Goal: Task Accomplishment & Management: Manage account settings

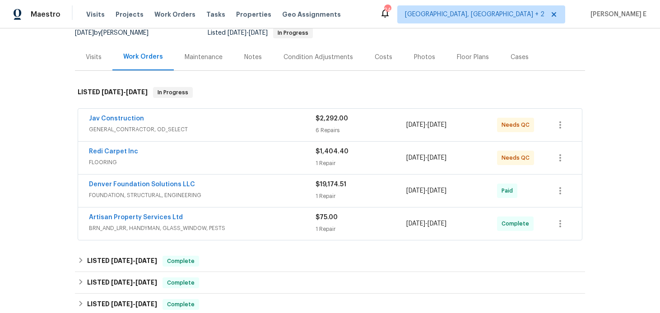
scroll to position [136, 0]
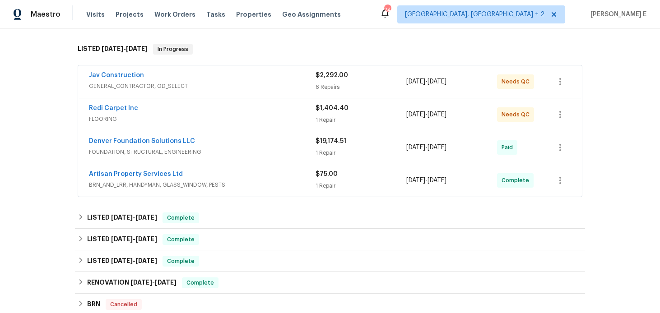
click at [229, 179] on div "Artisan Property Services Ltd" at bounding box center [202, 175] width 227 height 11
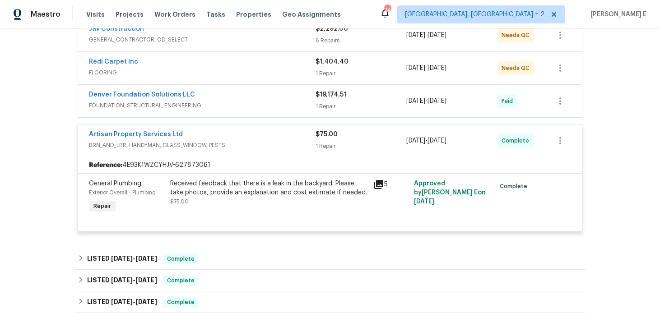
scroll to position [183, 0]
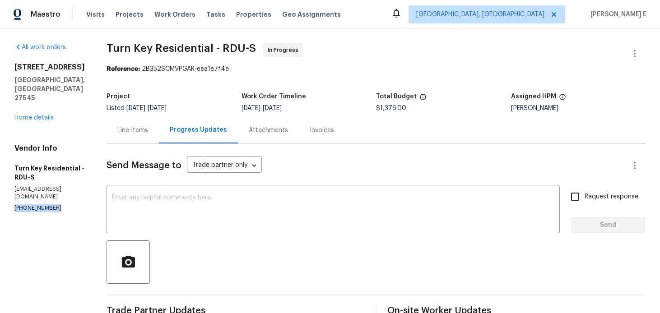
drag, startPoint x: 11, startPoint y: 173, endPoint x: 80, endPoint y: 173, distance: 68.6
copy p "(919) 805-2596"
click at [35, 105] on div "All work orders 213 Dwelling Pl Knightdale, NC 27545 Home details Vendor Info T…" at bounding box center [49, 127] width 70 height 169
click at [42, 115] on link "Home details" at bounding box center [33, 118] width 39 height 6
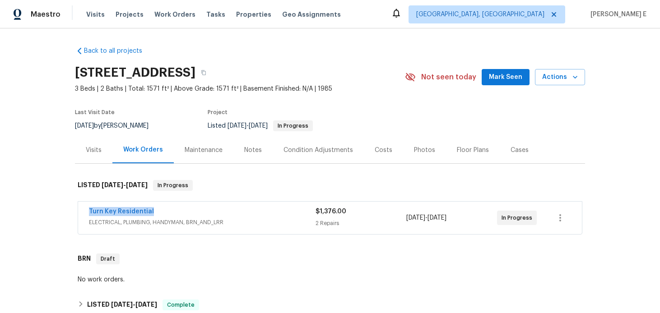
drag, startPoint x: 86, startPoint y: 211, endPoint x: 162, endPoint y: 211, distance: 75.4
click at [162, 211] on div "Turn Key Residential ELECTRICAL, PLUMBING, HANDYMAN, BRN_AND_LRR $1,376.00 2 Re…" at bounding box center [330, 218] width 504 height 32
copy link "Turn Key Residential"
click at [123, 212] on link "Turn Key Residential" at bounding box center [121, 212] width 65 height 6
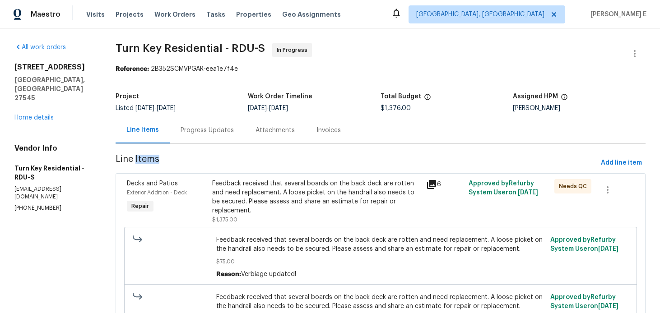
click at [231, 137] on div "Progress Updates" at bounding box center [207, 130] width 75 height 27
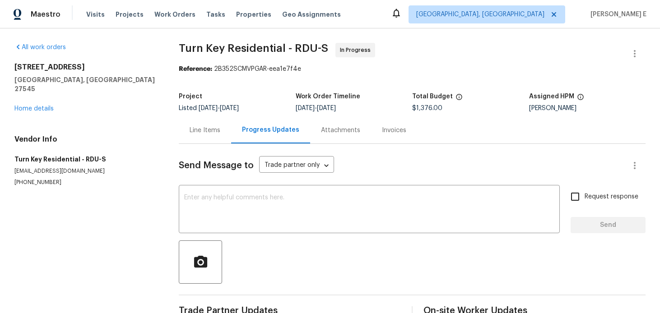
scroll to position [0, 0]
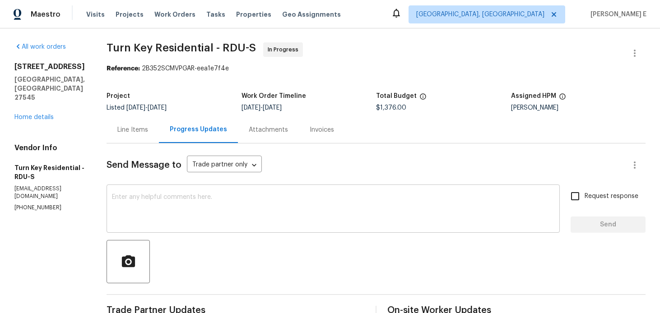
click at [335, 207] on textarea at bounding box center [333, 210] width 442 height 32
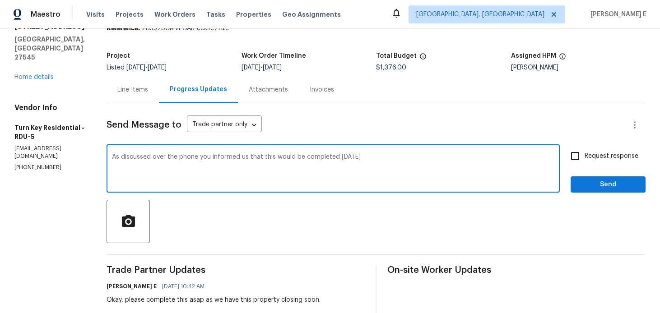
scroll to position [42, 0]
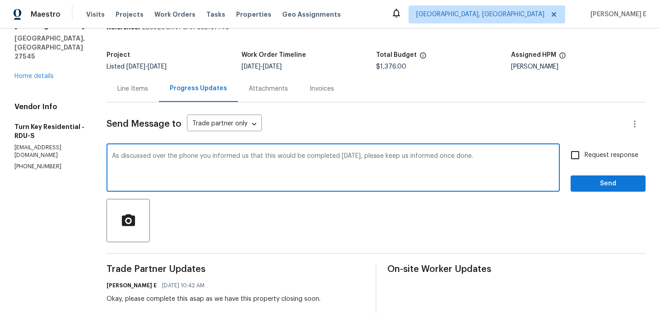
paste textarea ", you mentioned this would be completed today—please keep us posted once it’s"
type textarea "As discussed over the phone, you mentioned this would be completed today—please…"
click at [605, 160] on span "Request response" at bounding box center [611, 155] width 54 height 9
click at [584, 160] on input "Request response" at bounding box center [574, 155] width 19 height 19
checkbox input "true"
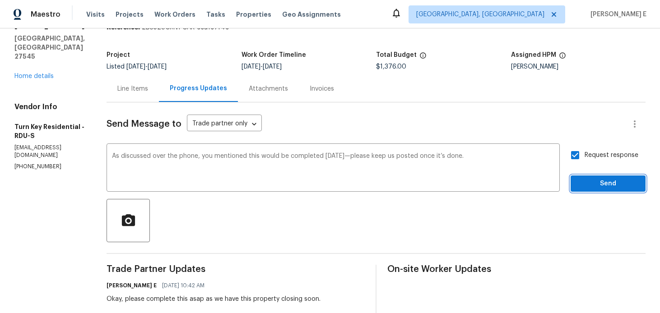
click at [619, 183] on span "Send" at bounding box center [608, 183] width 60 height 11
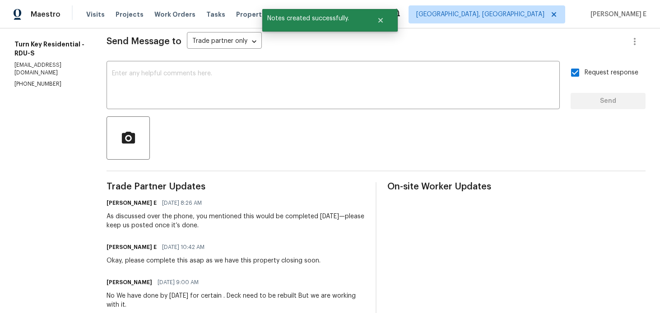
scroll to position [0, 0]
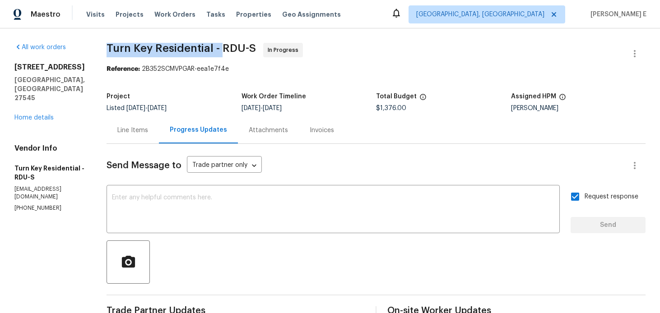
drag, startPoint x: 127, startPoint y: 49, endPoint x: 241, endPoint y: 48, distance: 113.3
copy span "Turn Key Residential -"
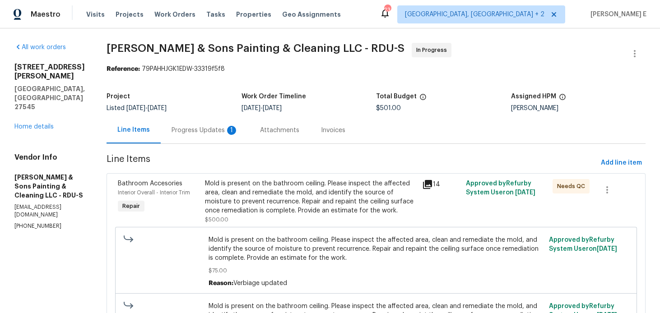
click at [202, 124] on div "Progress Updates 1" at bounding box center [205, 130] width 88 height 27
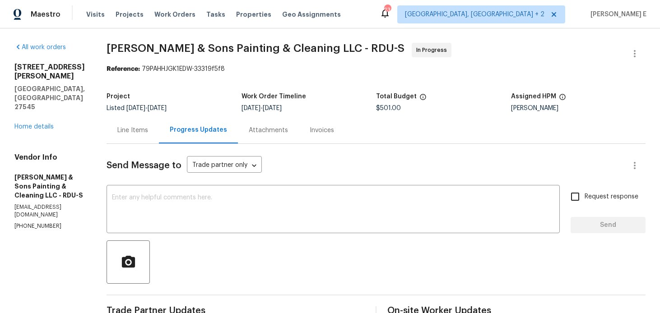
click at [141, 128] on div "Line Items" at bounding box center [132, 130] width 31 height 9
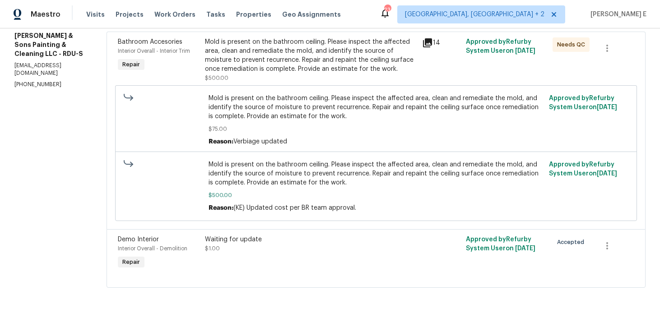
scroll to position [90, 0]
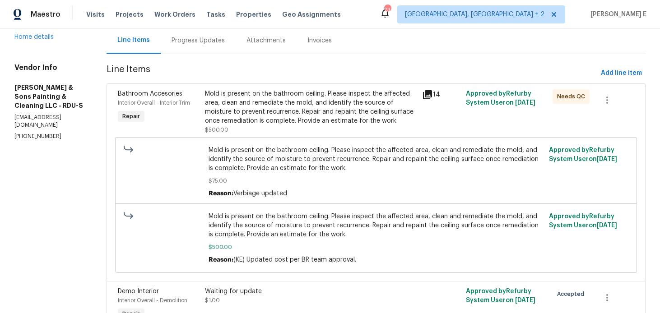
click at [289, 123] on div "Mold is present on the bathroom ceiling. Please inspect the affected area, clea…" at bounding box center [311, 107] width 212 height 36
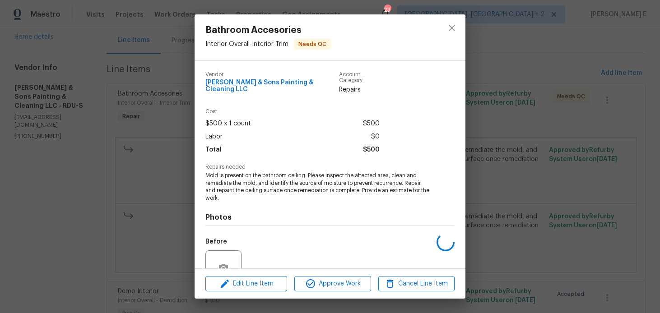
scroll to position [80, 0]
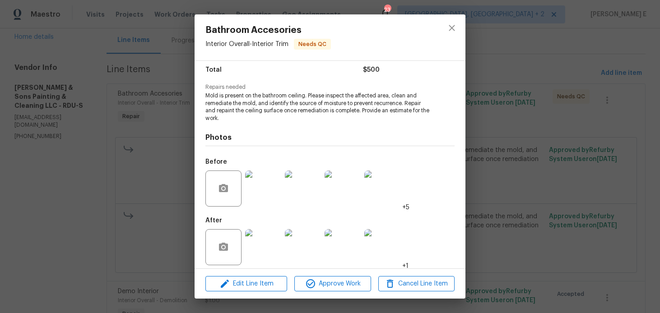
click at [268, 179] on img at bounding box center [263, 189] width 36 height 36
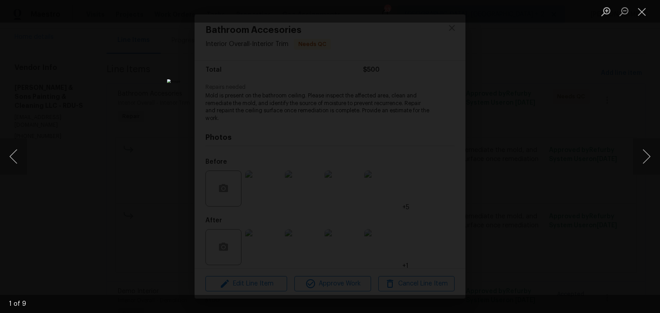
click at [584, 104] on div "Lightbox" at bounding box center [330, 156] width 660 height 313
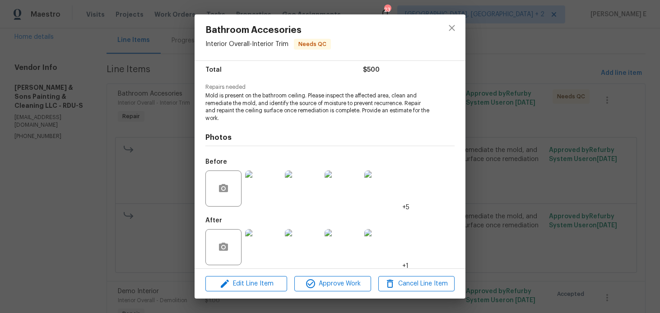
click at [584, 104] on div "Bathroom Accesories Interior Overall - Interior Trim Needs QC Vendor Hodge & So…" at bounding box center [330, 156] width 660 height 313
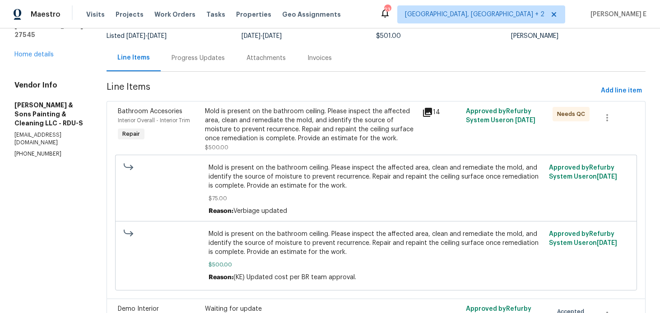
scroll to position [0, 0]
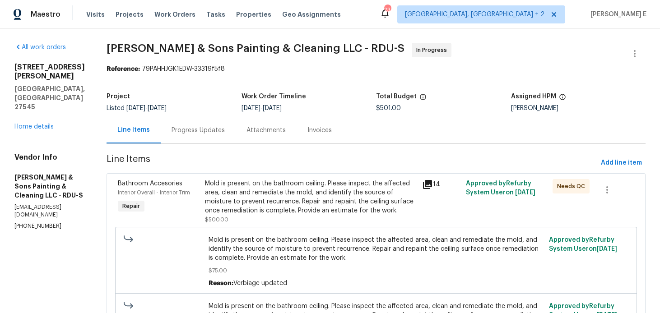
click at [201, 118] on div "Progress Updates" at bounding box center [198, 130] width 75 height 27
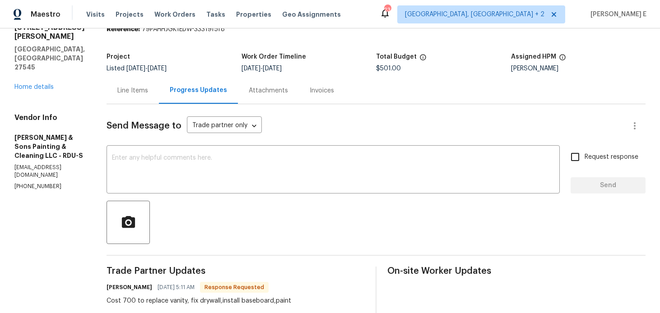
scroll to position [38, 0]
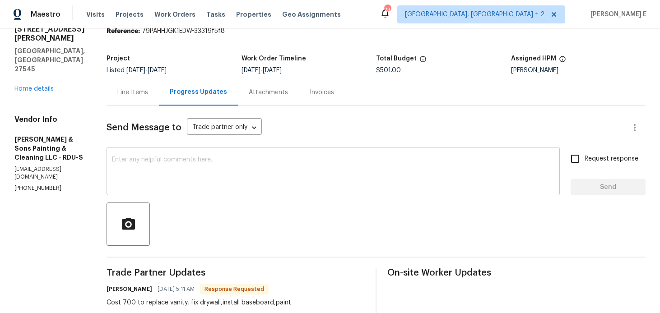
click at [193, 182] on textarea at bounding box center [333, 173] width 442 height 32
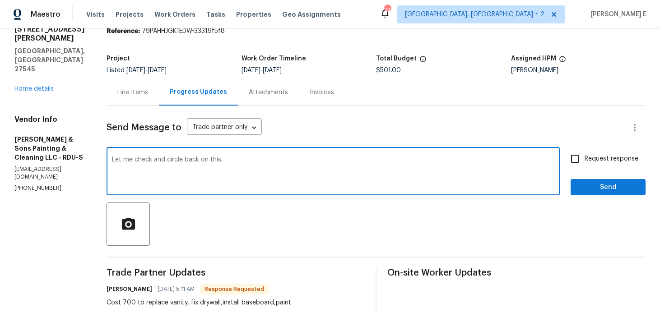
type textarea "Let me check and circle back on this."
click at [583, 165] on input "Request response" at bounding box center [574, 158] width 19 height 19
checkbox input "true"
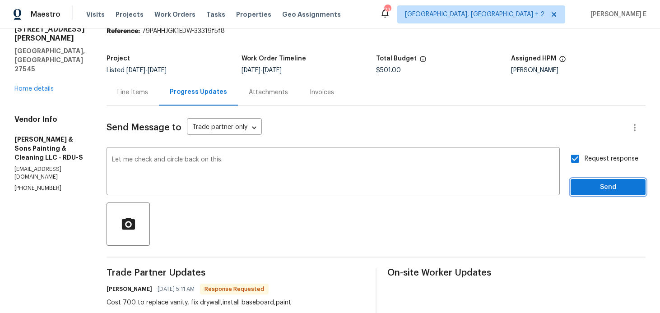
click at [582, 187] on span "Send" at bounding box center [608, 187] width 60 height 11
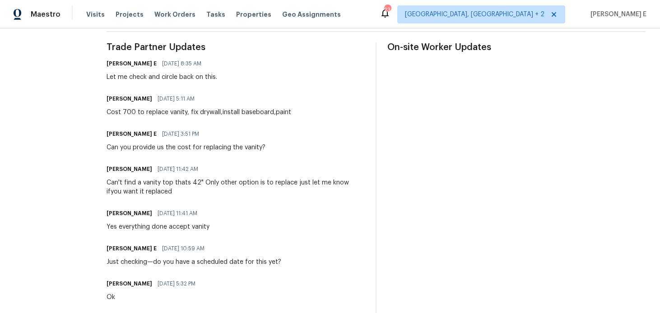
scroll to position [262, 0]
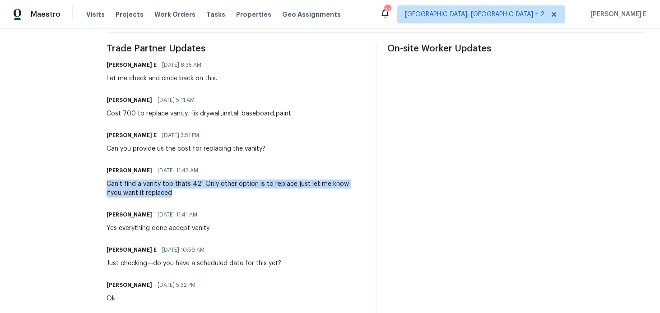
drag, startPoint x: 103, startPoint y: 185, endPoint x: 169, endPoint y: 195, distance: 66.6
click at [169, 195] on div "All work orders 1508 Hodge Rd Knightdale, NC 27545 Home details Vendor Info Hod…" at bounding box center [330, 189] width 660 height 846
copy div "Can't find a vanity top thats 42" Only other option is to replace just let me k…"
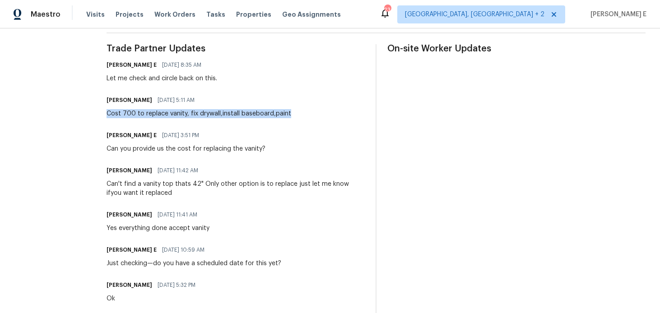
drag, startPoint x: 104, startPoint y: 115, endPoint x: 287, endPoint y: 114, distance: 182.8
click at [287, 114] on div "Christopher Hodge 09/02/2025 5:11 AM Cost 700 to replace vanity, fix drywall,in…" at bounding box center [236, 106] width 258 height 24
copy div "Cost 700 to replace vanity, fix drywall,install baseboard,paint"
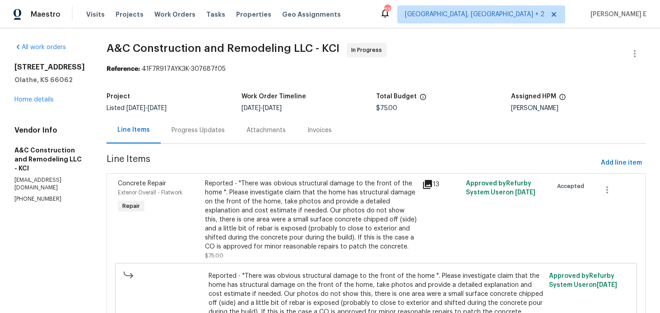
click at [207, 125] on div "Progress Updates" at bounding box center [198, 130] width 75 height 27
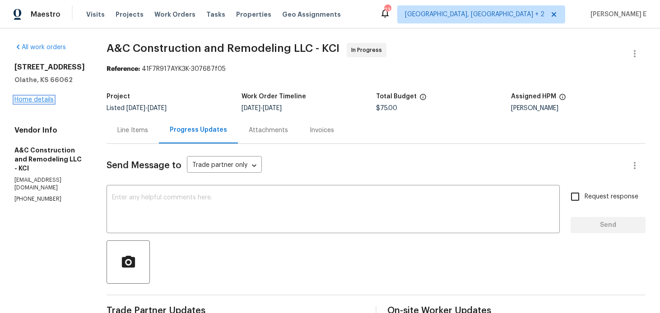
click at [52, 99] on link "Home details" at bounding box center [33, 100] width 39 height 6
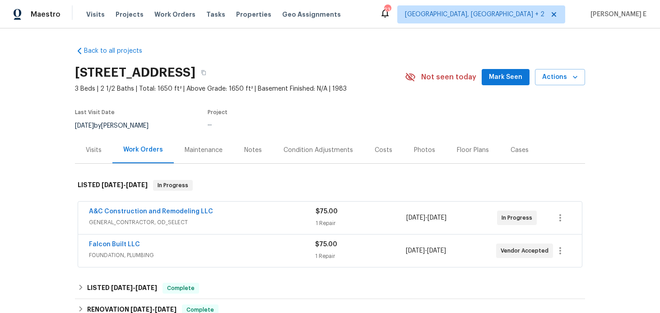
scroll to position [35, 0]
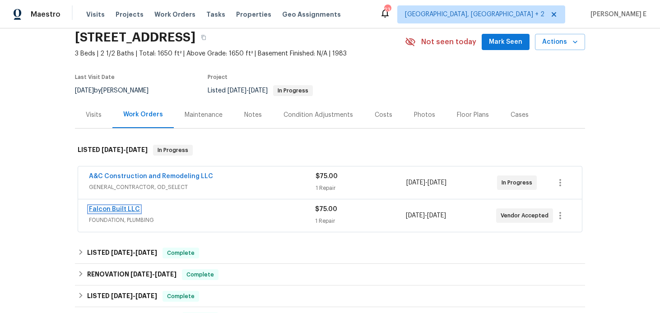
click at [127, 207] on link "Falcon Built LLC" at bounding box center [114, 209] width 51 height 6
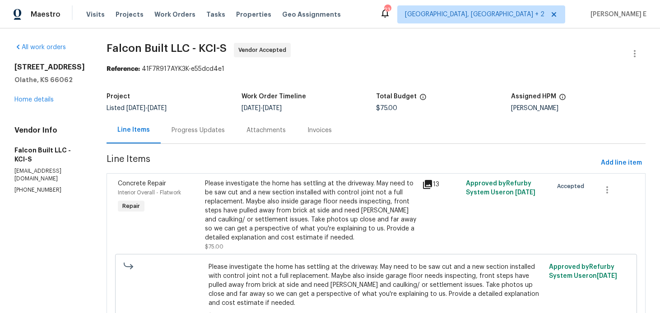
click at [242, 140] on div "Attachments" at bounding box center [266, 130] width 61 height 27
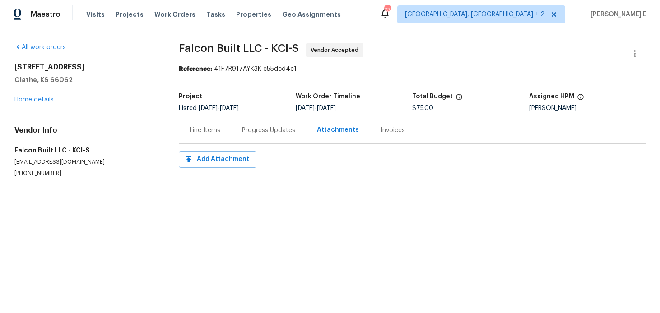
click at [260, 136] on div "Progress Updates" at bounding box center [268, 130] width 75 height 27
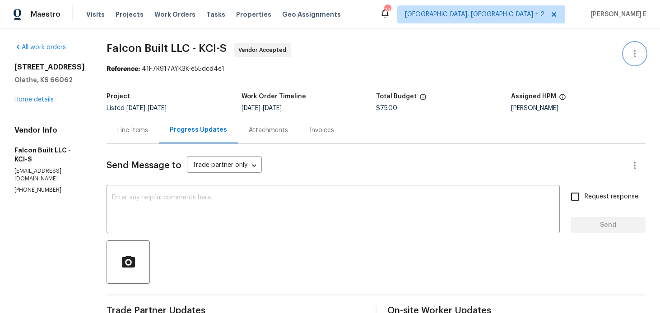
click at [638, 59] on button "button" at bounding box center [635, 54] width 22 height 22
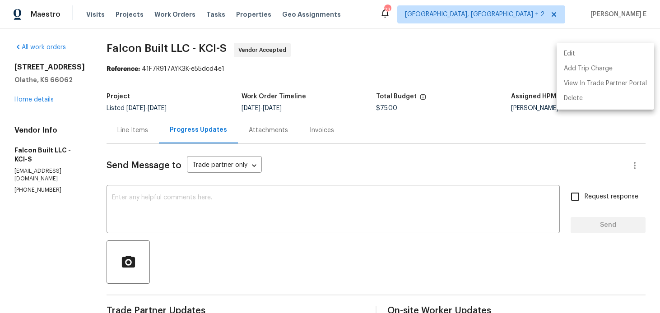
click at [585, 53] on li "Edit" at bounding box center [604, 53] width 97 height 15
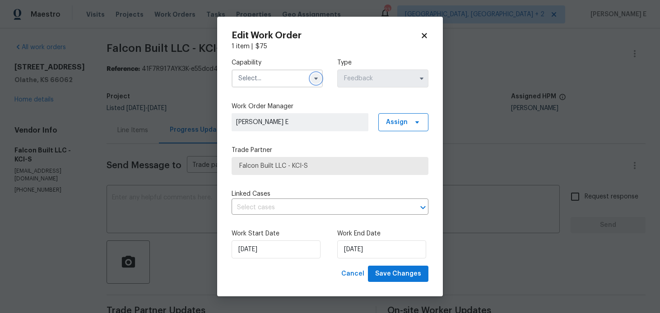
click at [313, 81] on icon "button" at bounding box center [315, 78] width 7 height 7
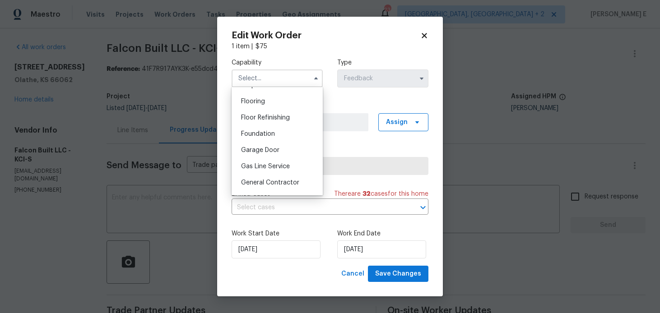
scroll to position [348, 0]
click at [283, 130] on div "Foundation" at bounding box center [277, 132] width 87 height 16
type input "Foundation"
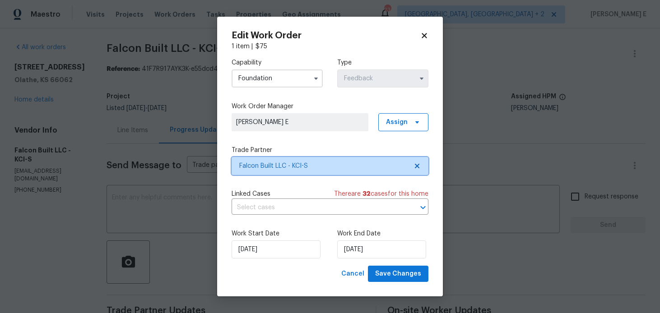
click at [276, 172] on span "Falcon Built LLC - KCI-S" at bounding box center [330, 166] width 197 height 18
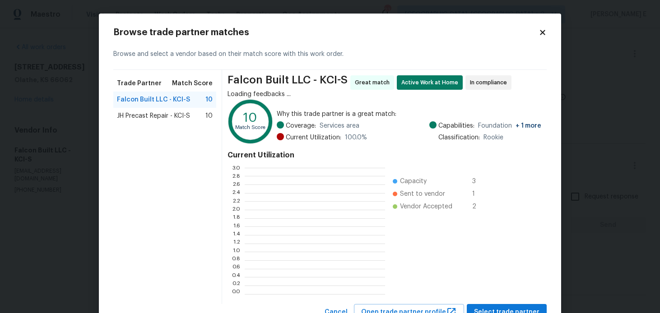
scroll to position [126, 140]
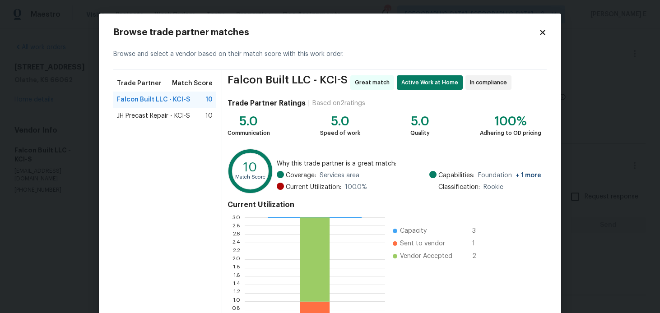
click at [182, 117] on span "JH Precast Repair - KCI-S" at bounding box center [153, 115] width 73 height 9
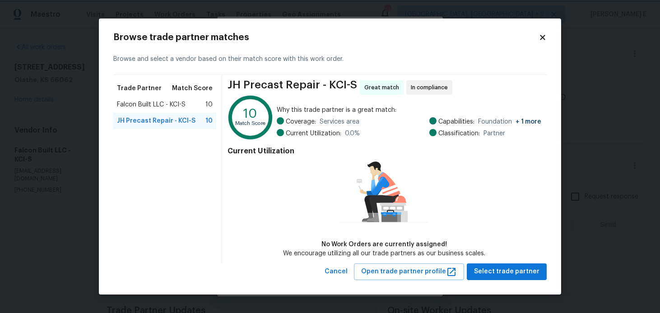
click at [586, 120] on body "Maestro Visits Projects Work Orders Tasks Properties Geo Assignments 23 Albuque…" at bounding box center [330, 156] width 660 height 313
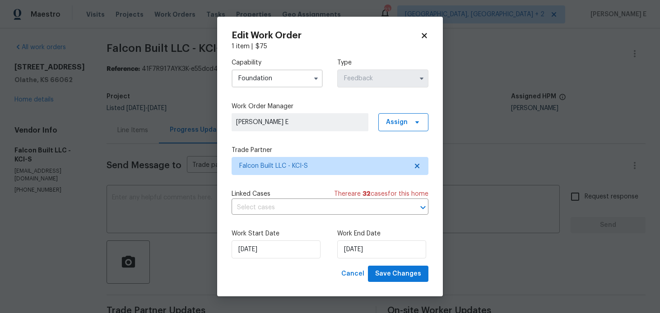
click at [586, 120] on body "Maestro Visits Projects Work Orders Tasks Properties Geo Assignments 23 Albuque…" at bounding box center [330, 156] width 660 height 313
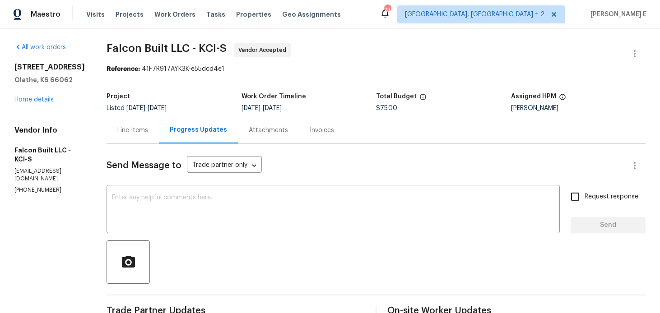
click at [144, 133] on div "Line Items" at bounding box center [132, 130] width 31 height 9
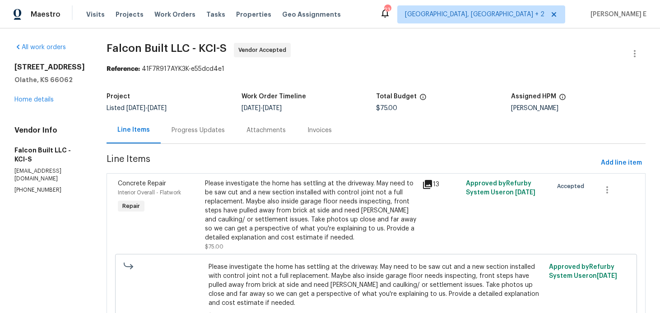
scroll to position [63, 0]
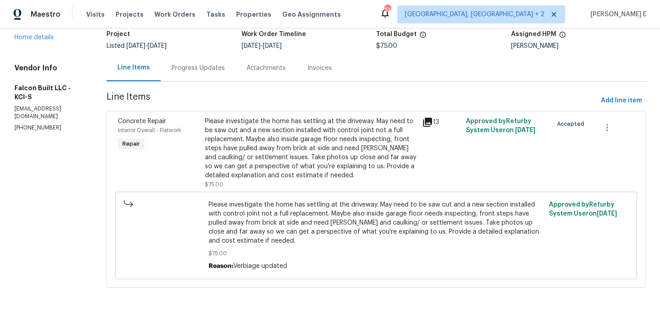
click at [310, 160] on div "Please investigate the home has settling at the driveway. May need to be saw cu…" at bounding box center [311, 148] width 212 height 63
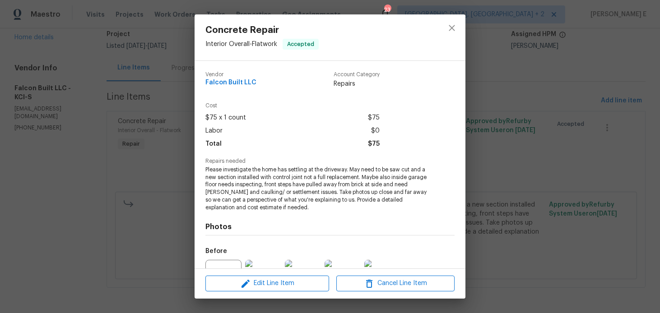
scroll to position [95, 0]
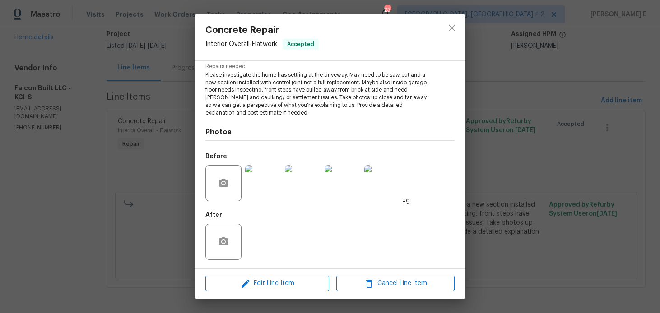
click at [272, 185] on img at bounding box center [263, 183] width 36 height 36
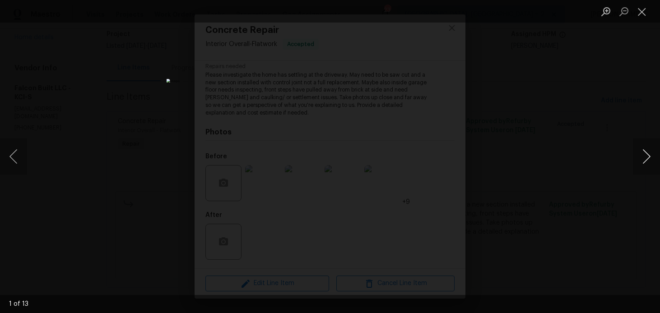
click at [643, 155] on button "Next image" at bounding box center [646, 157] width 27 height 36
click at [644, 154] on button "Next image" at bounding box center [646, 157] width 27 height 36
click at [643, 154] on button "Next image" at bounding box center [646, 157] width 27 height 36
click at [640, 157] on button "Next image" at bounding box center [646, 157] width 27 height 36
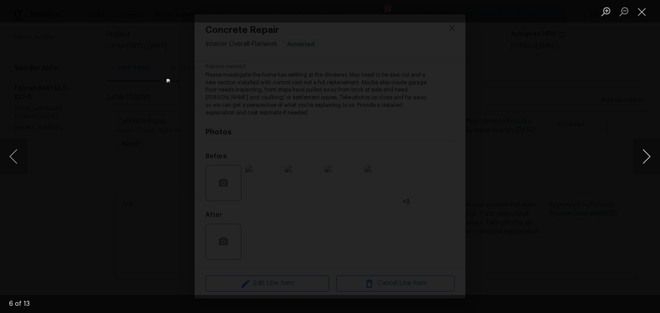
click at [640, 157] on button "Next image" at bounding box center [646, 157] width 27 height 36
click at [658, 69] on div "Lightbox" at bounding box center [330, 156] width 660 height 313
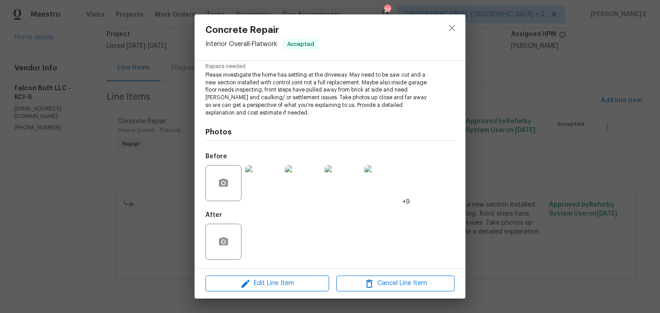
click at [654, 72] on div "Concrete Repair Interior Overall - Flatwork Accepted Vendor Falcon Built LLC Ac…" at bounding box center [330, 156] width 660 height 313
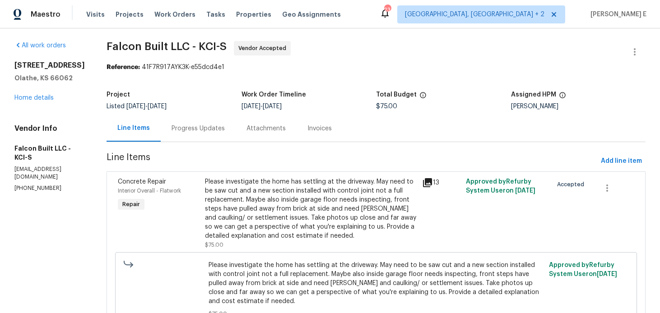
scroll to position [0, 0]
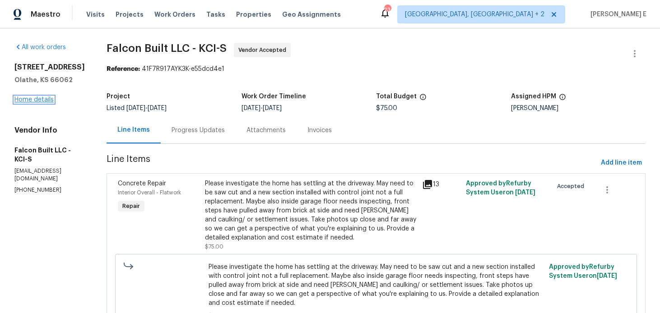
click at [42, 101] on link "Home details" at bounding box center [33, 100] width 39 height 6
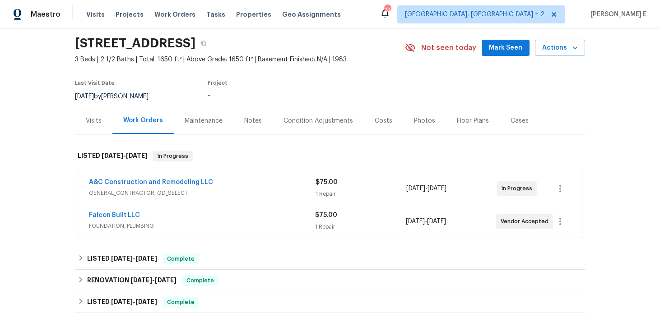
click at [241, 190] on span "GENERAL_CONTRACTOR, OD_SELECT" at bounding box center [202, 193] width 227 height 9
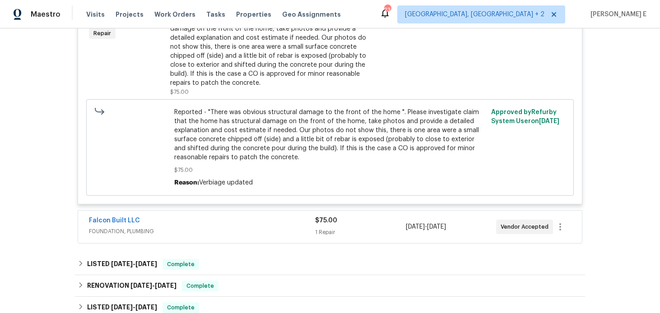
scroll to position [255, 0]
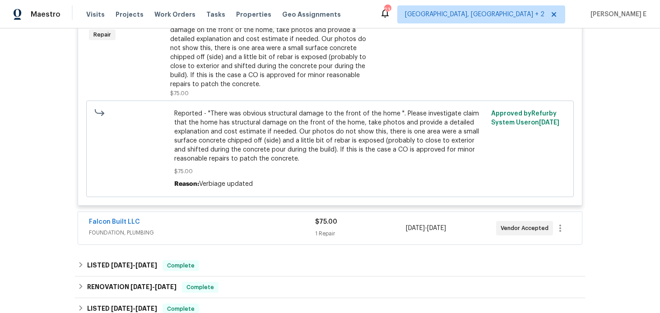
click at [220, 218] on div "Falcon Built LLC FOUNDATION, PLUMBING $75.00 1 Repair 8/22/2025 - 8/28/2025 Ven…" at bounding box center [330, 228] width 504 height 32
click at [218, 222] on div "Falcon Built LLC" at bounding box center [202, 223] width 226 height 11
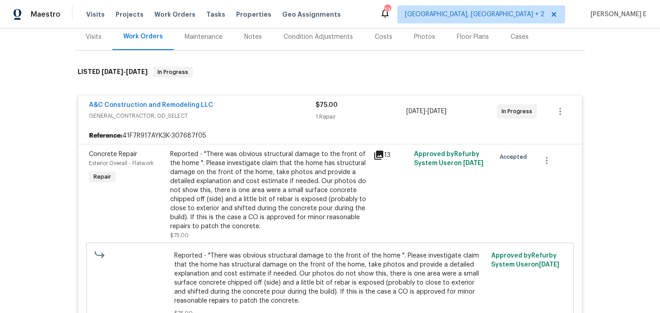
scroll to position [110, 0]
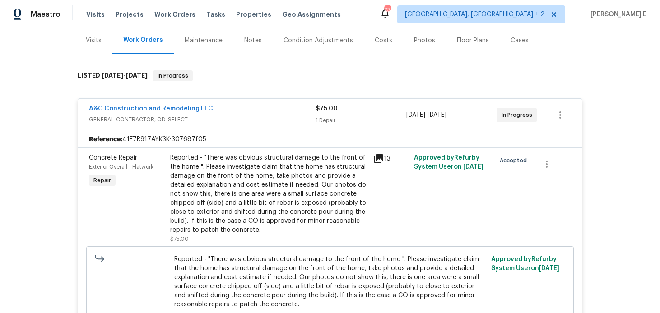
click at [201, 211] on div "Reported - "There was obvious structural damage to the front of the home ". Ple…" at bounding box center [269, 193] width 198 height 81
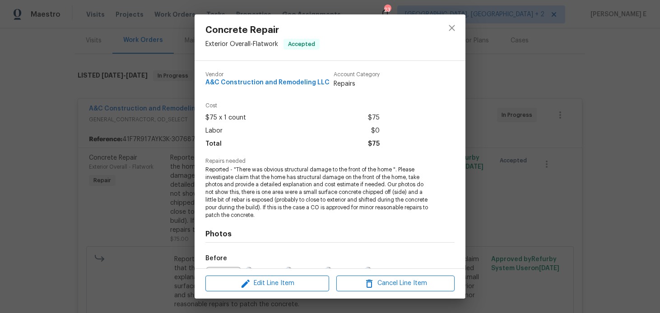
click at [478, 94] on div "Concrete Repair Exterior Overall - Flatwork Accepted Vendor A&C Construction an…" at bounding box center [330, 156] width 660 height 313
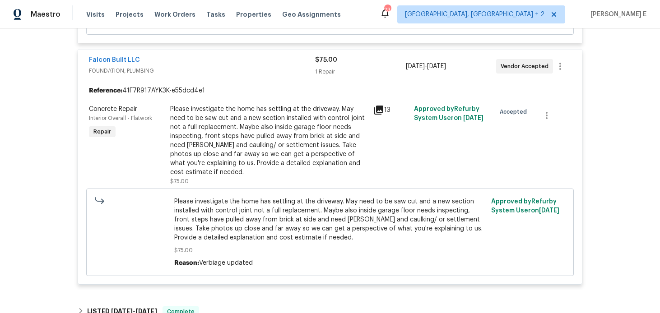
scroll to position [422, 0]
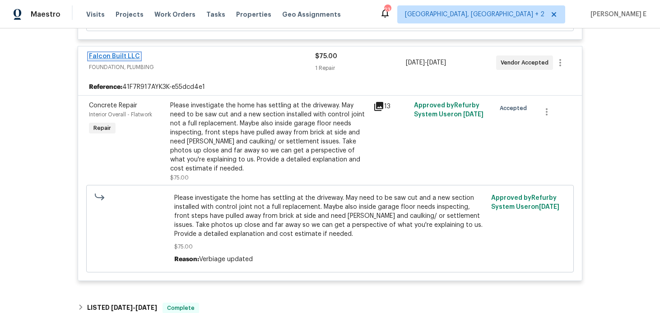
click at [131, 59] on link "Falcon Built LLC" at bounding box center [114, 56] width 51 height 6
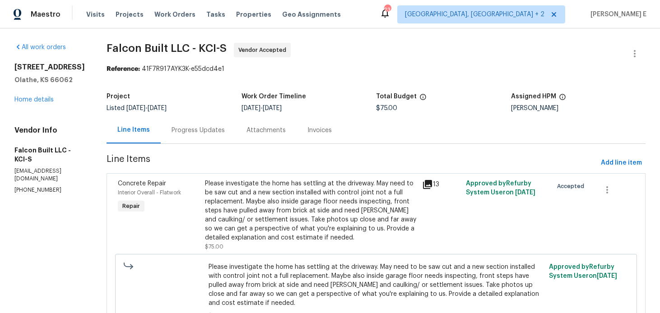
click at [213, 129] on div "Progress Updates" at bounding box center [197, 130] width 53 height 9
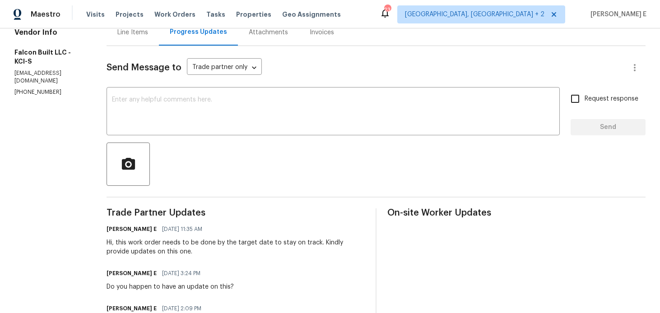
scroll to position [89, 0]
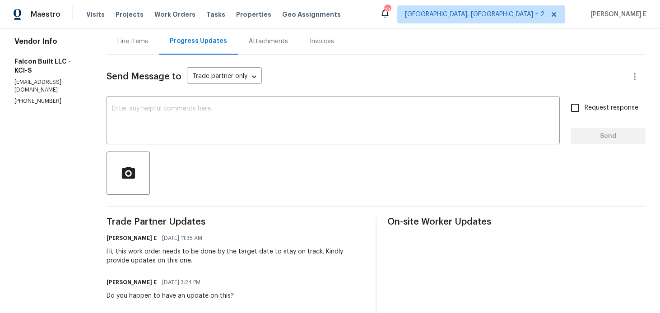
click at [277, 91] on div "Send Message to Trade partner only Trade partner only ​ x ​ Request response Se…" at bounding box center [376, 236] width 539 height 363
click at [247, 116] on textarea at bounding box center [333, 122] width 442 height 32
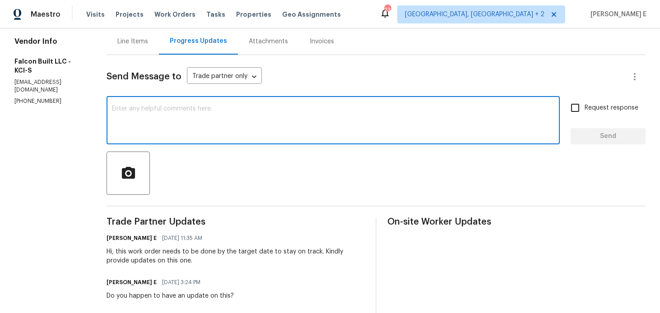
scroll to position [0, 0]
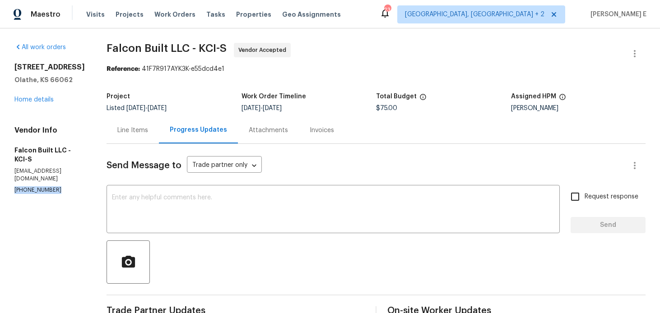
drag, startPoint x: 13, startPoint y: 173, endPoint x: 60, endPoint y: 173, distance: 46.9
click at [60, 173] on div "All work orders 2157 E 154th St Olathe, KS 66062 Home details Vendor Info Falco…" at bounding box center [330, 274] width 660 height 493
copy p "(816) 255-3457"
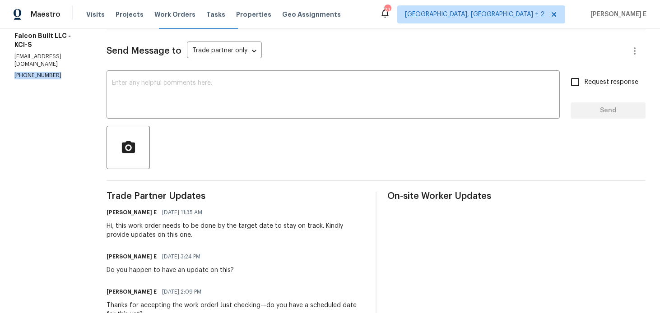
scroll to position [89, 0]
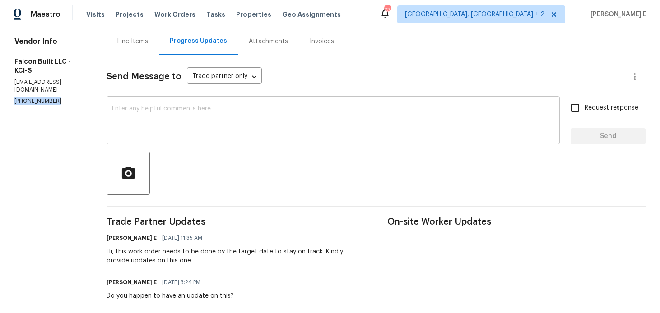
click at [373, 115] on textarea at bounding box center [333, 122] width 442 height 32
paste textarea "Just letting you know we’re reassigning this work order since we haven’t receiv…"
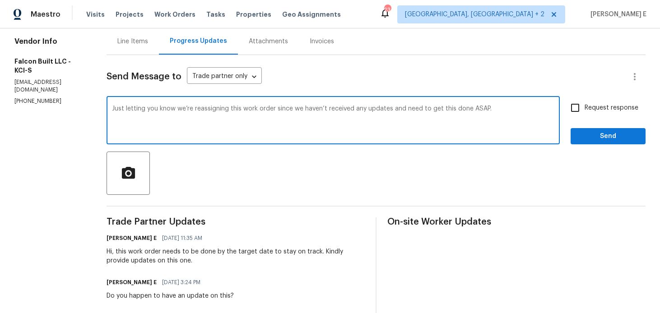
type textarea "Just letting you know we’re reassigning this work order since we haven’t receiv…"
click at [589, 110] on span "Request response" at bounding box center [611, 107] width 54 height 9
click at [584, 110] on input "Request response" at bounding box center [574, 107] width 19 height 19
checkbox input "true"
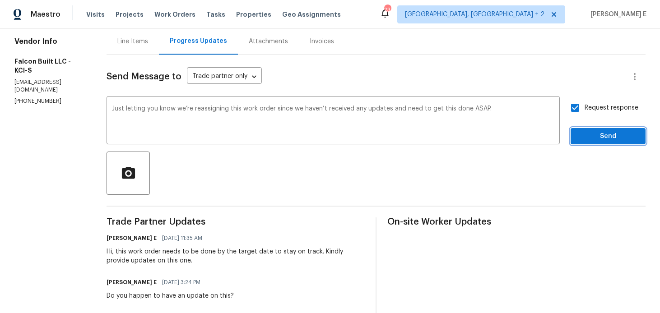
click at [601, 134] on span "Send" at bounding box center [608, 136] width 60 height 11
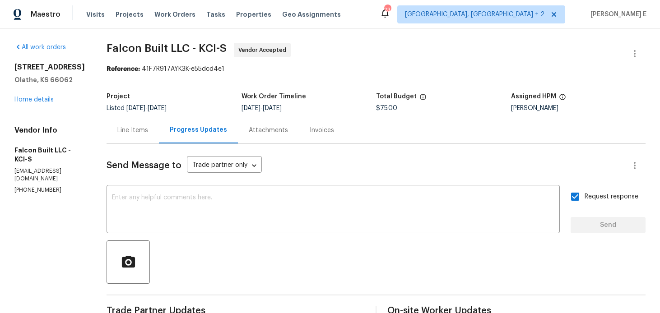
scroll to position [261, 0]
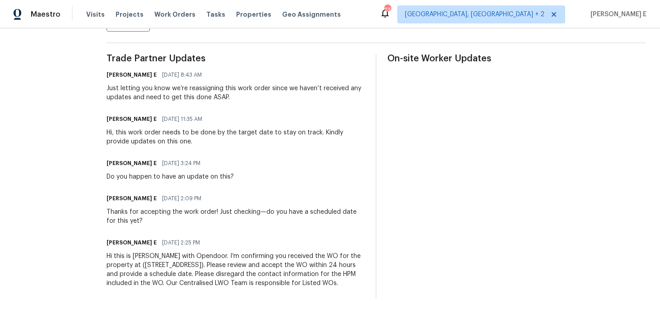
click at [182, 262] on div "Hi this is Keerthana with Opendoor. I’m confirming you received the WO for the …" at bounding box center [236, 270] width 258 height 36
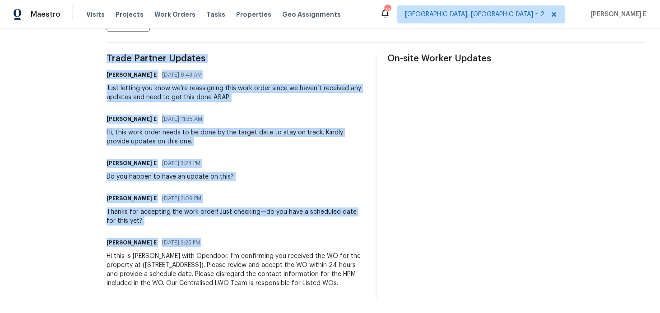
copy div "Trade Partner Updates Keerthana E 09/02/2025 8:43 AM Just letting you know we’r…"
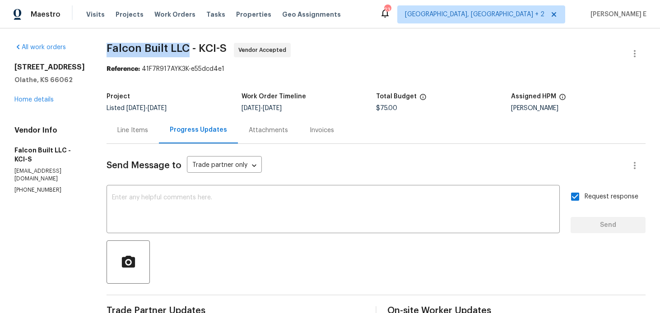
drag, startPoint x: 116, startPoint y: 50, endPoint x: 198, endPoint y: 51, distance: 82.6
click at [198, 51] on span "Falcon Built LLC - KCI-S" at bounding box center [167, 48] width 120 height 11
copy span "Falcon Built LLC"
click at [633, 47] on button "button" at bounding box center [635, 54] width 22 height 22
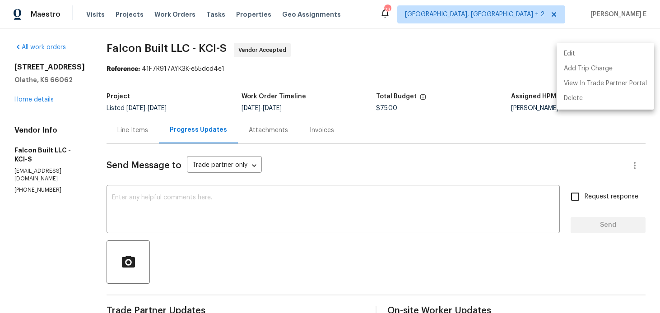
click at [585, 53] on li "Edit" at bounding box center [604, 53] width 97 height 15
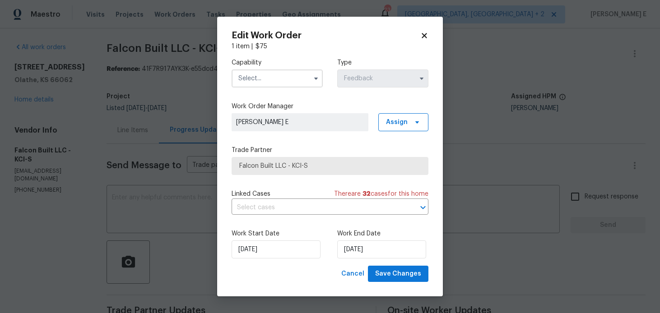
click at [261, 79] on input "text" at bounding box center [277, 79] width 91 height 18
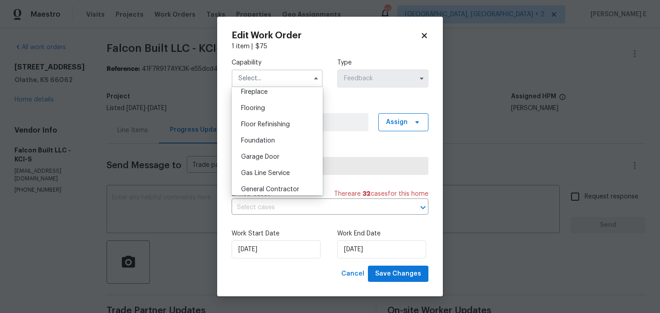
scroll to position [348, 0]
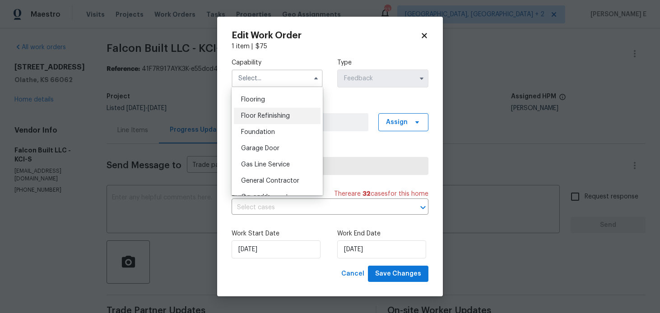
click at [287, 123] on div "Floor Refinishing" at bounding box center [277, 116] width 87 height 16
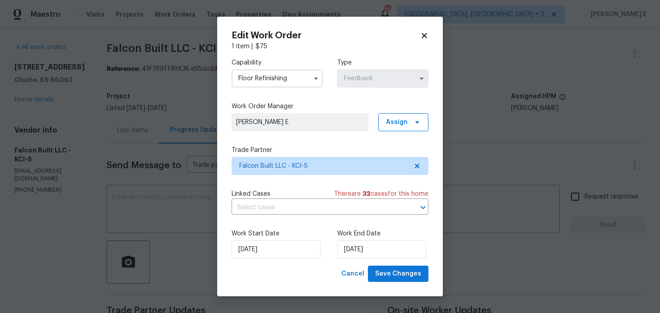
click at [302, 82] on input "Floor Refinishing" at bounding box center [277, 79] width 91 height 18
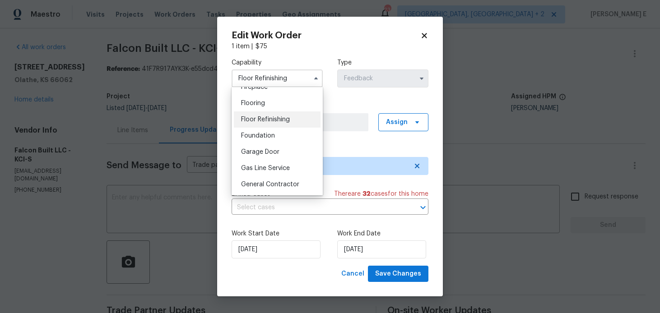
scroll to position [347, 0]
click at [278, 134] on div "Foundation" at bounding box center [277, 133] width 87 height 16
type input "Foundation"
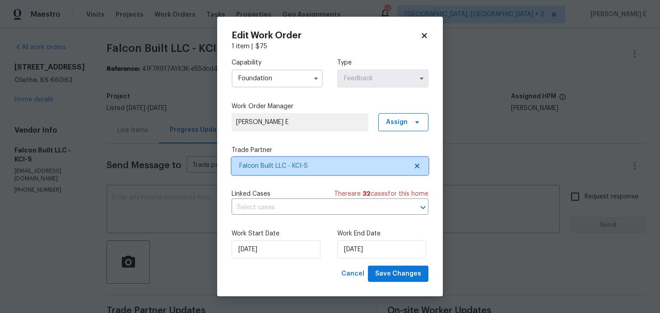
click at [269, 167] on span "Falcon Built LLC - KCI-S" at bounding box center [323, 166] width 168 height 9
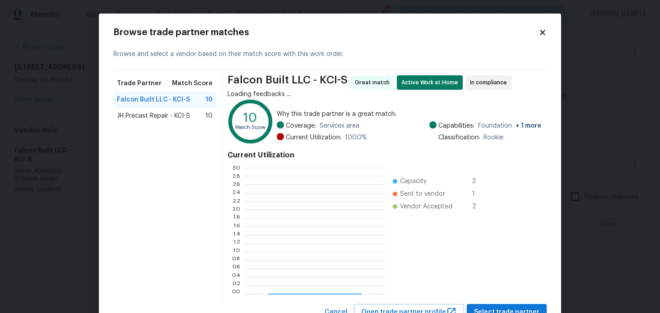
scroll to position [126, 140]
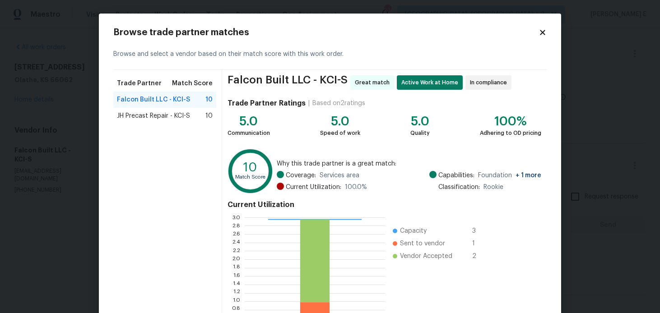
click at [171, 120] on div "JH Precast Repair - KCI-S 10" at bounding box center [164, 116] width 103 height 16
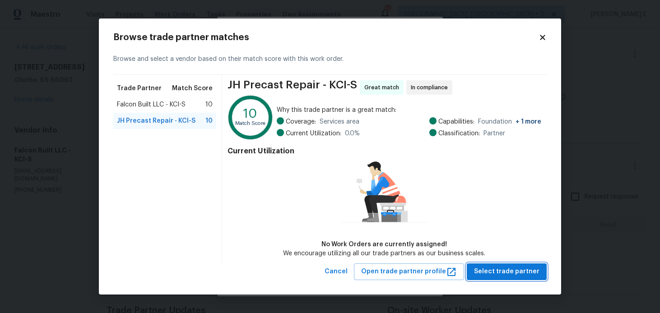
click at [504, 277] on span "Select trade partner" at bounding box center [506, 271] width 65 height 11
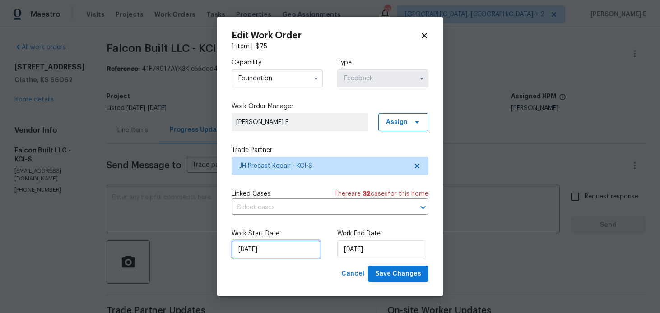
click at [299, 250] on input "22/08/2025" at bounding box center [276, 250] width 89 height 18
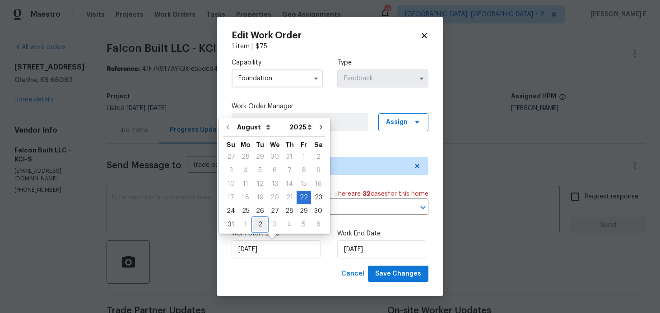
click at [256, 222] on div "2" at bounding box center [260, 224] width 14 height 13
type input "02/09/2025"
select select "8"
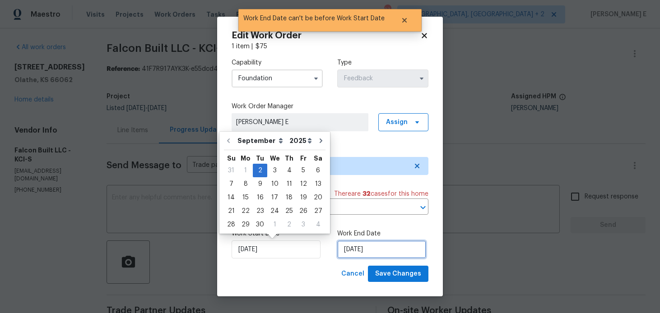
click at [350, 246] on input "02/09/2025" at bounding box center [381, 250] width 89 height 18
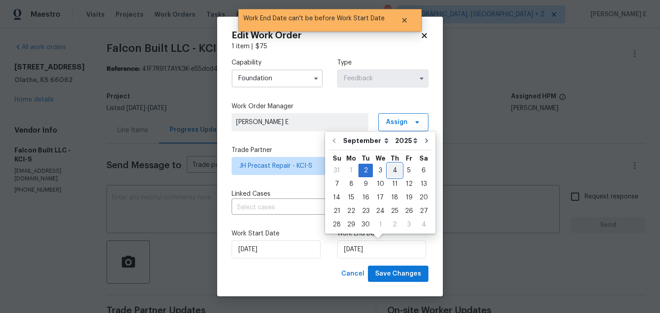
click at [389, 171] on div "4" at bounding box center [395, 170] width 14 height 13
type input "04/09/2025"
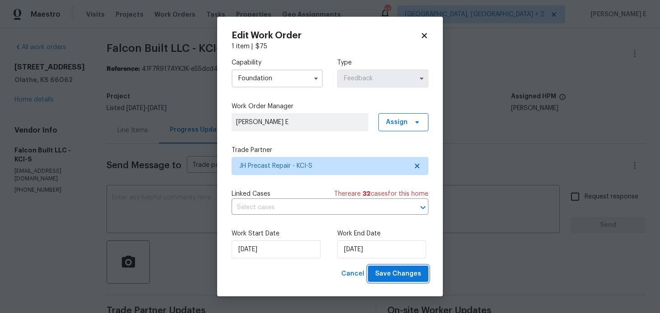
click at [405, 277] on span "Save Changes" at bounding box center [398, 274] width 46 height 11
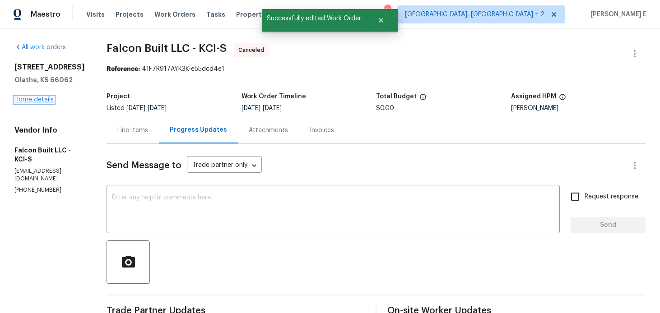
click at [26, 99] on link "Home details" at bounding box center [33, 100] width 39 height 6
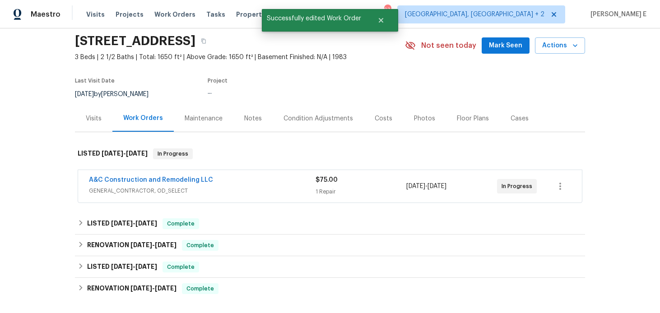
scroll to position [45, 0]
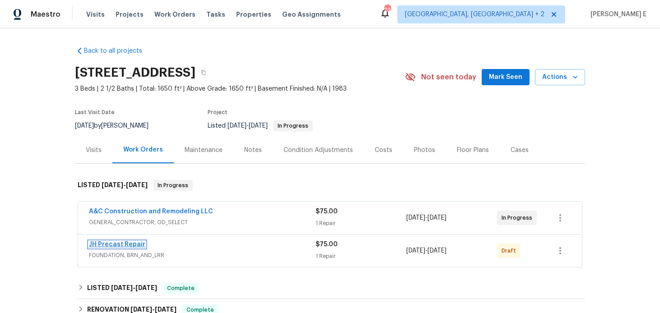
click at [126, 242] on link "JH Precast Repair" at bounding box center [117, 244] width 56 height 6
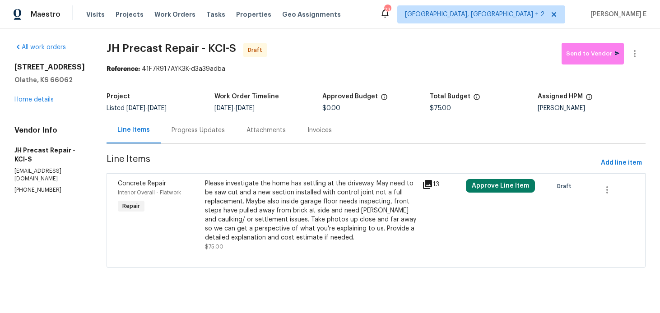
click at [296, 196] on div "Please investigate the home has settling at the driveway. May need to be saw cu…" at bounding box center [311, 210] width 212 height 63
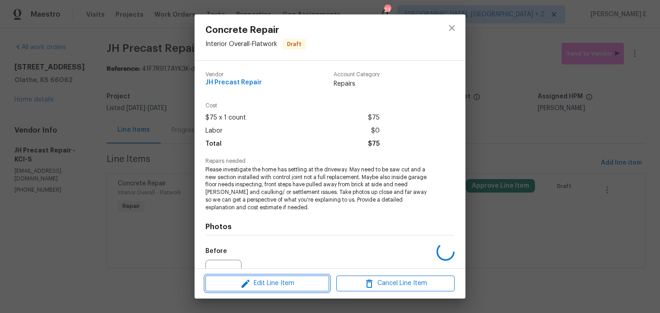
click at [252, 285] on span "Edit Line Item" at bounding box center [267, 283] width 118 height 11
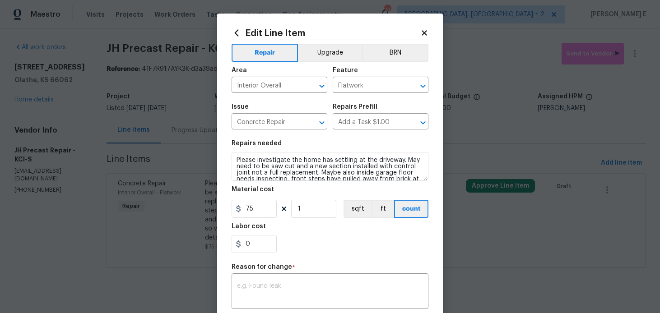
scroll to position [141, 0]
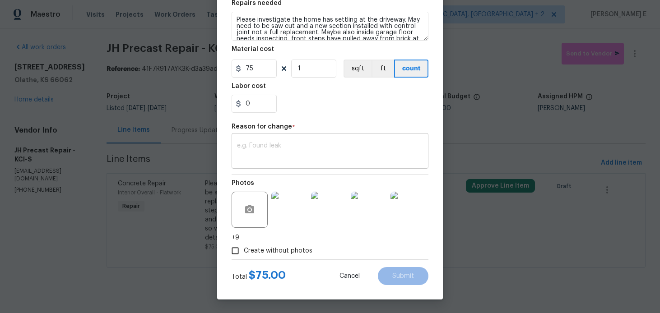
click at [293, 165] on div "x ​" at bounding box center [330, 151] width 197 height 33
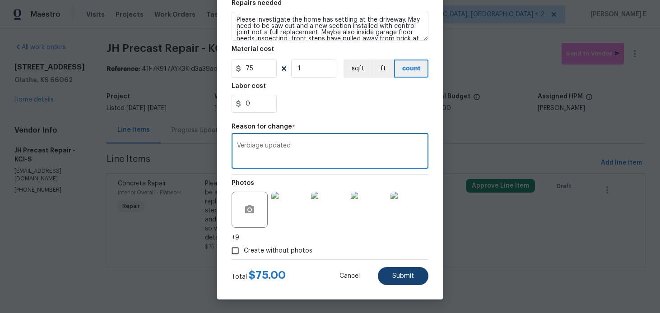
type textarea "Verbiage updated"
click at [391, 269] on button "Submit" at bounding box center [403, 276] width 51 height 18
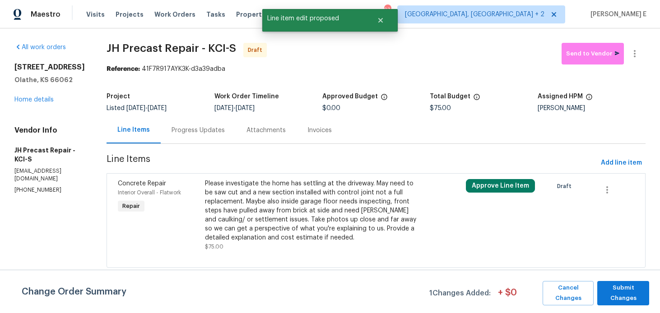
scroll to position [0, 0]
click at [604, 297] on span "Submit Changes" at bounding box center [623, 293] width 43 height 21
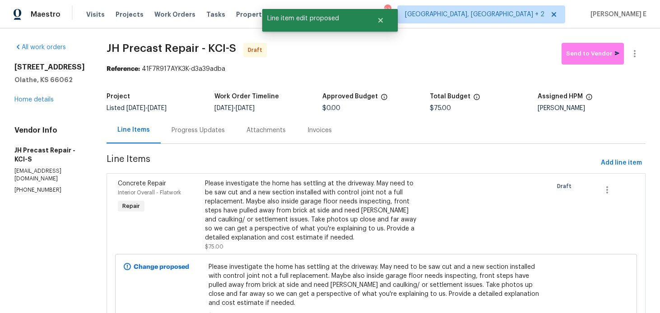
click at [197, 135] on div "Progress Updates" at bounding box center [198, 130] width 75 height 27
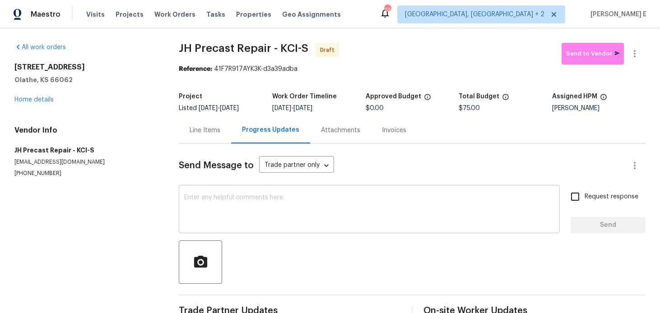
click at [249, 204] on textarea at bounding box center [369, 211] width 370 height 32
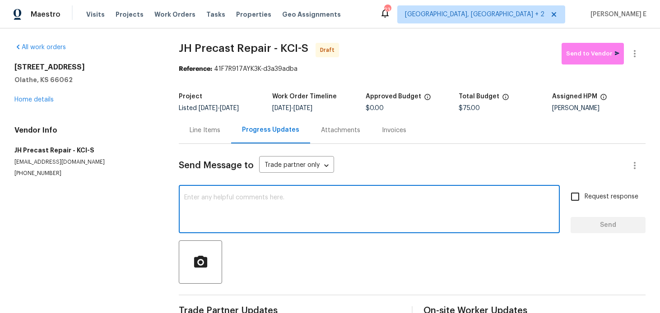
paste textarea "Hi this is Keerthana with Opendoor. I’m confirming you received the WO for the …"
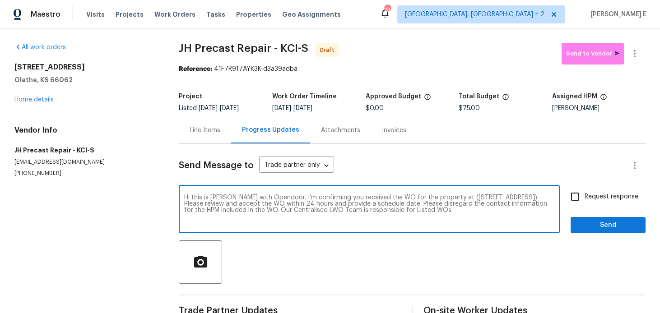
type textarea "Hi this is Keerthana with Opendoor. I’m confirming you received the WO for the …"
click at [594, 203] on label "Request response" at bounding box center [601, 196] width 73 height 19
click at [584, 203] on input "Request response" at bounding box center [574, 196] width 19 height 19
checkbox input "true"
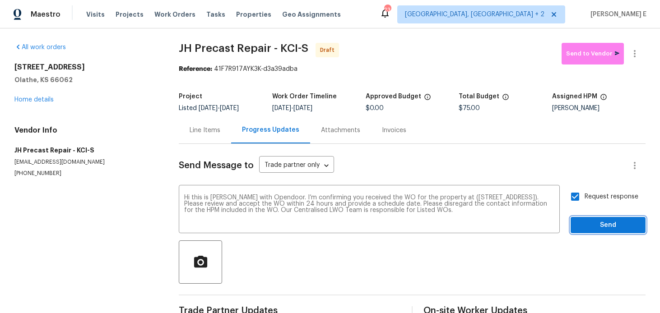
click at [598, 226] on span "Send" at bounding box center [608, 225] width 60 height 11
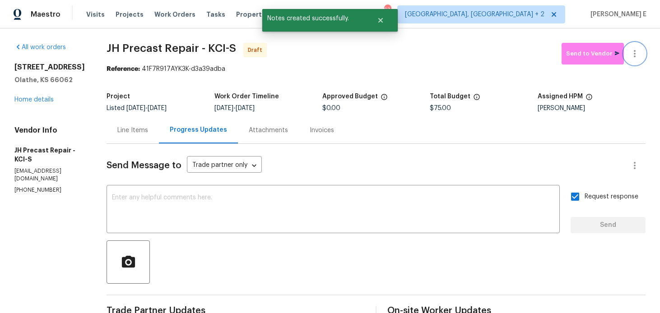
click at [638, 56] on icon "button" at bounding box center [634, 53] width 11 height 11
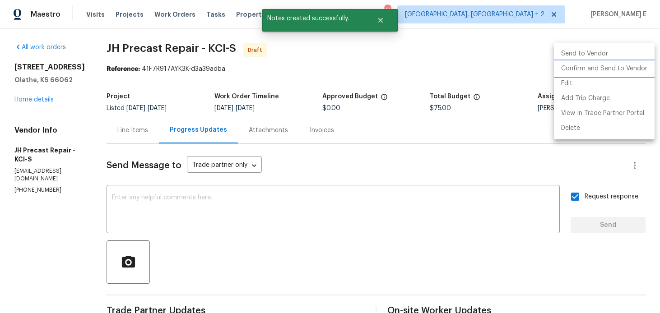
click at [604, 68] on li "Confirm and Send to Vendor" at bounding box center [604, 68] width 101 height 15
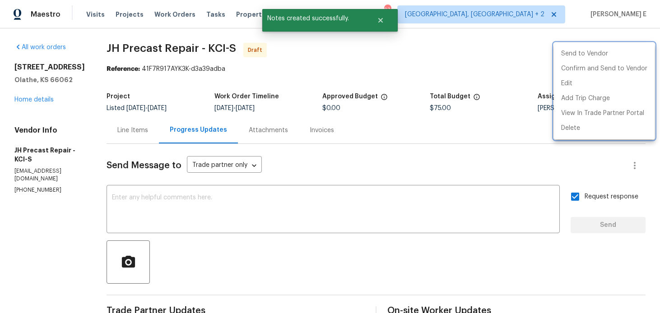
click at [361, 89] on div at bounding box center [330, 156] width 660 height 313
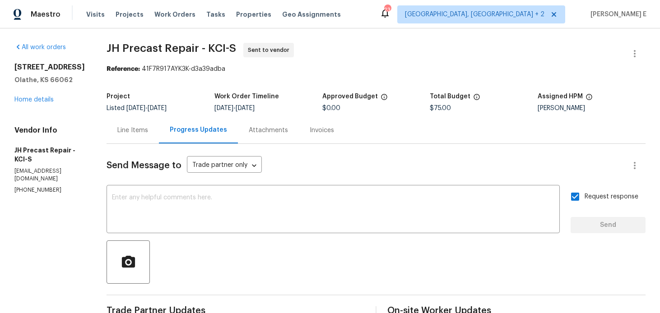
click at [133, 77] on section "JH Precast Repair - KCI-S Sent to vendor Reference: 41F7R917AYK3K-d3a39adba Pro…" at bounding box center [376, 213] width 539 height 340
drag, startPoint x: 114, startPoint y: 51, endPoint x: 204, endPoint y: 54, distance: 89.4
click at [204, 54] on span "JH Precast Repair - KCI-S Sent to vendor" at bounding box center [365, 54] width 517 height 22
copy span "JH Precast Repair"
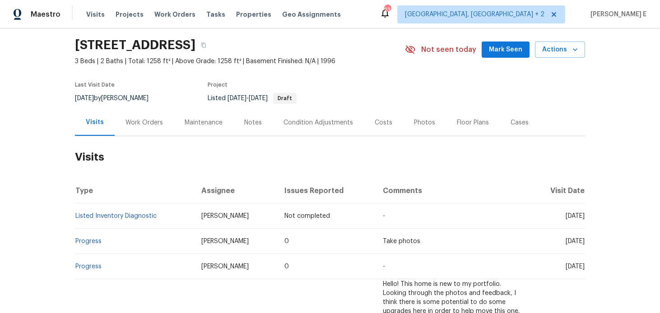
click at [140, 126] on div "Work Orders" at bounding box center [144, 122] width 59 height 27
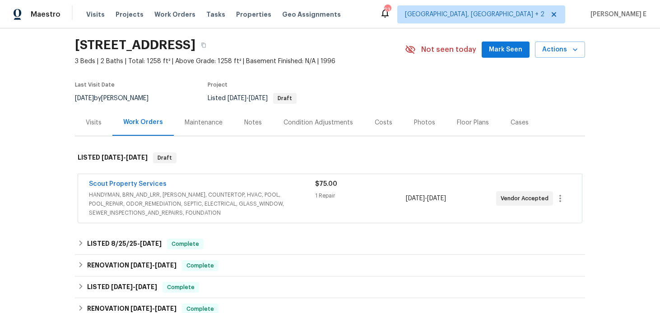
scroll to position [37, 0]
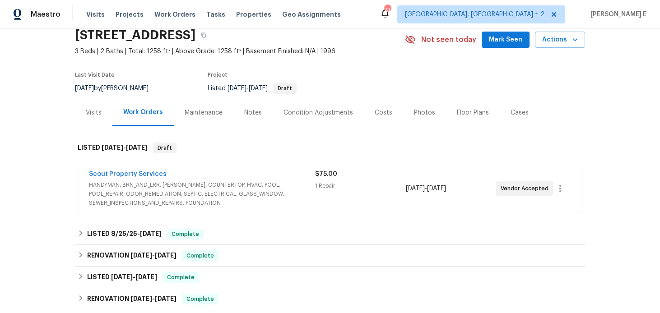
click at [211, 181] on div "Scout Property Services" at bounding box center [202, 175] width 226 height 11
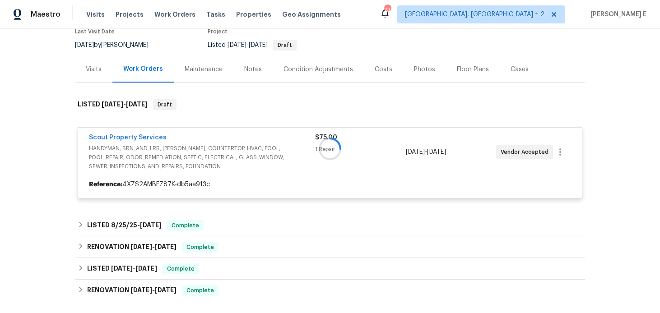
scroll to position [81, 0]
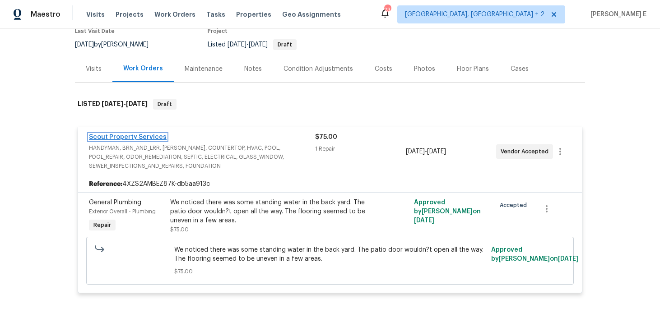
click at [116, 140] on link "Scout Property Services" at bounding box center [128, 137] width 78 height 6
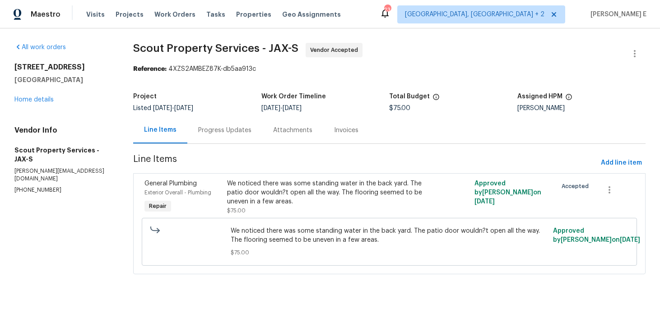
click at [220, 136] on div "Progress Updates" at bounding box center [224, 130] width 75 height 27
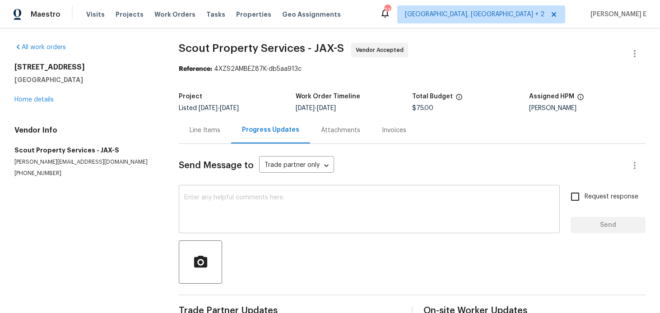
click at [234, 194] on div "x ​" at bounding box center [369, 210] width 381 height 46
paste textarea "Hi this is [PERSON_NAME] with Opendoor. I’m confirming you received the WO for …"
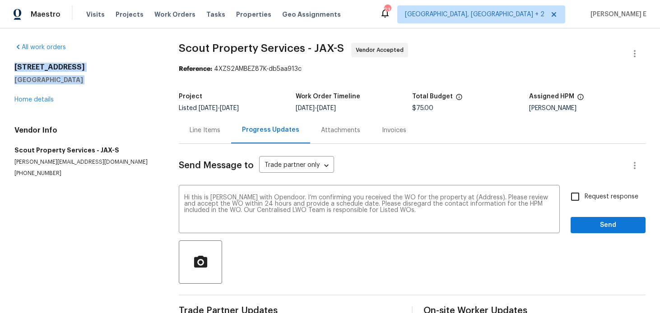
drag, startPoint x: 17, startPoint y: 69, endPoint x: 95, endPoint y: 86, distance: 80.4
click at [95, 86] on div "All work orders [STREET_ADDRESS] Home details Vendor Info Scout Property Servic…" at bounding box center [330, 181] width 660 height 307
copy div "[STREET_ADDRESS]"
click at [465, 197] on textarea "Hi this is [PERSON_NAME] with Opendoor. I’m confirming you received the WO for …" at bounding box center [369, 211] width 370 height 32
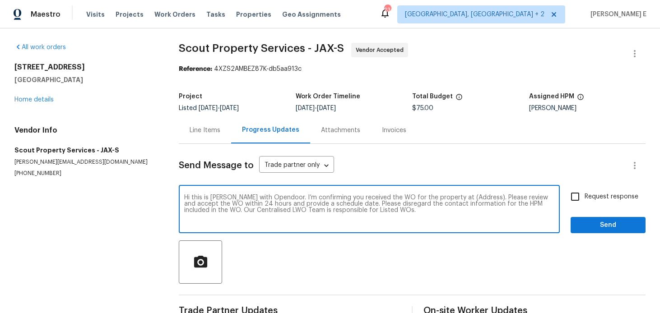
paste textarea "[STREET_ADDRESS]"
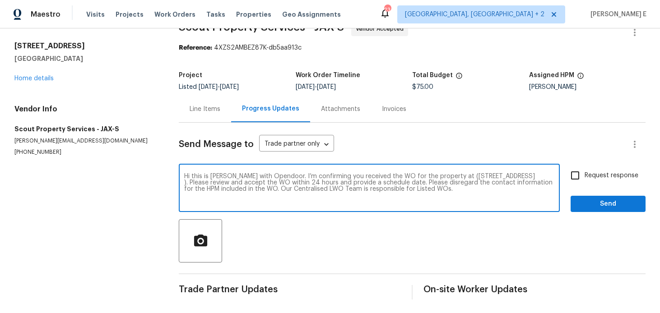
scroll to position [22, 0]
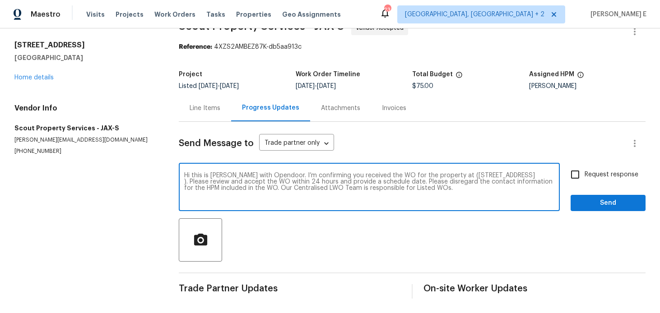
type textarea "Hi this is Keerthana with Opendoor. I’m confirming you received the WO for the …"
click at [583, 160] on div "Send Message to Trade partner only Trade partner only ​ Hi this is Keerthana wi…" at bounding box center [412, 210] width 467 height 177
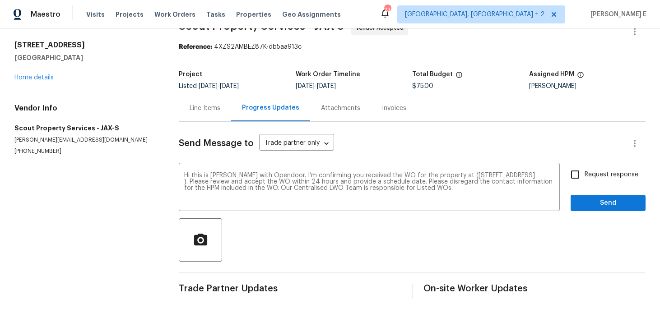
click at [579, 171] on input "Request response" at bounding box center [574, 174] width 19 height 19
checkbox input "true"
click at [587, 200] on span "Send" at bounding box center [608, 203] width 60 height 11
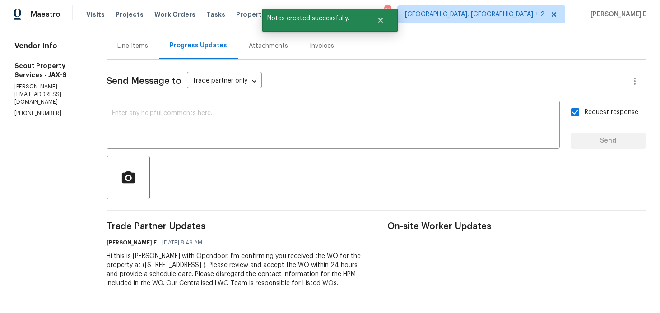
scroll to position [0, 0]
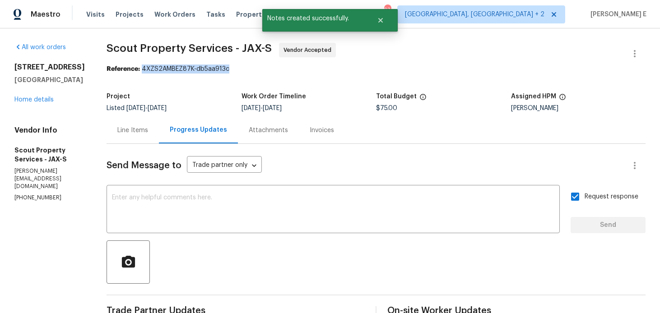
drag, startPoint x: 137, startPoint y: 70, endPoint x: 227, endPoint y: 70, distance: 90.3
click at [227, 70] on div "Reference: 4XZS2AMBEZ87K-db5aa913c" at bounding box center [376, 69] width 539 height 9
copy div "4XZS2AMBEZ87K-db5aa913c"
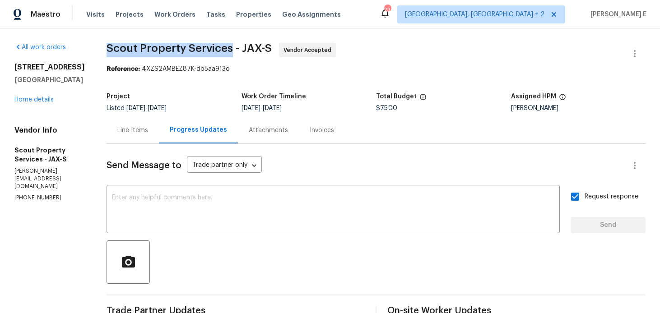
drag, startPoint x: 98, startPoint y: 49, endPoint x: 225, endPoint y: 50, distance: 126.4
click at [225, 50] on div "All work orders 1800 The Greens Way Apt 511 Jacksonville Beach, FL 32250 Home d…" at bounding box center [330, 212] width 660 height 369
copy span "Scout Property Services"
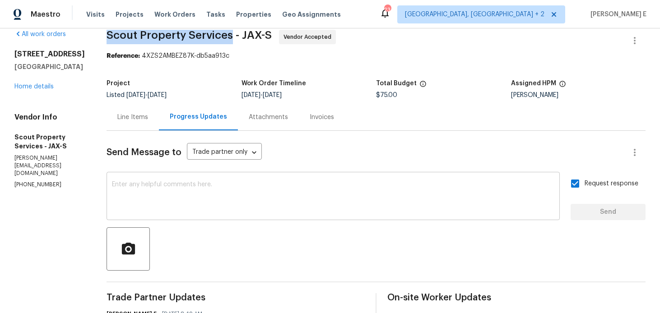
scroll to position [16, 0]
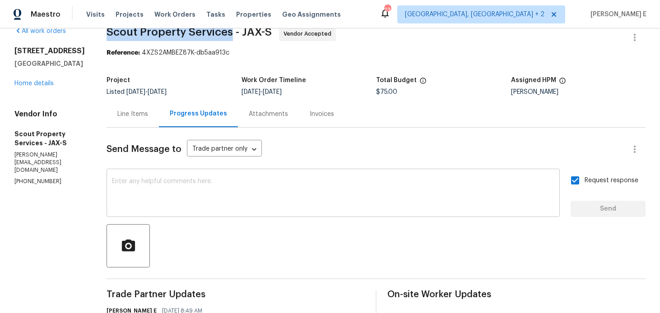
click at [307, 181] on textarea at bounding box center [333, 194] width 442 height 32
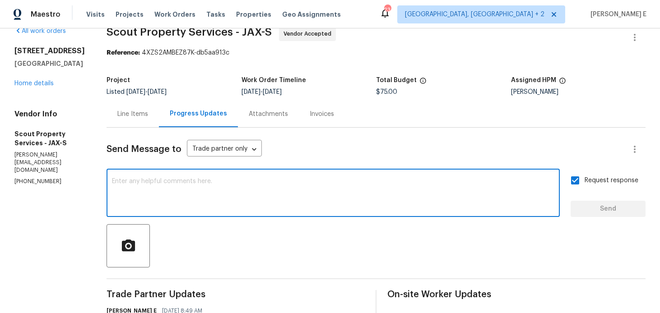
paste textarea "Just checking—do you have a scheduled date for this yet?"
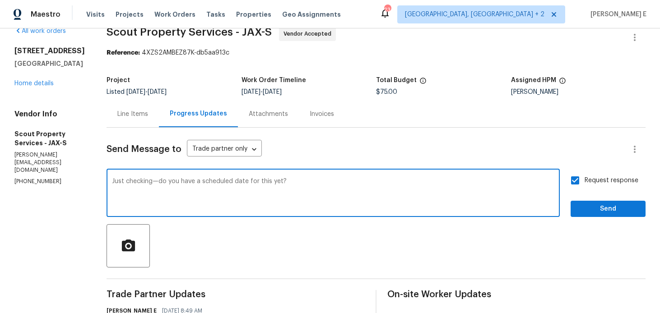
type textarea "Just checking—do you have a scheduled date for this yet?"
click at [591, 209] on span "Send" at bounding box center [608, 209] width 60 height 11
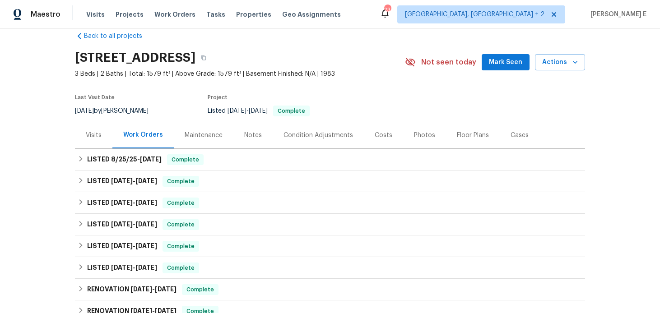
scroll to position [20, 0]
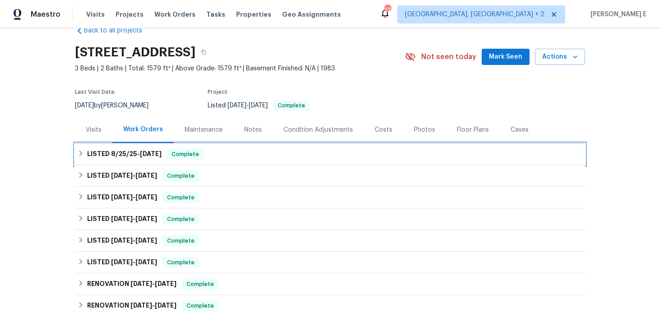
click at [128, 155] on span "8/25/25" at bounding box center [124, 154] width 26 height 6
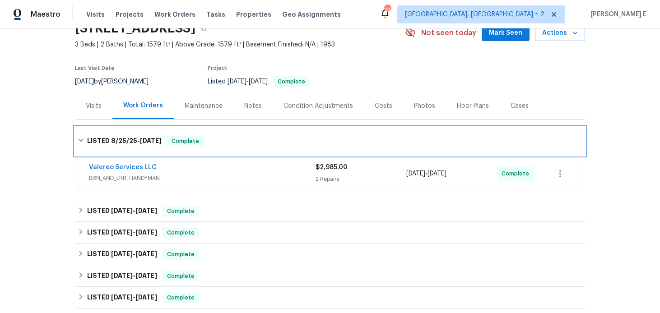
scroll to position [45, 0]
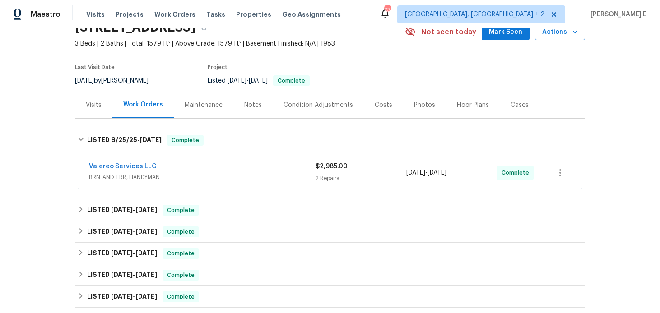
click at [183, 173] on span "BRN_AND_LRR, HANDYMAN" at bounding box center [202, 177] width 227 height 9
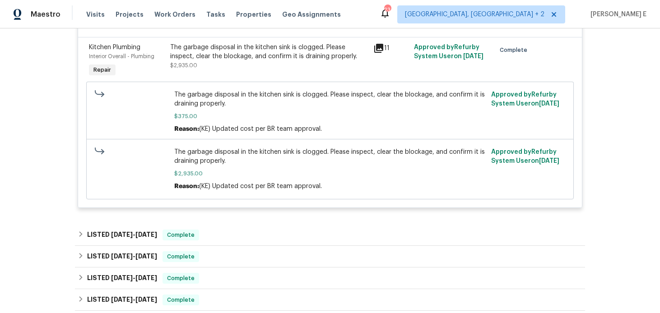
scroll to position [288, 0]
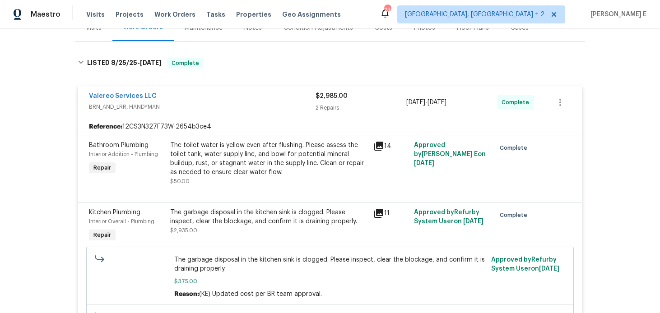
click at [178, 96] on div "Valereo Services LLC" at bounding box center [202, 97] width 227 height 11
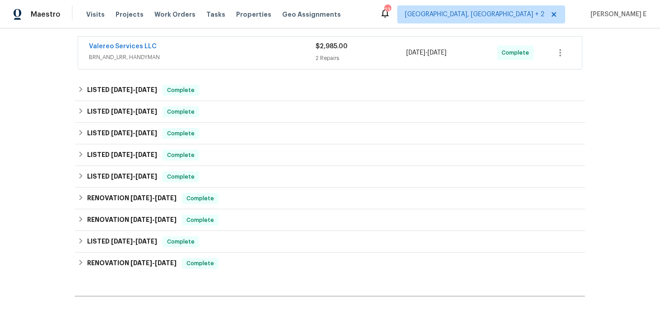
scroll to position [169, 0]
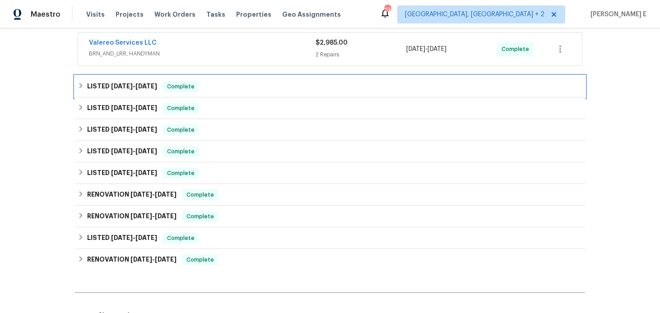
click at [128, 91] on h6 "LISTED [DATE] - [DATE]" at bounding box center [122, 86] width 70 height 11
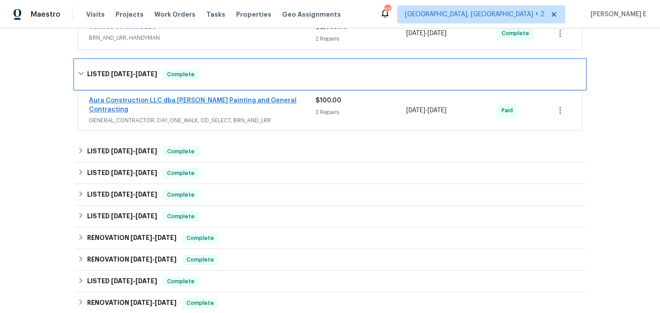
scroll to position [187, 0]
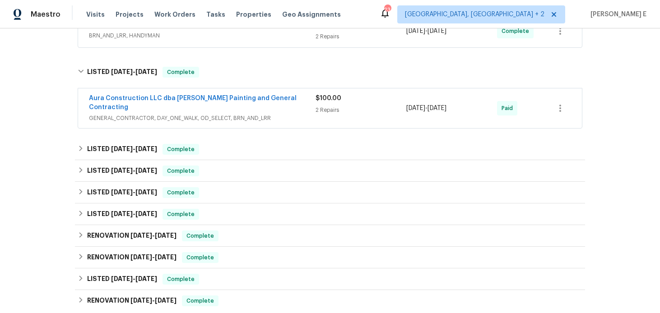
click at [305, 114] on span "GENERAL_CONTRACTOR, DAY_ONE_WALK, OD_SELECT, BRN_AND_LRR" at bounding box center [202, 118] width 227 height 9
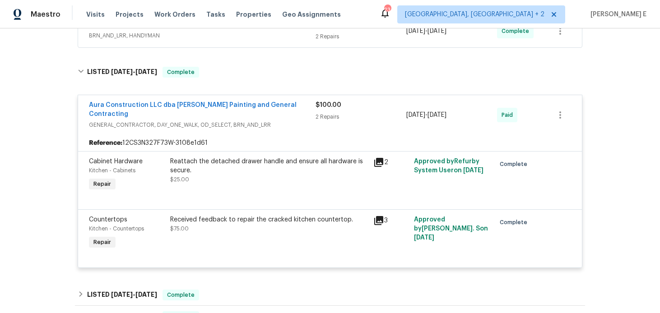
click at [321, 111] on div "$100.00 2 Repairs" at bounding box center [360, 115] width 91 height 29
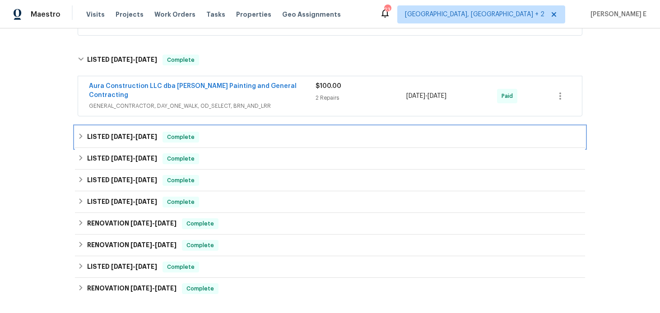
click at [119, 134] on span "[DATE]" at bounding box center [122, 137] width 22 height 6
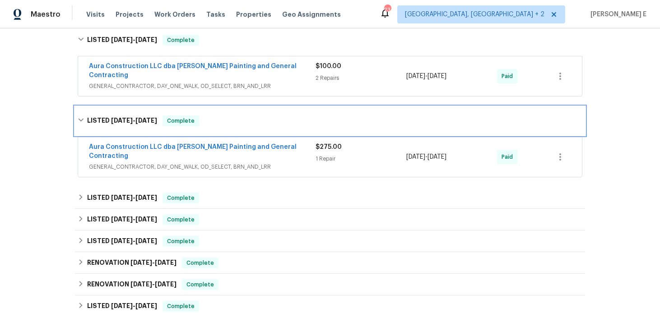
scroll to position [227, 0]
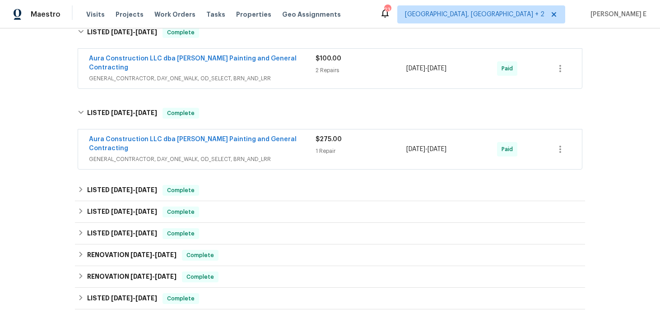
click at [166, 155] on span "GENERAL_CONTRACTOR, DAY_ONE_WALK, OD_SELECT, BRN_AND_LRR" at bounding box center [202, 159] width 227 height 9
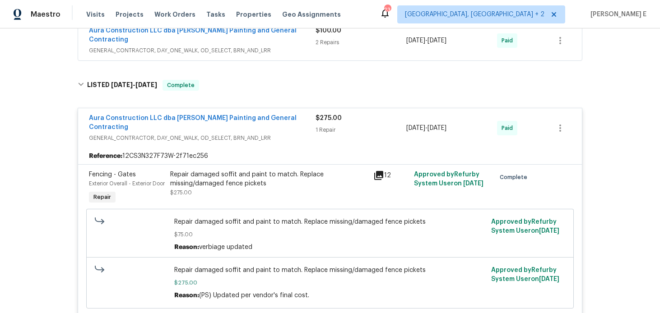
scroll to position [270, 0]
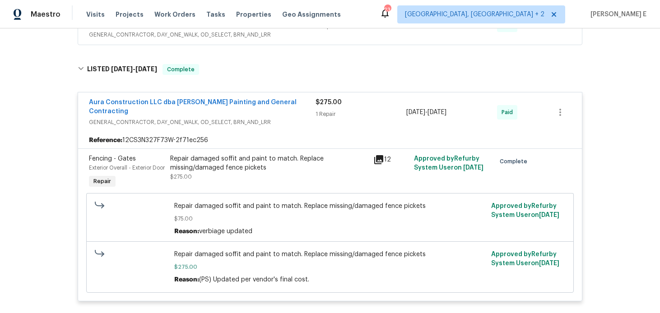
click at [332, 132] on div "Reference: 12CS3N327F73W-2f71ec256" at bounding box center [330, 140] width 504 height 16
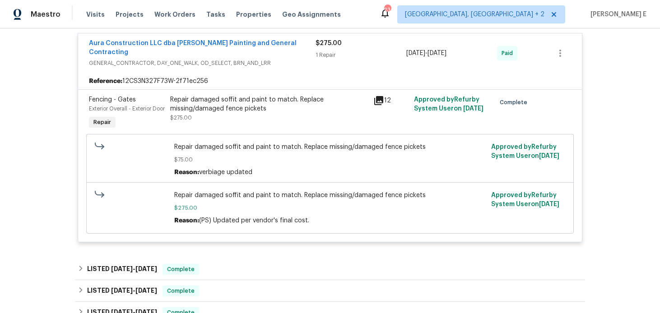
scroll to position [330, 0]
click at [326, 72] on div "Reference: 12CS3N327F73W-2f71ec256" at bounding box center [330, 80] width 504 height 16
click at [316, 50] on div "1 Repair" at bounding box center [360, 54] width 91 height 9
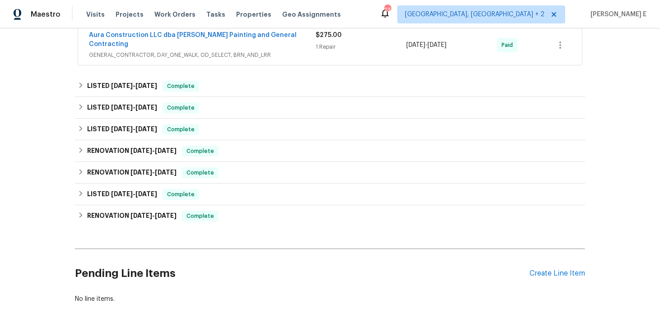
scroll to position [368, 0]
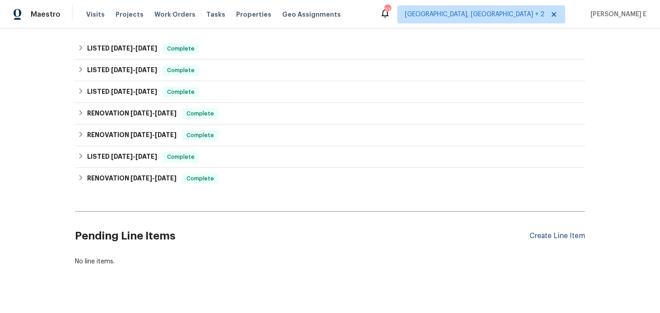
click at [551, 232] on div "Create Line Item" at bounding box center [557, 236] width 56 height 9
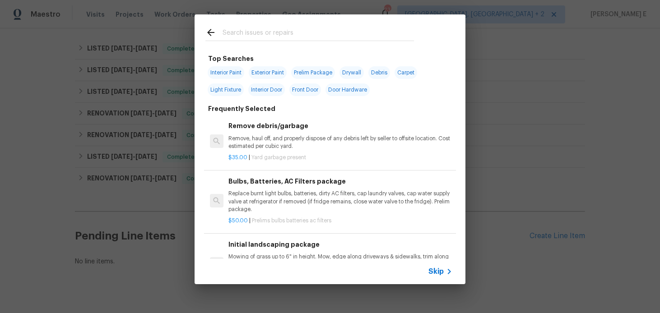
click at [447, 273] on icon at bounding box center [449, 271] width 11 height 11
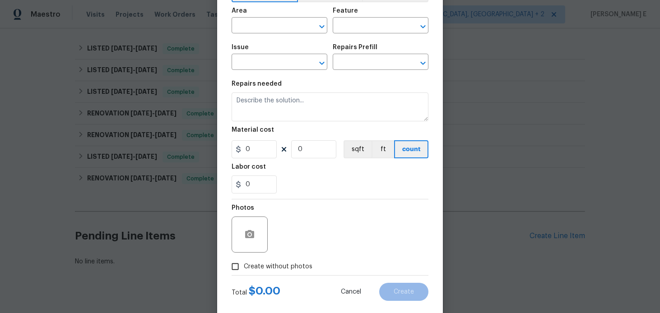
scroll to position [76, 0]
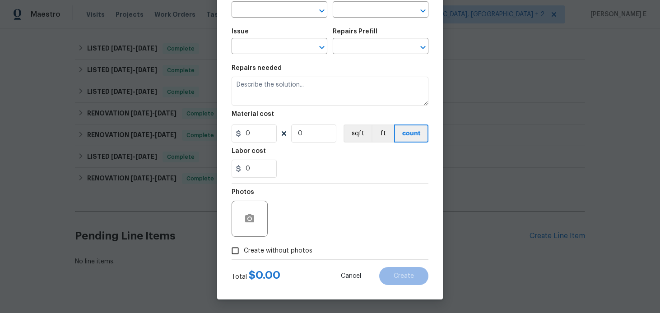
click at [235, 220] on div at bounding box center [250, 219] width 36 height 36
click at [242, 217] on button "button" at bounding box center [250, 219] width 22 height 22
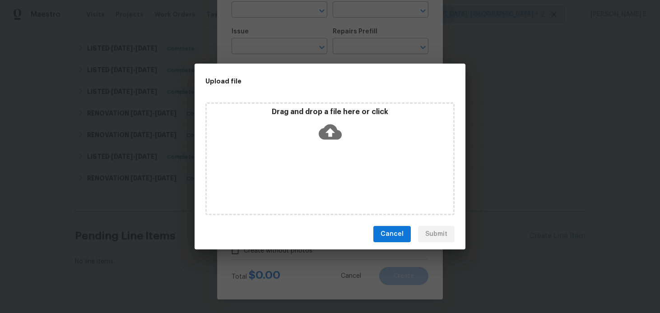
click at [319, 132] on icon at bounding box center [330, 132] width 23 height 15
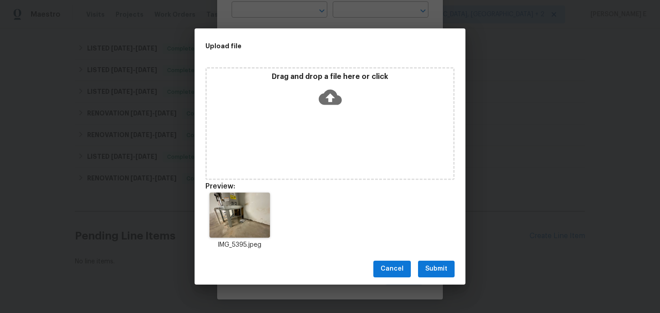
click at [438, 274] on span "Submit" at bounding box center [436, 269] width 22 height 11
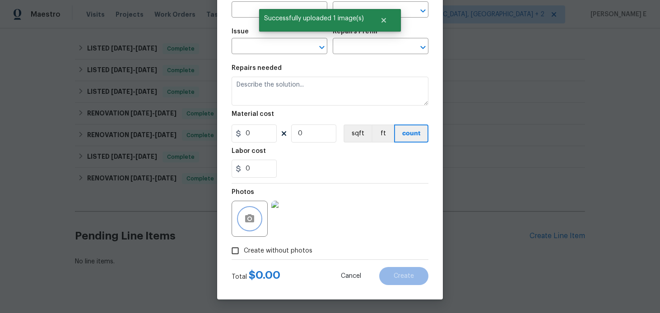
scroll to position [0, 0]
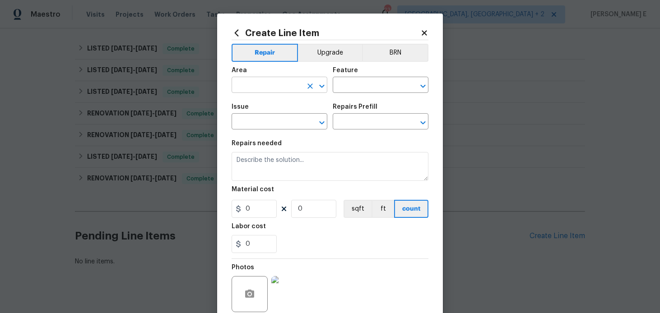
click at [258, 90] on input "text" at bounding box center [267, 86] width 70 height 14
type input "Garage"
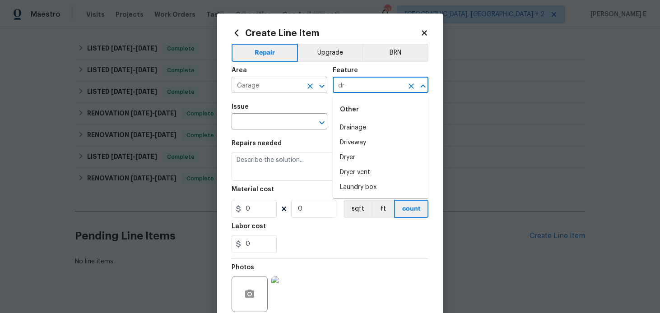
type input "d"
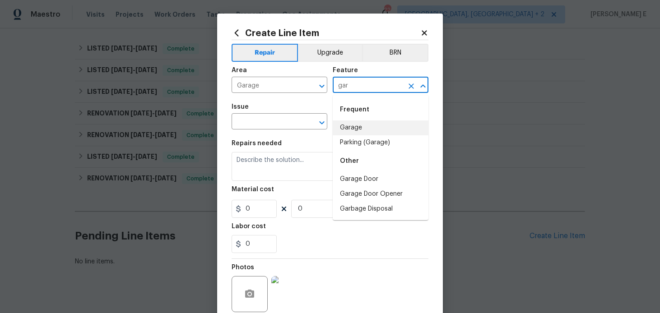
click at [338, 128] on li "Garage" at bounding box center [381, 127] width 96 height 15
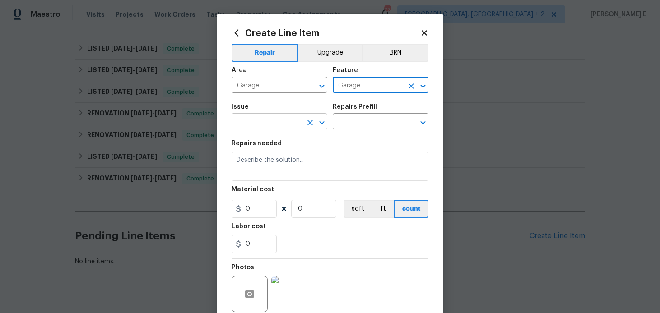
type input "Garage"
click at [252, 125] on input "text" at bounding box center [267, 123] width 70 height 14
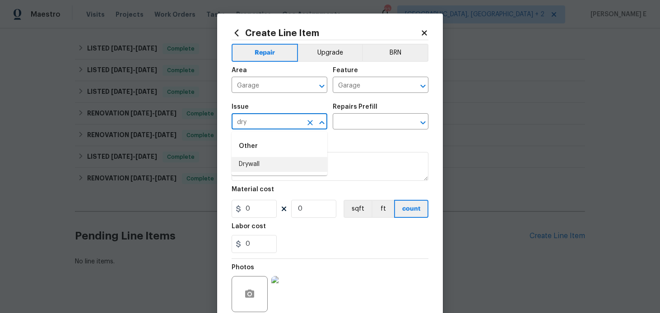
click at [264, 164] on li "Drywall" at bounding box center [280, 164] width 96 height 15
type input "Drywall"
click at [347, 130] on div "Issue Drywall ​ Repairs Prefill ​" at bounding box center [330, 116] width 197 height 37
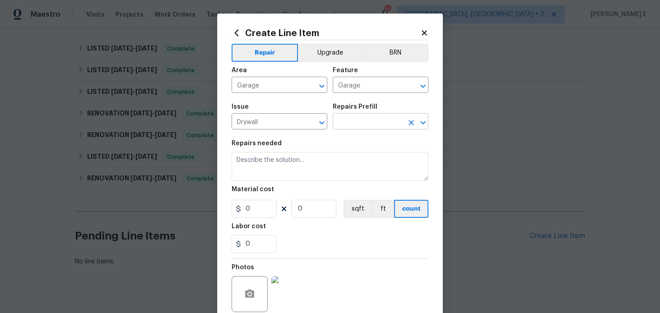
click at [354, 123] on input "text" at bounding box center [368, 123] width 70 height 14
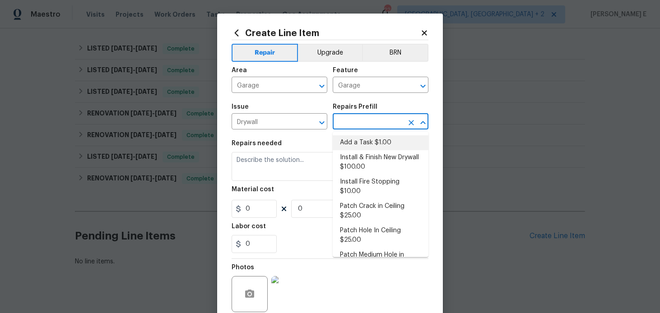
click at [352, 145] on li "Add a Task $1.00" at bounding box center [381, 142] width 96 height 15
type input "Walls and Ceiling"
type input "Add a Task $1.00"
type textarea "HPM to detail"
type input "1"
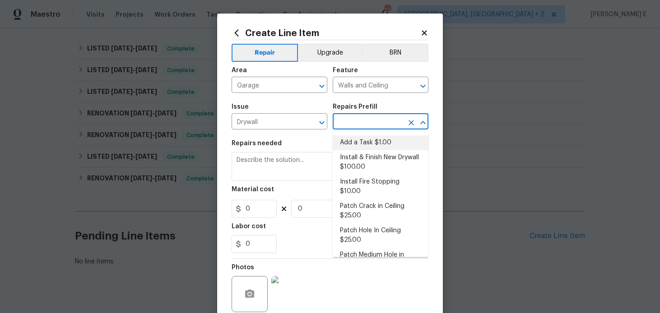
type input "1"
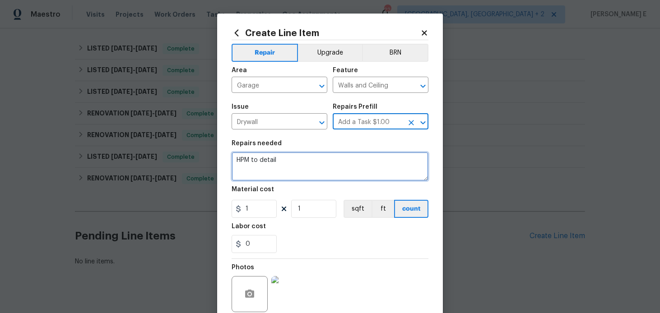
click at [315, 156] on textarea "HPM to detail" at bounding box center [330, 166] width 197 height 29
paste textarea "Repair damaged drywall in garage"
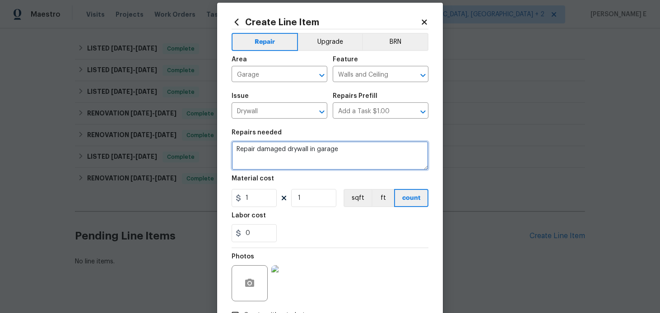
scroll to position [25, 0]
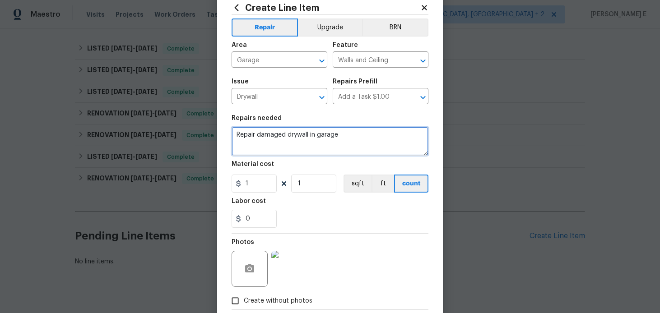
type textarea "Repair damaged drywall in garage"
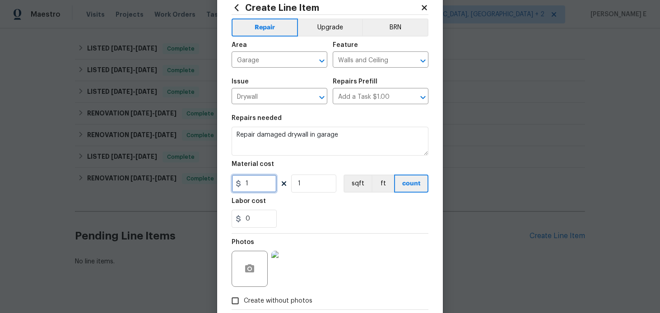
drag, startPoint x: 253, startPoint y: 183, endPoint x: 221, endPoint y: 187, distance: 32.7
click at [226, 185] on div "Create Line Item Repair Upgrade BRN Area Garage ​ Feature Walls and Ceiling ​ I…" at bounding box center [330, 168] width 226 height 361
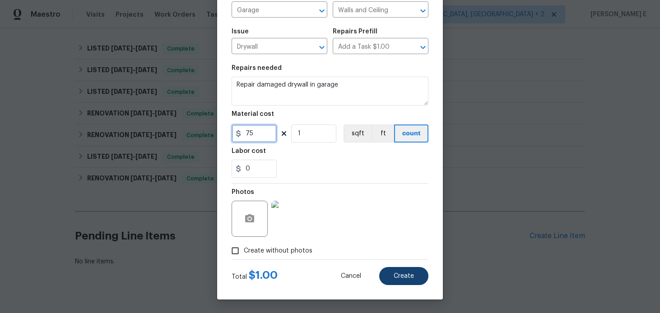
type input "75"
click at [399, 275] on span "Create" at bounding box center [404, 276] width 20 height 7
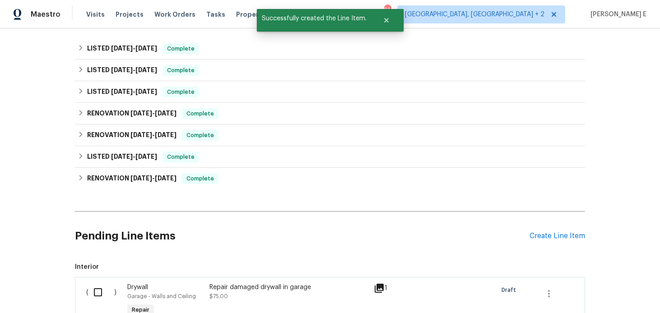
scroll to position [471, 0]
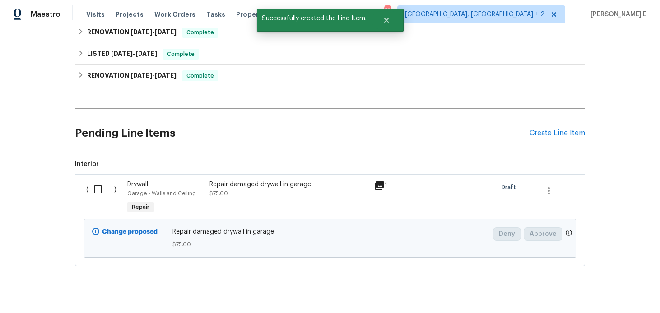
click at [97, 182] on input "checkbox" at bounding box center [101, 189] width 26 height 19
checkbox input "true"
click at [587, 285] on span "Create Work Order" at bounding box center [608, 290] width 60 height 11
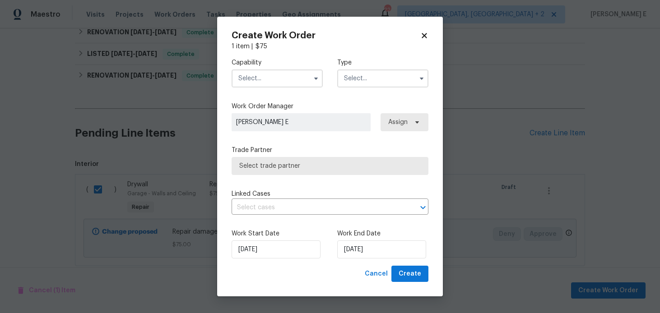
click at [258, 74] on input "text" at bounding box center [277, 79] width 91 height 18
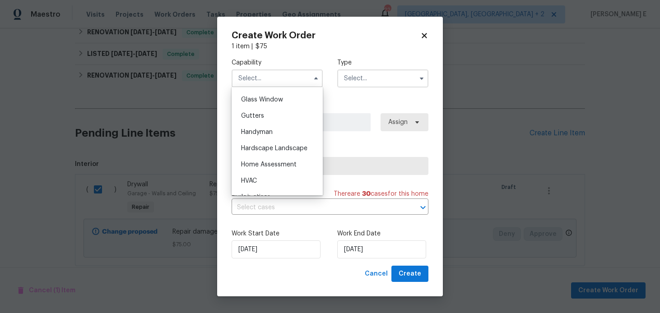
scroll to position [462, 0]
click at [272, 131] on span "Handyman" at bounding box center [257, 132] width 32 height 6
type input "Handyman"
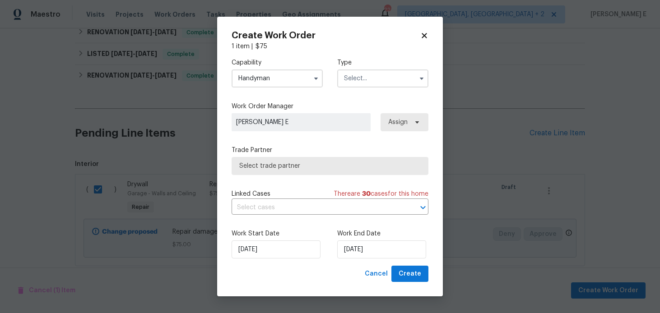
click at [357, 69] on div "Type" at bounding box center [382, 72] width 91 height 29
click at [352, 78] on input "text" at bounding box center [382, 79] width 91 height 18
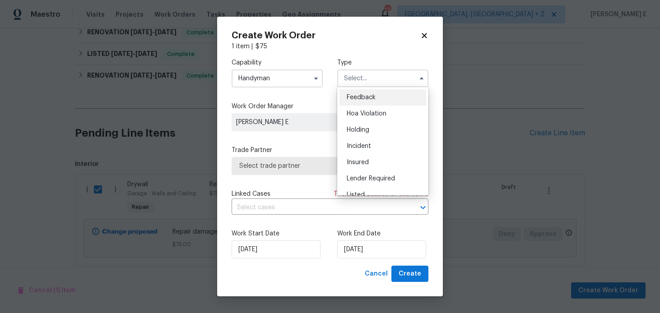
click at [350, 102] on div "Feedback" at bounding box center [382, 97] width 87 height 16
type input "Feedback"
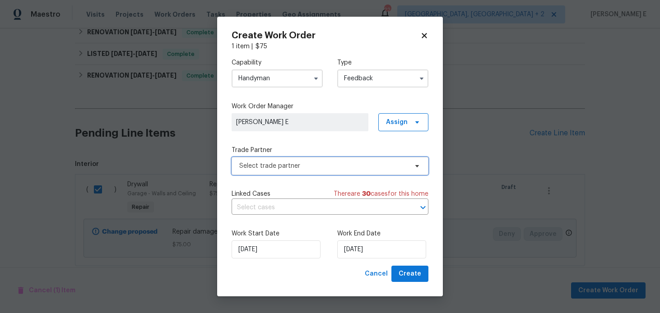
click at [267, 165] on span "Select trade partner" at bounding box center [323, 166] width 168 height 9
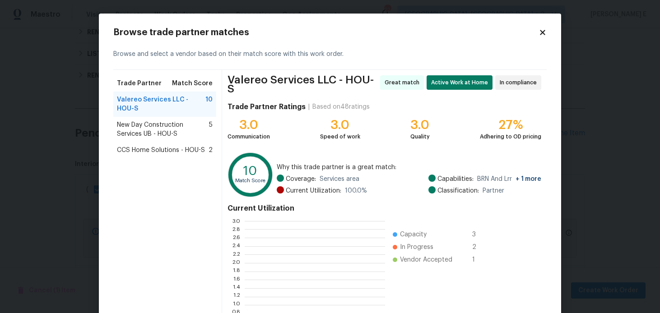
scroll to position [126, 140]
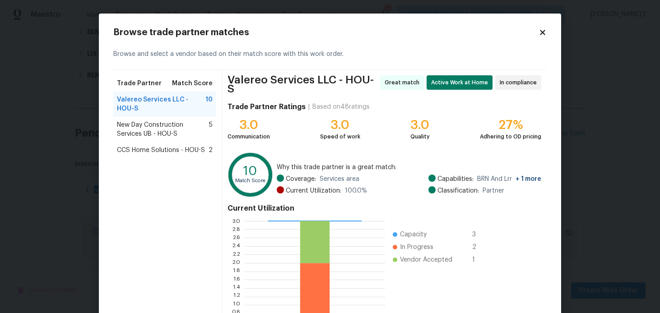
click at [146, 123] on span "New Day Construction Services UB - HOU-S" at bounding box center [163, 129] width 92 height 18
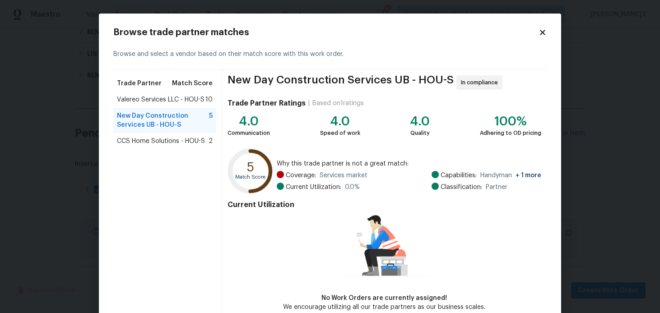
click at [132, 143] on span "CCS Home Solutions - HOU-S" at bounding box center [161, 141] width 88 height 9
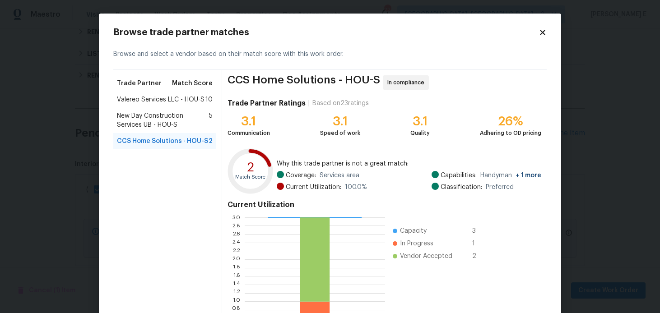
click at [144, 96] on span "Valereo Services LLC - HOU-S" at bounding box center [161, 99] width 88 height 9
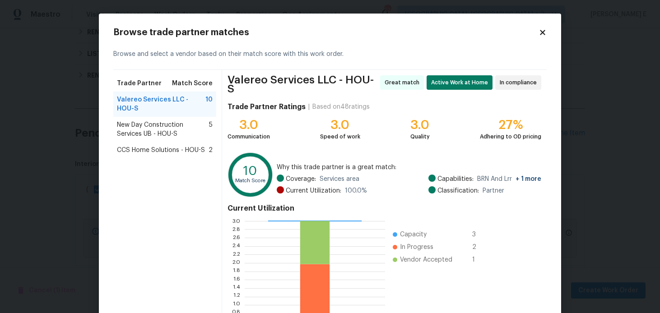
scroll to position [85, 0]
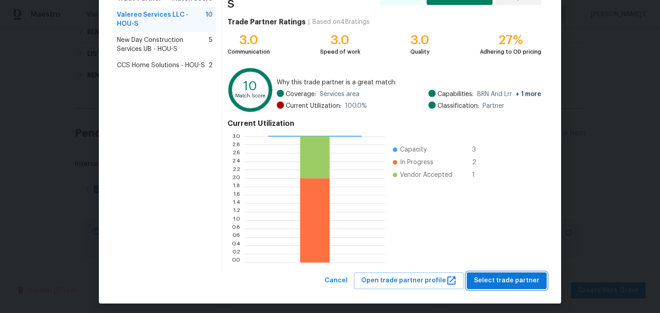
click at [512, 281] on span "Select trade partner" at bounding box center [506, 280] width 65 height 11
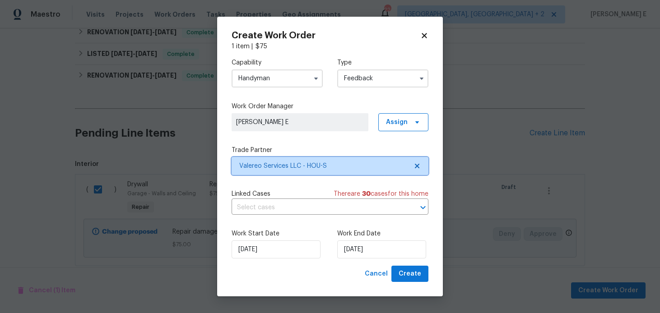
scroll to position [0, 0]
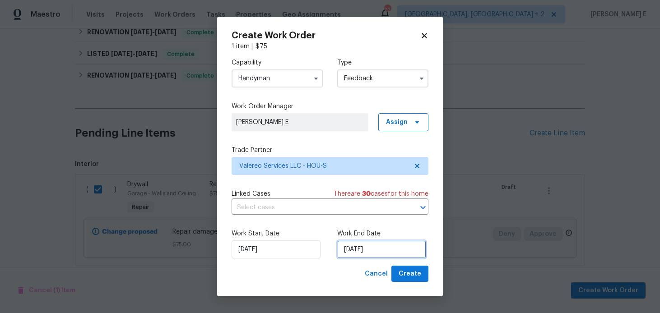
click at [377, 249] on input "02/09/2025" at bounding box center [381, 250] width 89 height 18
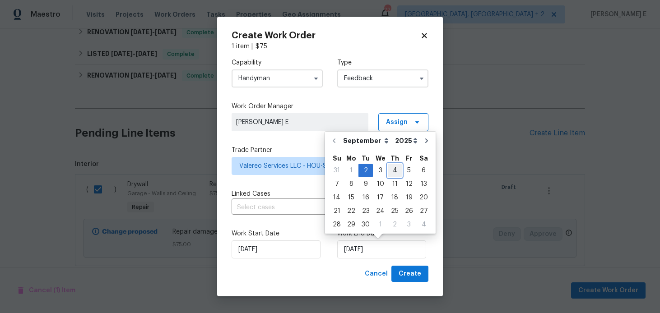
click at [388, 167] on div "4" at bounding box center [395, 170] width 14 height 13
type input "04/09/2025"
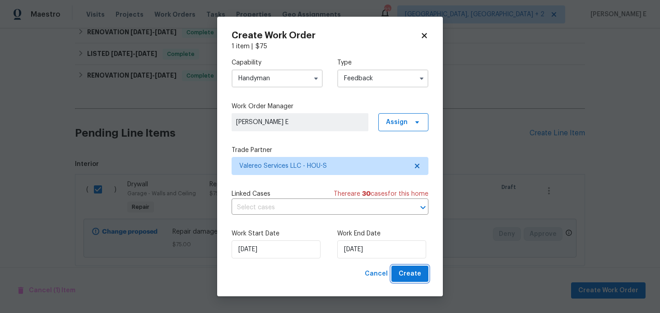
click at [403, 273] on span "Create" at bounding box center [410, 274] width 23 height 11
checkbox input "false"
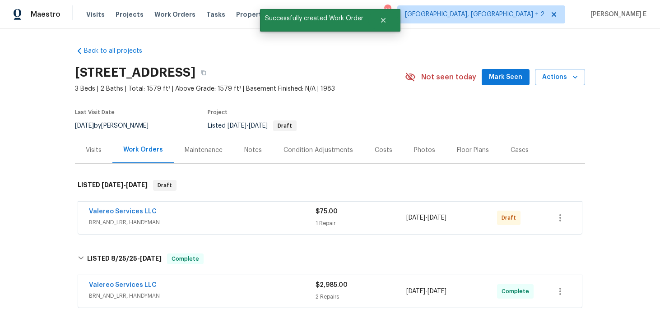
scroll to position [56, 0]
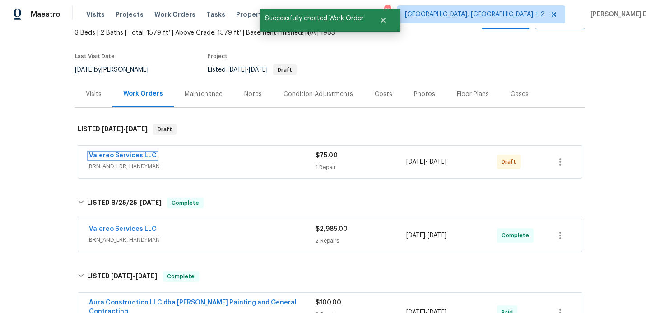
click at [111, 158] on link "Valereo Services LLC" at bounding box center [123, 156] width 68 height 6
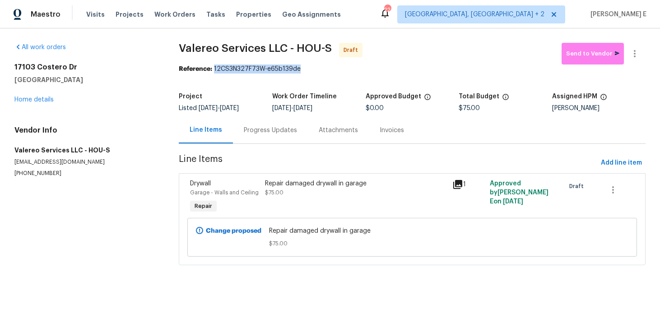
drag, startPoint x: 215, startPoint y: 69, endPoint x: 304, endPoint y: 70, distance: 89.4
click at [304, 70] on div "Reference: 12CS3N327F73W-e65b139de" at bounding box center [412, 69] width 467 height 9
copy div "12CS3N327F73W-e65b139de"
click at [272, 131] on div "Progress Updates" at bounding box center [270, 130] width 53 height 9
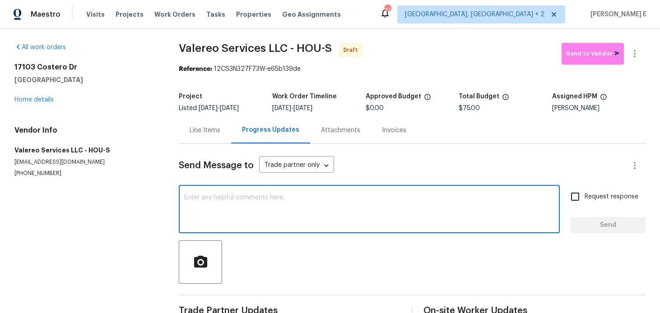
click at [197, 211] on textarea at bounding box center [369, 211] width 370 height 32
paste textarea "Hi this is Keerthana with Opendoor. I’m confirming you received the WO for the …"
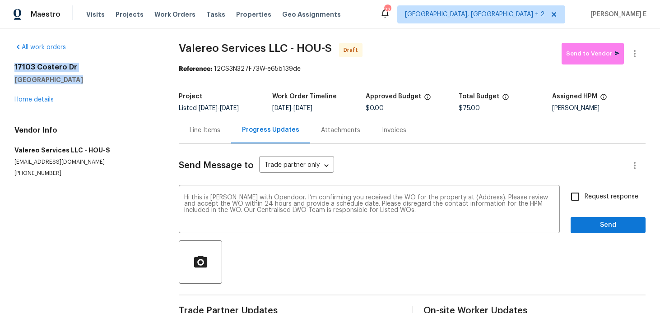
drag, startPoint x: 12, startPoint y: 66, endPoint x: 82, endPoint y: 80, distance: 71.3
click at [82, 80] on div "All work orders 17103 Costero Dr Houston, TX 77083 Home details Vendor Info Val…" at bounding box center [330, 181] width 660 height 307
copy div "17103 Costero Dr Houston, TX 77083"
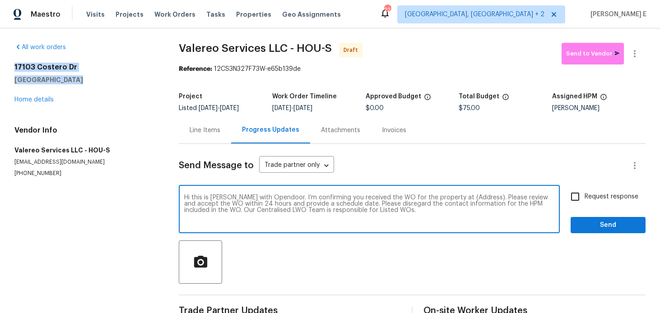
click at [473, 197] on textarea "Hi this is Keerthana with Opendoor. I’m confirming you received the WO for the …" at bounding box center [369, 211] width 370 height 32
paste textarea "17103 Costero Dr Houston, TX 77083"
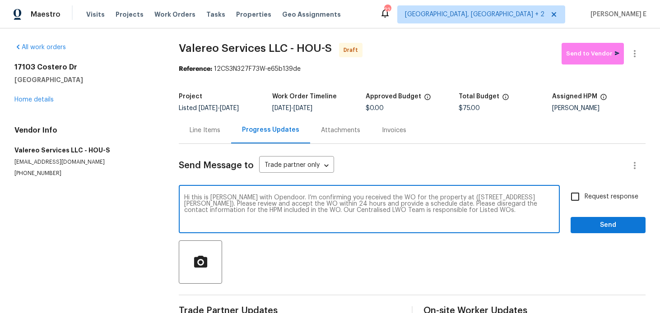
type textarea "Hi this is Keerthana with Opendoor. I’m confirming you received the WO for the …"
click at [575, 189] on input "Request response" at bounding box center [574, 196] width 19 height 19
checkbox input "true"
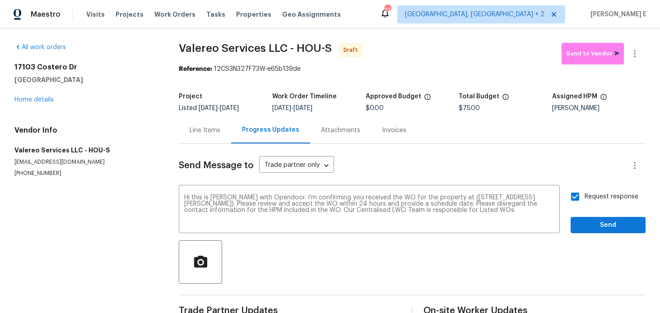
click at [585, 243] on div at bounding box center [412, 262] width 467 height 43
click at [596, 228] on span "Send" at bounding box center [608, 225] width 60 height 11
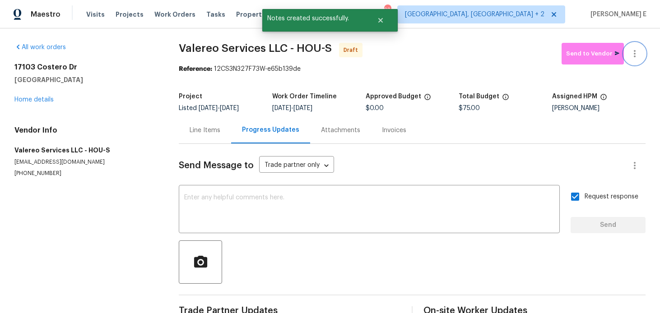
click at [636, 59] on button "button" at bounding box center [635, 54] width 22 height 22
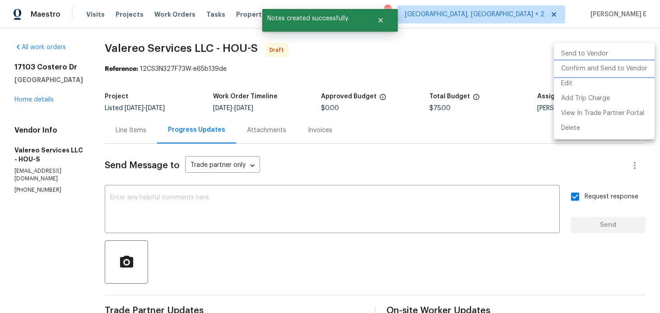
click at [595, 68] on li "Confirm and Send to Vendor" at bounding box center [604, 68] width 101 height 15
click at [364, 94] on div at bounding box center [330, 156] width 660 height 313
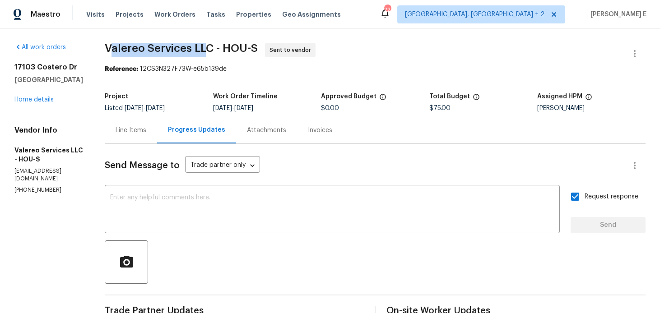
drag, startPoint x: 108, startPoint y: 51, endPoint x: 209, endPoint y: 51, distance: 100.2
click at [209, 51] on span "Valereo Services LLC - HOU-S" at bounding box center [181, 48] width 153 height 11
click at [116, 90] on div "Project Listed 9/2/2025 - 9/4/2025 Work Order Timeline 9/2/2025 - 9/4/2025 Appr…" at bounding box center [375, 102] width 541 height 29
drag, startPoint x: 105, startPoint y: 49, endPoint x: 212, endPoint y: 49, distance: 107.0
click at [212, 49] on span "Valereo Services LLC - HOU-S" at bounding box center [181, 48] width 153 height 11
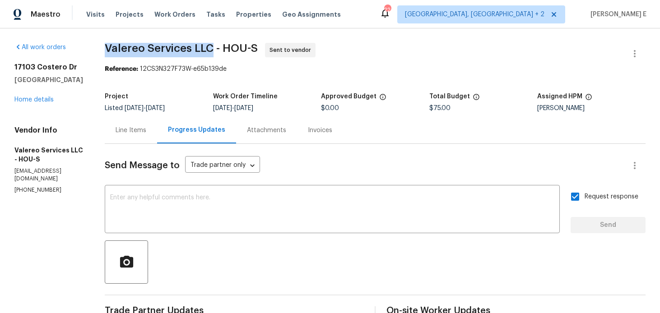
copy span "Valereo Services LLC"
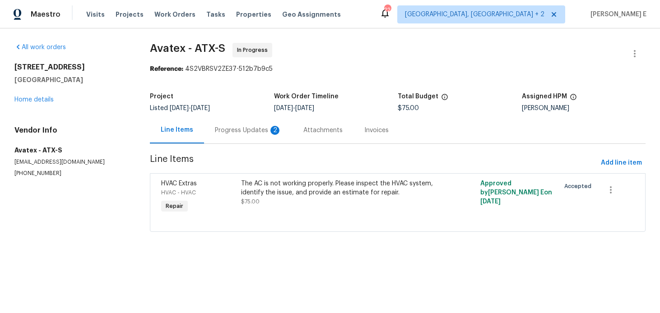
click at [238, 135] on div "Progress Updates 2" at bounding box center [248, 130] width 88 height 27
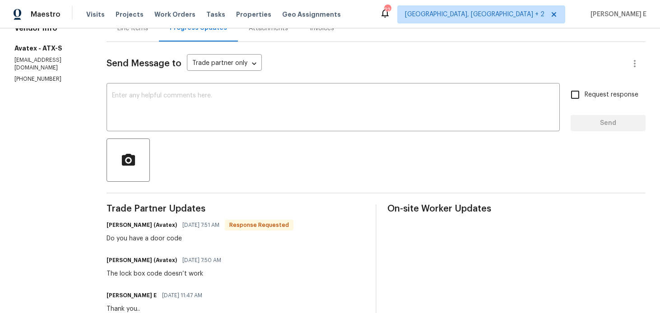
scroll to position [102, 0]
click at [308, 126] on div "x ​" at bounding box center [333, 108] width 453 height 46
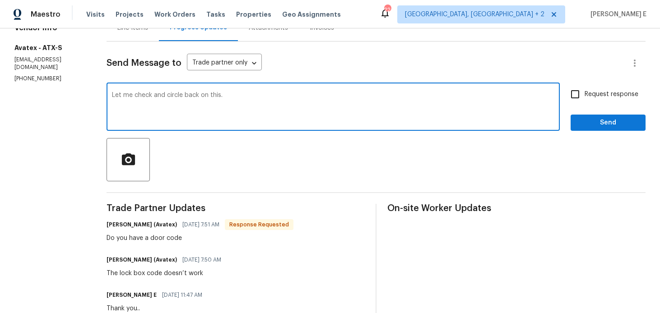
type textarea "Let me check and circle back on this."
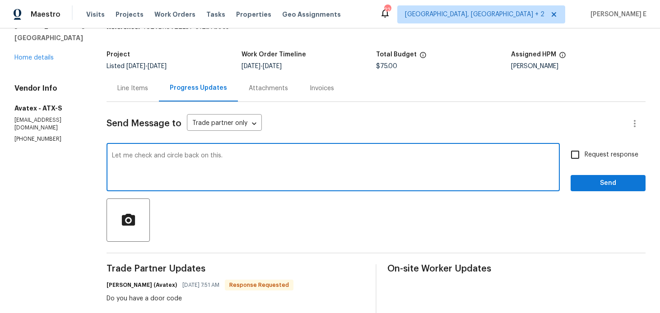
scroll to position [44, 0]
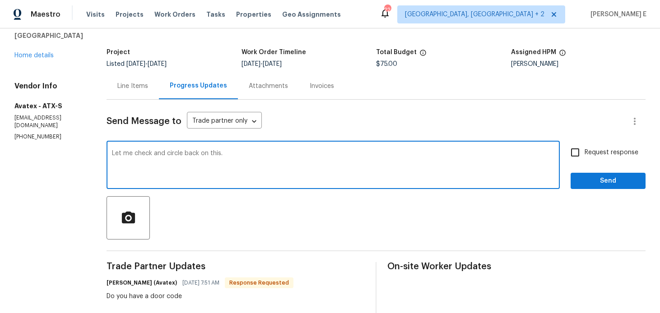
click at [593, 154] on span "Request response" at bounding box center [611, 152] width 54 height 9
click at [584, 154] on input "Request response" at bounding box center [574, 152] width 19 height 19
checkbox input "true"
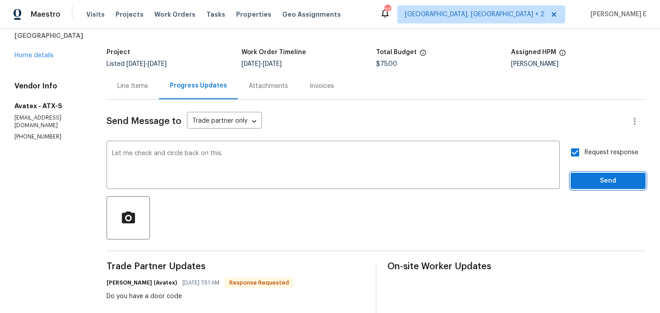
click at [587, 185] on span "Send" at bounding box center [608, 181] width 60 height 11
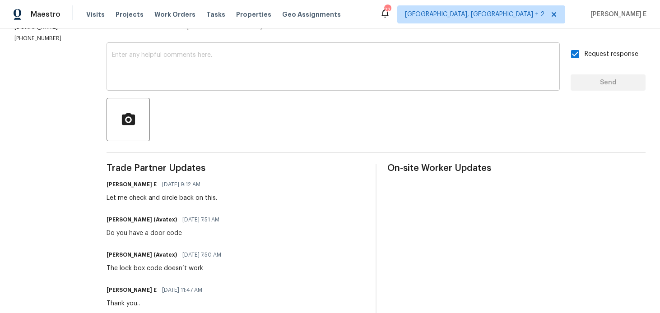
scroll to position [0, 0]
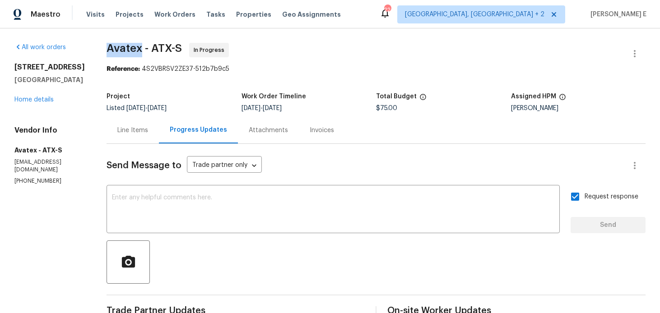
drag, startPoint x: 112, startPoint y: 50, endPoint x: 145, endPoint y: 50, distance: 33.4
click at [145, 50] on span "Avatex - ATX-S" at bounding box center [144, 48] width 75 height 11
copy span "Avatex"
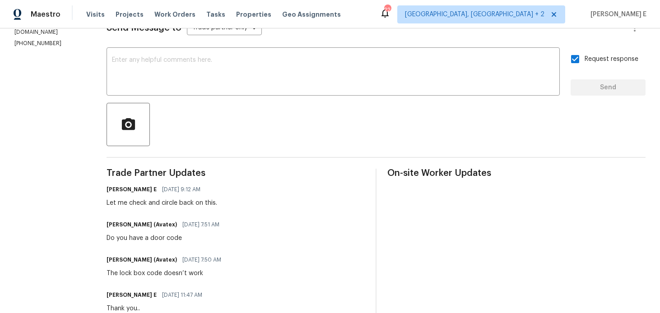
scroll to position [140, 0]
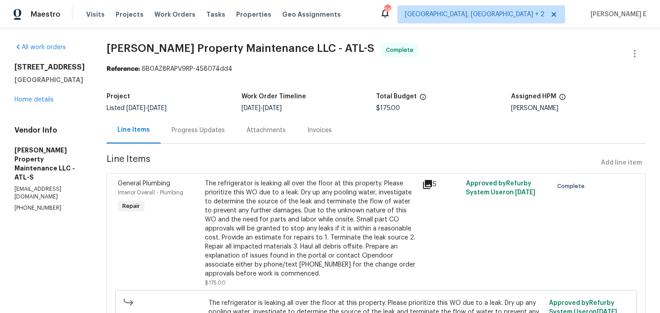
click at [194, 127] on div "Progress Updates" at bounding box center [197, 130] width 53 height 9
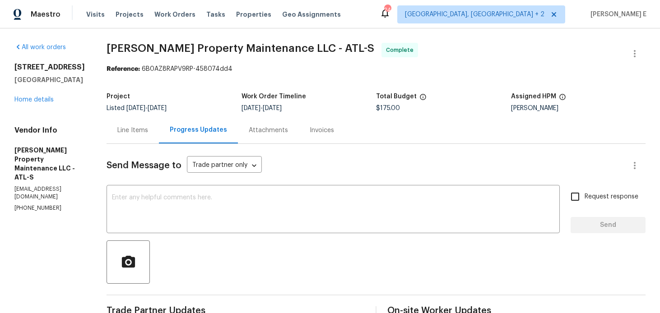
click at [135, 135] on div "Line Items" at bounding box center [133, 130] width 52 height 27
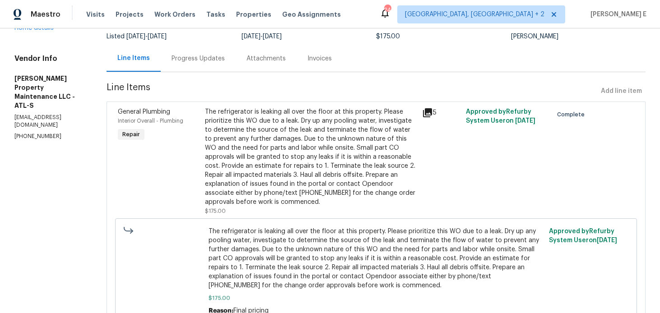
scroll to position [73, 0]
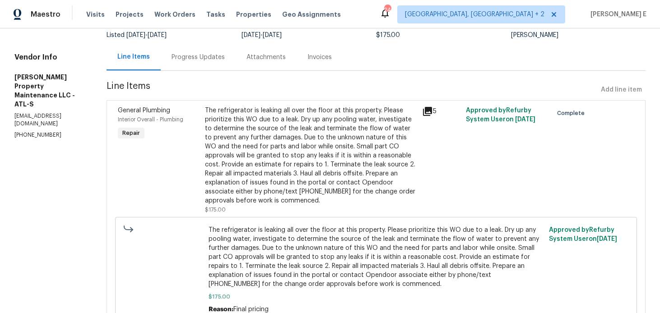
click at [231, 202] on div "The refrigerator is leaking all over the floor at this property. Please priorit…" at bounding box center [311, 155] width 212 height 99
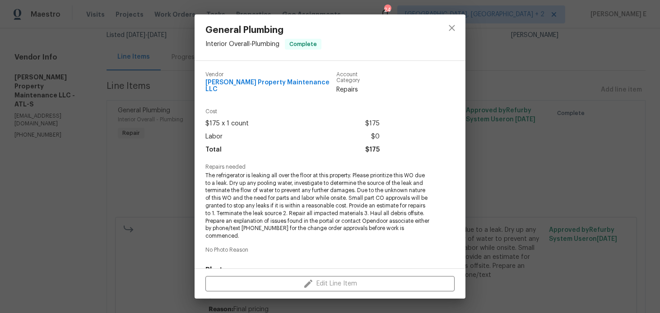
scroll to position [133, 0]
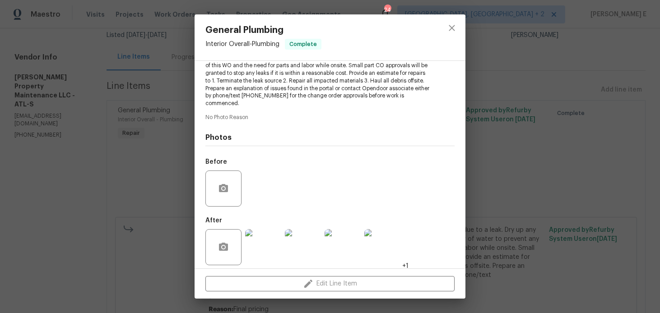
click at [258, 233] on img at bounding box center [263, 247] width 36 height 36
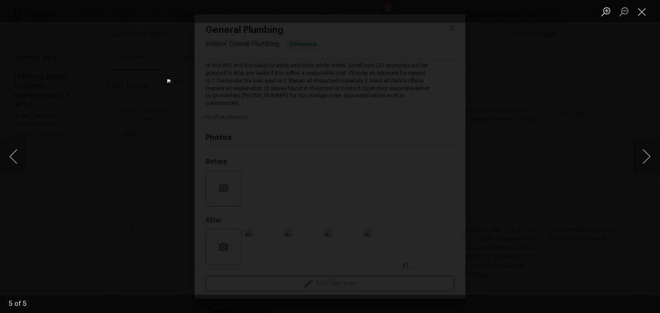
click at [488, 163] on div "Lightbox" at bounding box center [330, 156] width 660 height 313
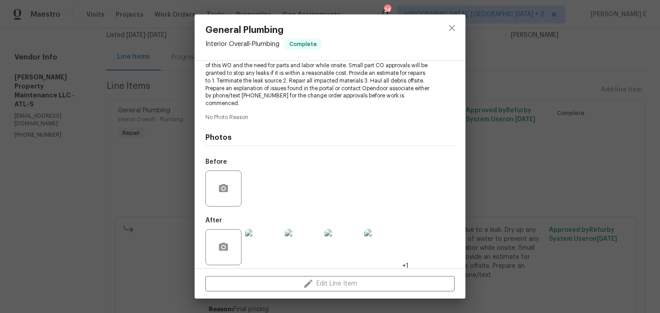
click at [488, 163] on div "General Plumbing Interior Overall - Plumbing Complete Vendor Glen Property Main…" at bounding box center [330, 156] width 660 height 313
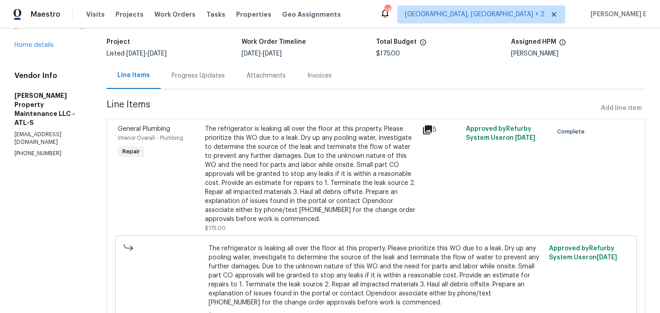
scroll to position [0, 0]
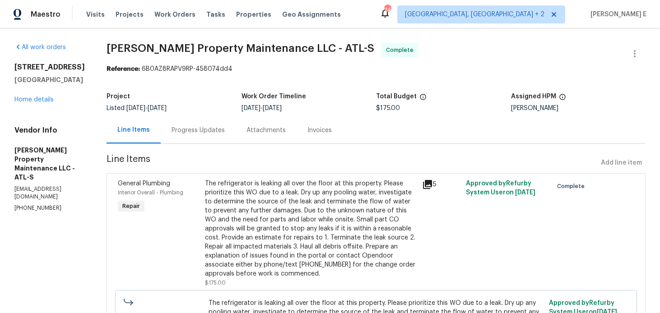
click at [33, 104] on div "All work orders 2460 Surrey Trl Atlanta, GA 30349 Home details Vendor Info Glen…" at bounding box center [49, 127] width 70 height 169
click at [38, 102] on link "Home details" at bounding box center [33, 100] width 39 height 6
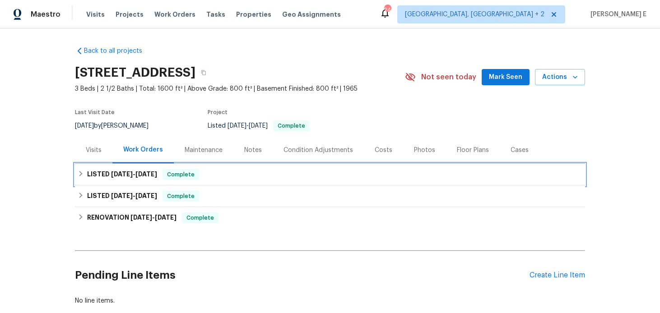
click at [148, 170] on h6 "LISTED 8/29/25 - 9/2/25" at bounding box center [122, 174] width 70 height 11
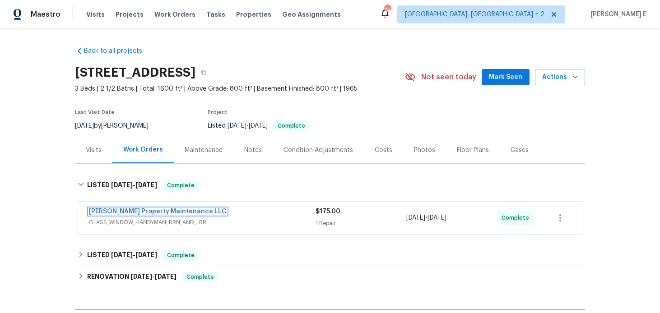
click at [132, 209] on link "Glen Property Maintenance LLC" at bounding box center [158, 212] width 138 height 6
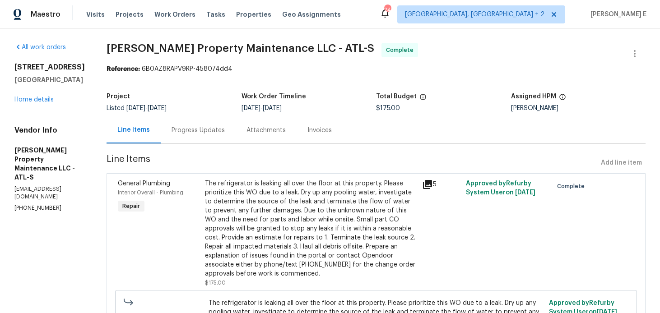
click at [182, 132] on div "Progress Updates" at bounding box center [197, 130] width 53 height 9
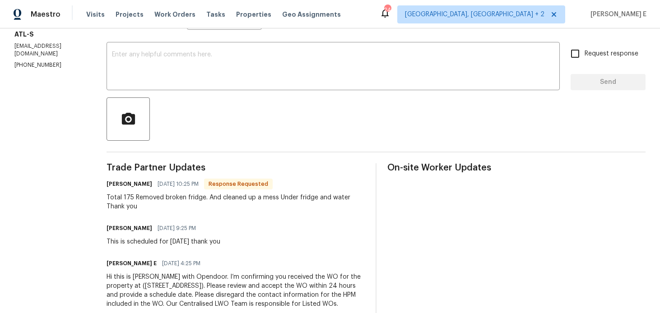
scroll to position [143, 0]
click at [249, 93] on div "Send Message to Trade partner only Trade partner only ​ x ​ Request response Se…" at bounding box center [376, 160] width 539 height 319
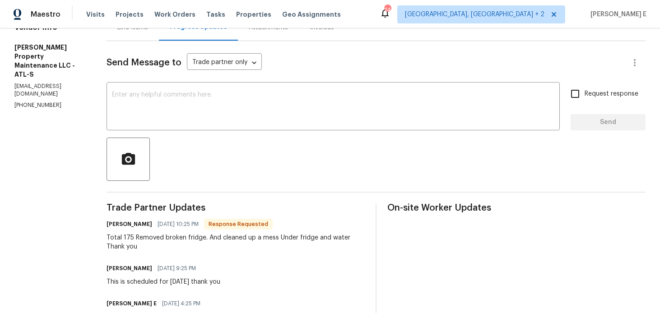
scroll to position [102, 0]
click at [264, 83] on div "Send Message to Trade partner only Trade partner only ​ x ​ Request response Se…" at bounding box center [376, 201] width 539 height 319
click at [256, 93] on textarea at bounding box center [333, 108] width 442 height 32
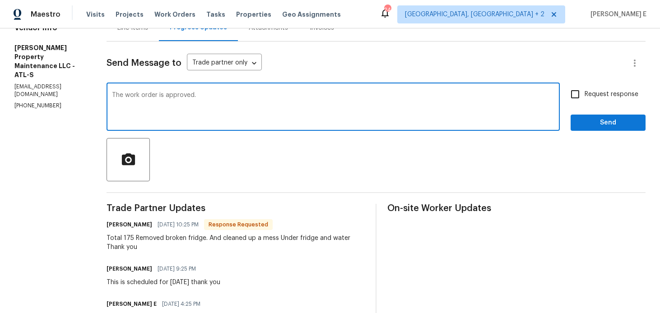
type textarea "The work order is approved."
click at [563, 131] on div "Send Message to Trade partner only Trade partner only ​ The work order is appro…" at bounding box center [376, 201] width 539 height 319
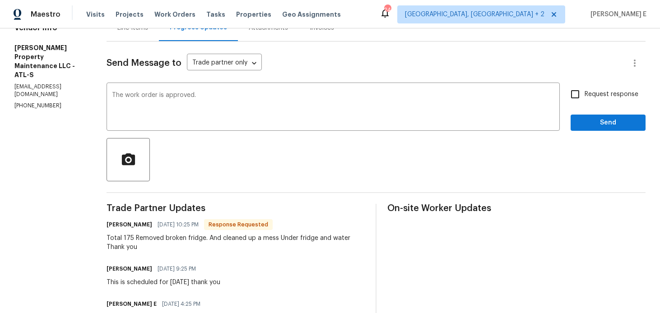
click at [580, 122] on span "Send" at bounding box center [608, 122] width 60 height 11
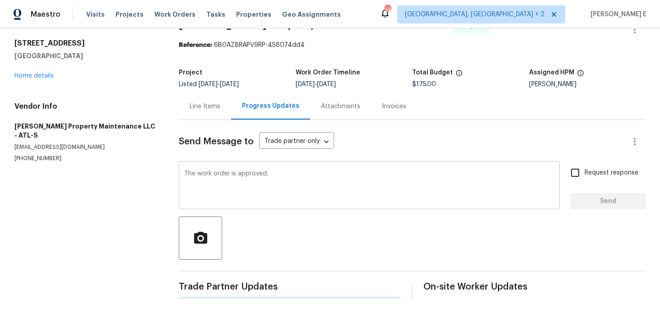
scroll to position [0, 0]
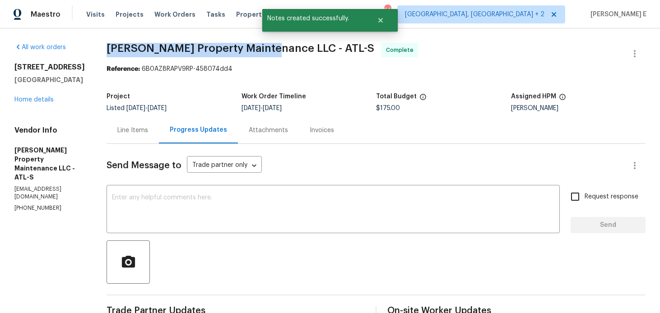
drag, startPoint x: 111, startPoint y: 48, endPoint x: 270, endPoint y: 48, distance: 159.8
click at [270, 48] on span "Glen Property Maintenance LLC - ATL-S" at bounding box center [241, 48] width 268 height 11
copy span "Glen Property Maintenance LLC"
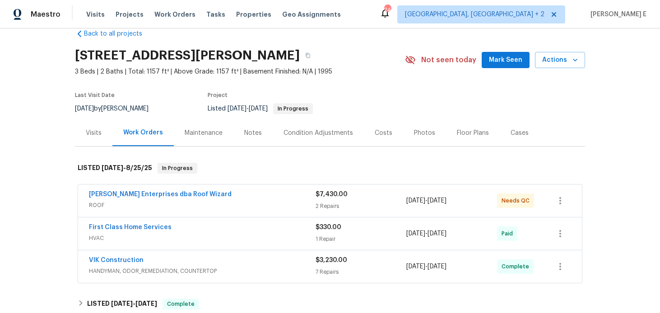
scroll to position [21, 0]
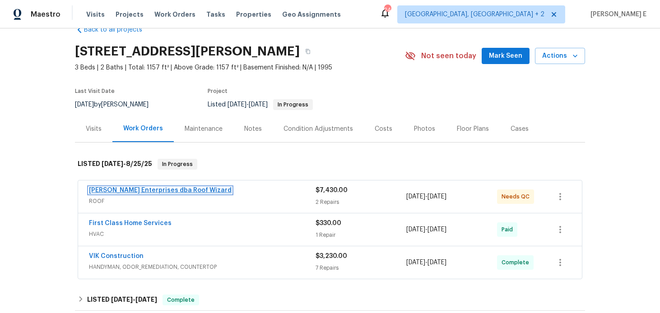
click at [167, 189] on link "[PERSON_NAME] Enterprises dba Roof Wizard" at bounding box center [160, 190] width 143 height 6
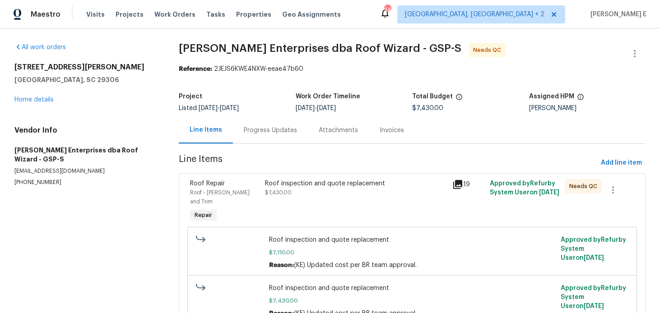
click at [244, 134] on div "Progress Updates" at bounding box center [270, 130] width 53 height 9
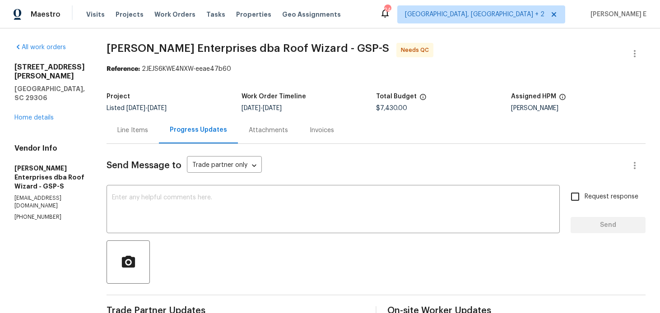
click at [110, 122] on div "Line Items" at bounding box center [133, 130] width 52 height 27
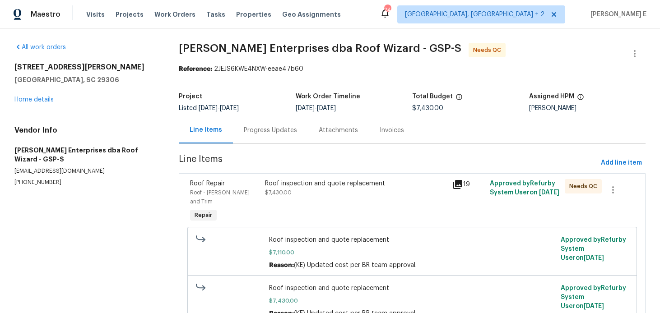
click at [284, 198] on div "Roof inspection and quote replacement $7,430.00" at bounding box center [355, 201] width 187 height 51
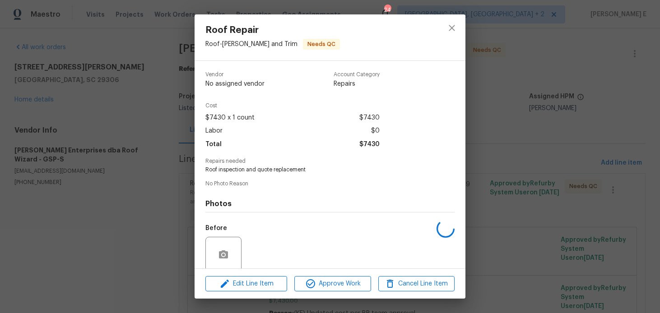
scroll to position [72, 0]
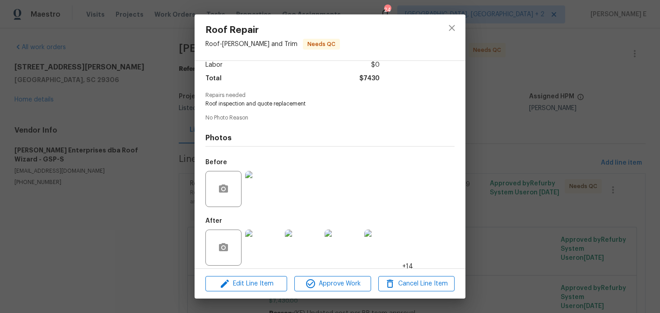
click at [259, 244] on img at bounding box center [263, 248] width 36 height 36
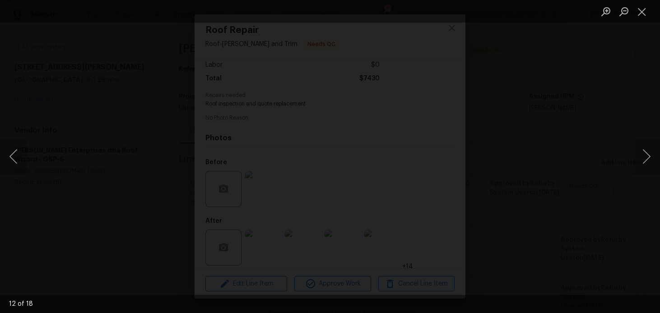
click at [373, 175] on img "Lightbox" at bounding box center [326, 156] width 683 height 324
click at [528, 108] on div "Lightbox" at bounding box center [330, 156] width 660 height 313
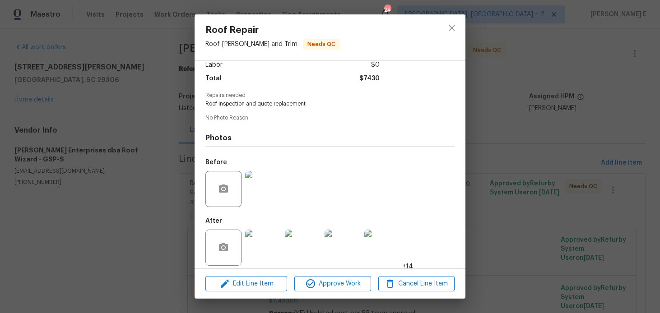
click at [528, 108] on div "Roof Repair Roof - [PERSON_NAME] and Trim Needs QC Vendor [PERSON_NAME] Enterpr…" at bounding box center [330, 156] width 660 height 313
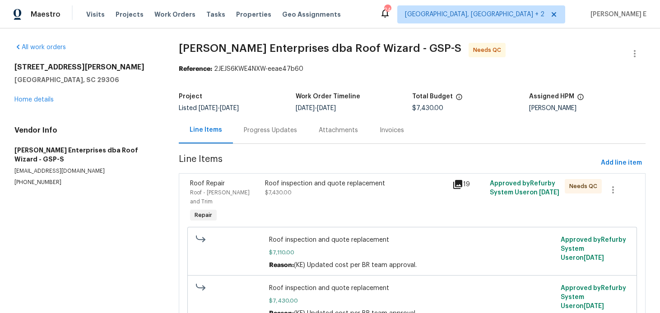
click at [250, 126] on div "Progress Updates" at bounding box center [270, 130] width 53 height 9
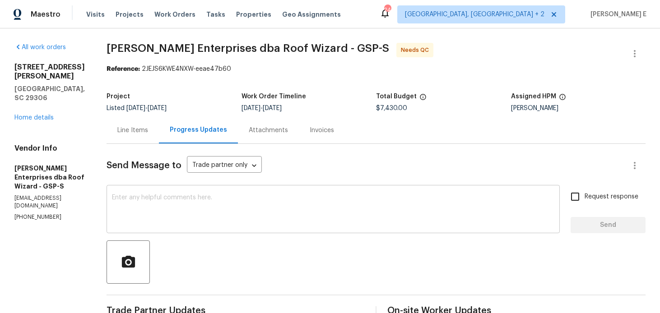
click at [297, 206] on textarea at bounding box center [333, 211] width 442 height 32
paste textarea "We saw that this work order is marked complete—can you confirm if everything’s …"
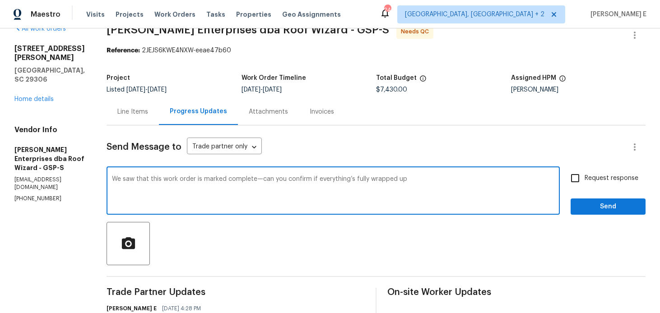
scroll to position [22, 0]
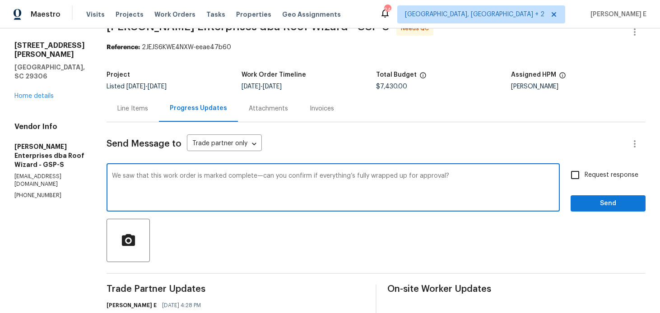
type textarea "We saw that this work order is marked complete—can you confirm if everything’s …"
click at [634, 182] on label "Request response" at bounding box center [601, 175] width 73 height 19
click at [584, 182] on input "Request response" at bounding box center [574, 175] width 19 height 19
checkbox input "true"
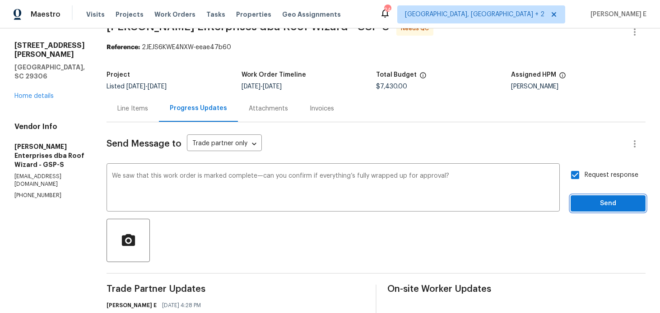
click at [616, 199] on span "Send" at bounding box center [608, 203] width 60 height 11
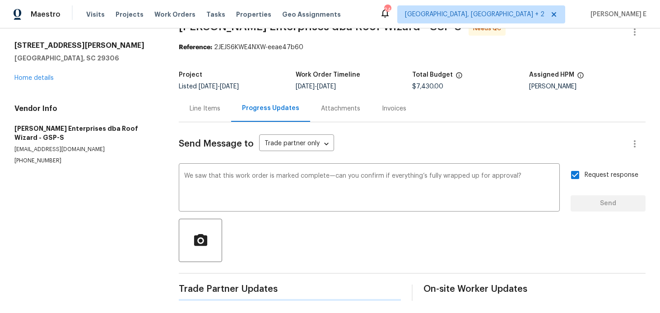
scroll to position [0, 0]
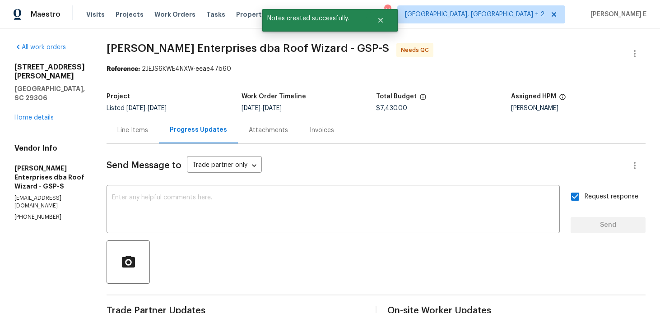
click at [128, 134] on div "Line Items" at bounding box center [132, 130] width 31 height 9
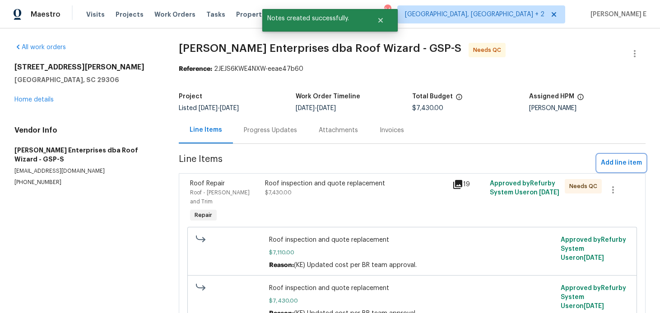
click at [602, 164] on span "Add line item" at bounding box center [621, 163] width 41 height 11
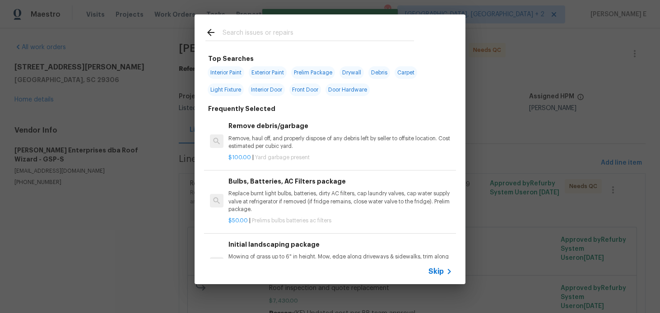
click at [429, 272] on span "Skip" at bounding box center [435, 271] width 15 height 9
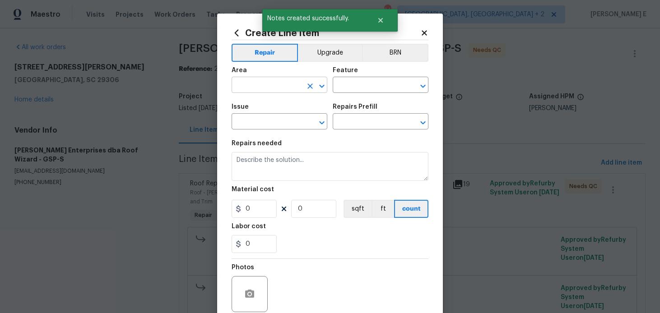
click at [261, 79] on input "text" at bounding box center [267, 86] width 70 height 14
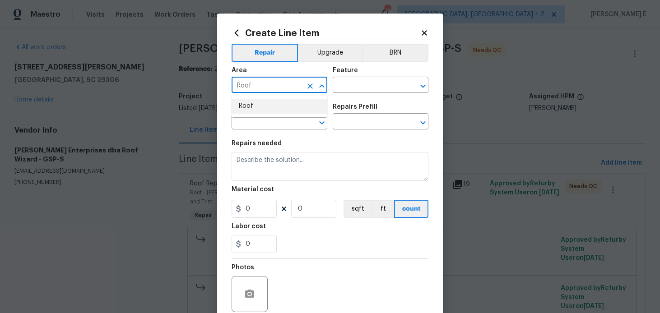
type input "Roof"
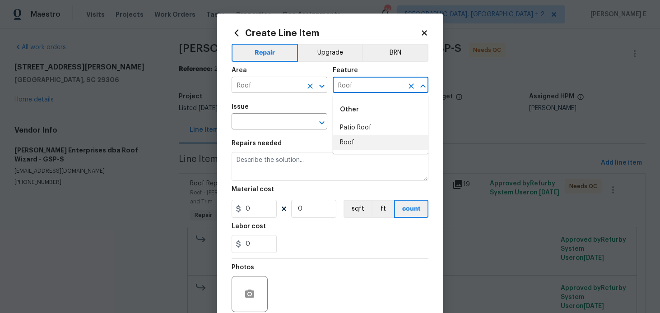
type input "Roof"
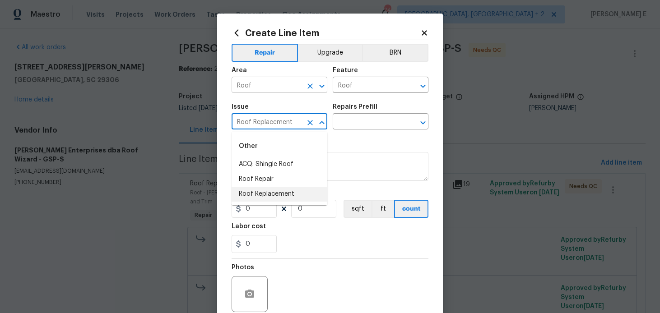
type input "Roof Replacement"
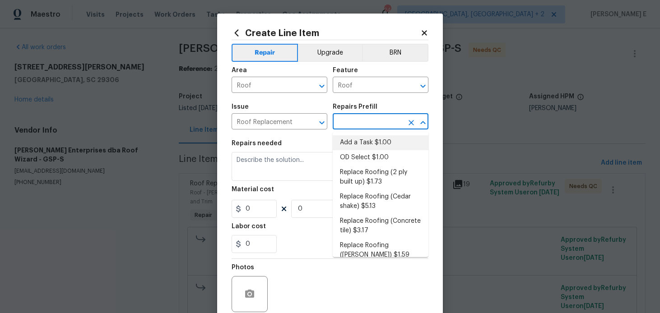
click at [366, 146] on li "Add a Task $1.00" at bounding box center [381, 142] width 96 height 15
type input "[PERSON_NAME] and Trim"
type input "Add a Task $1.00"
type textarea "HPM to detail"
type input "1"
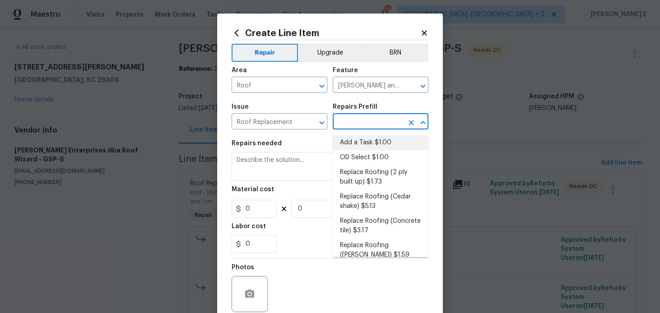
type input "1"
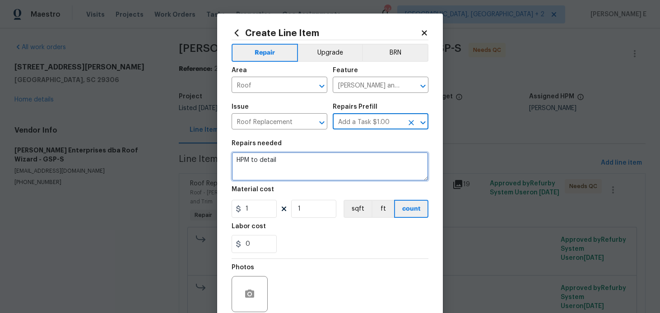
click at [339, 158] on textarea "HPM to detail" at bounding box center [330, 166] width 197 height 29
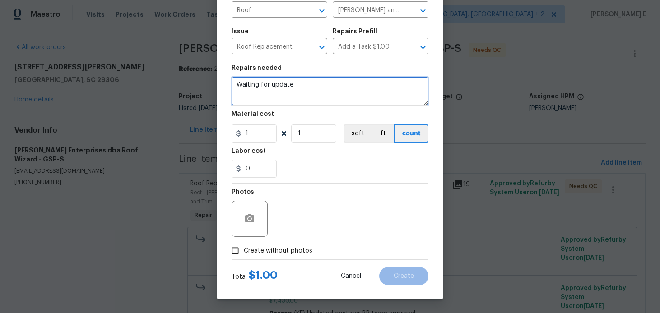
type textarea "Waiting for update"
click at [249, 255] on span "Create without photos" at bounding box center [278, 250] width 69 height 9
click at [244, 255] on input "Create without photos" at bounding box center [235, 250] width 17 height 17
checkbox input "true"
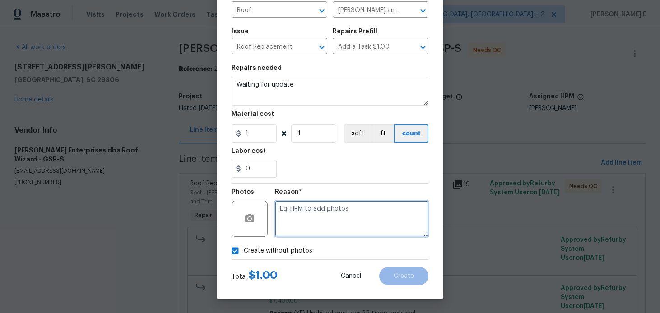
click at [300, 226] on textarea at bounding box center [351, 219] width 153 height 36
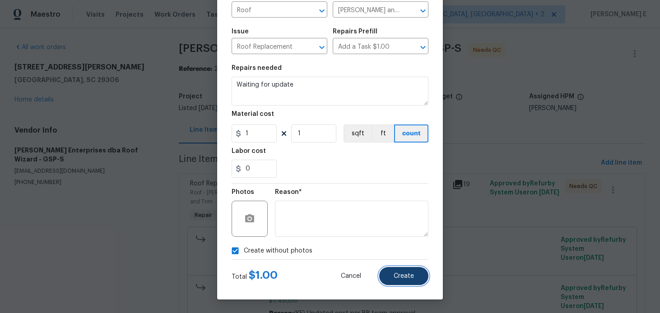
click at [404, 283] on button "Create" at bounding box center [403, 276] width 49 height 18
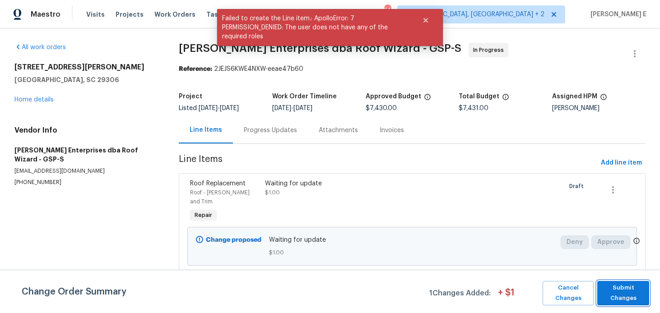
click at [627, 293] on span "Submit Changes" at bounding box center [623, 293] width 43 height 21
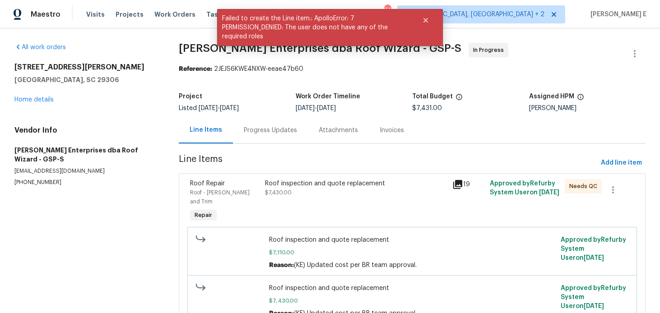
click at [255, 137] on div "Progress Updates" at bounding box center [270, 130] width 75 height 27
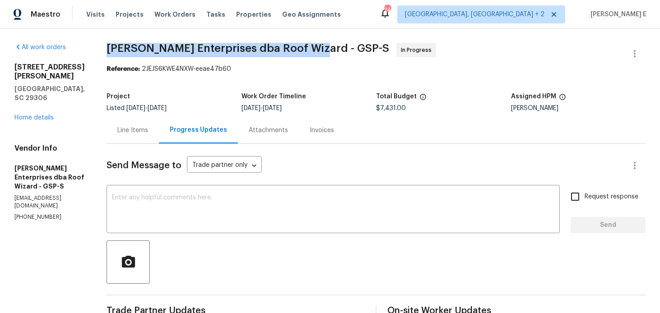
drag, startPoint x: 104, startPoint y: 50, endPoint x: 311, endPoint y: 49, distance: 207.2
click at [311, 49] on span "Nordman Enterprises dba Roof Wizard - GSP-S" at bounding box center [248, 48] width 283 height 11
copy span "Nordman Enterprises dba Roof Wizard -"
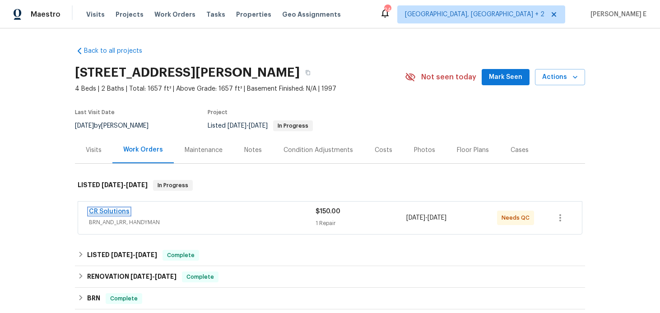
click at [100, 213] on link "CR Solutions" at bounding box center [109, 212] width 41 height 6
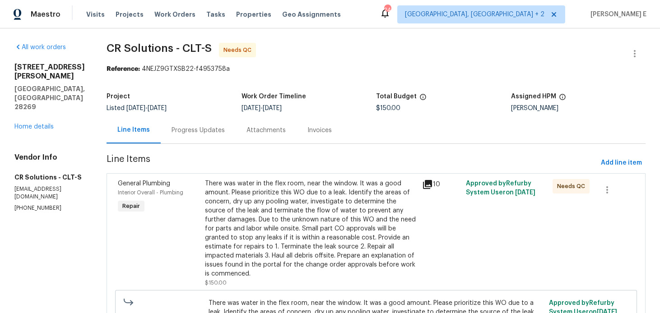
click at [186, 135] on div "Progress Updates" at bounding box center [198, 130] width 75 height 27
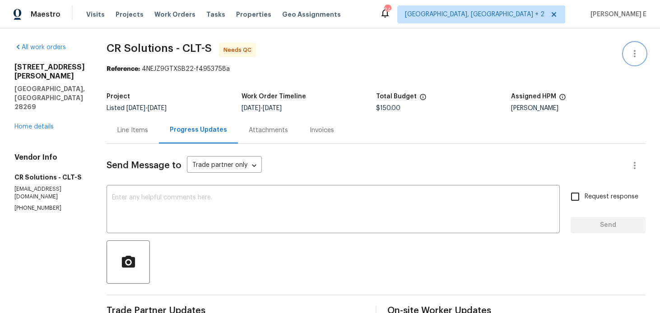
click at [629, 59] on button "button" at bounding box center [635, 54] width 22 height 22
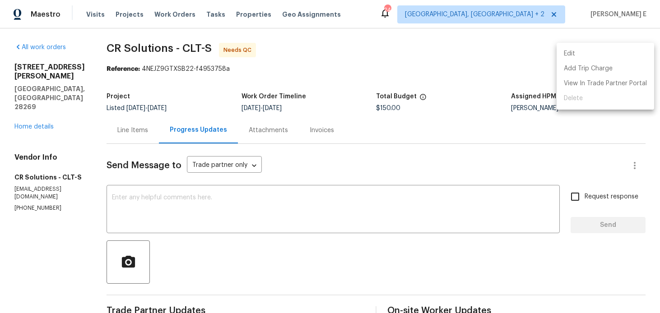
click at [583, 52] on li "Edit" at bounding box center [604, 53] width 97 height 15
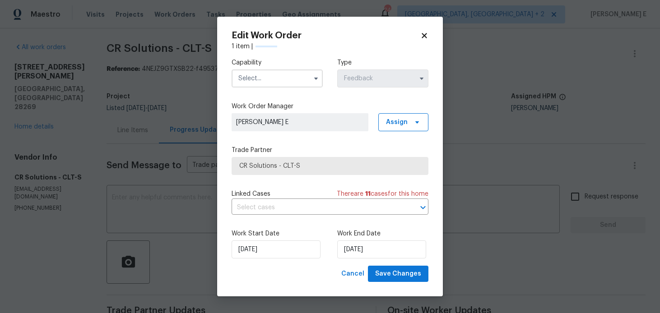
click at [272, 81] on input "text" at bounding box center [277, 79] width 91 height 18
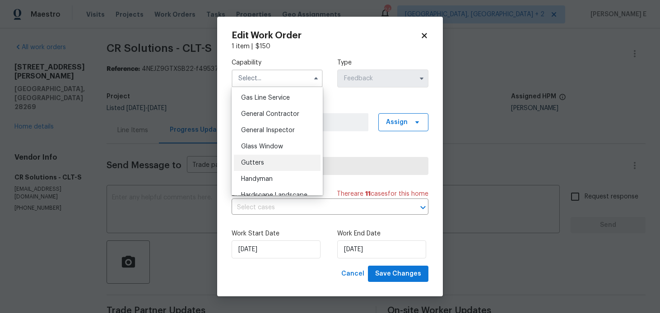
scroll to position [416, 0]
click at [258, 171] on div "Handyman" at bounding box center [277, 178] width 87 height 16
type input "Handyman"
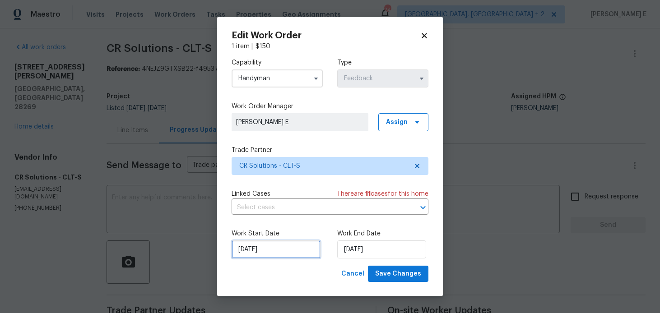
click at [272, 251] on input "18/08/2025" at bounding box center [276, 250] width 89 height 18
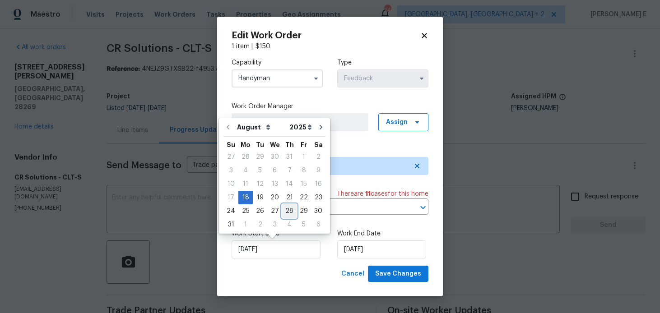
click at [283, 212] on div "28" at bounding box center [289, 211] width 14 height 13
type input "28/08/2025"
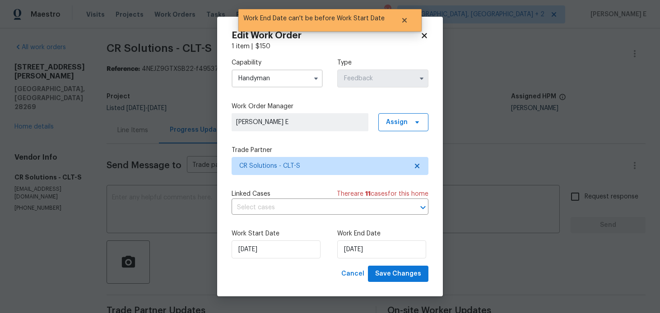
click at [360, 259] on div "Work Start Date 28/08/2025 Work End Date 28/08/2025" at bounding box center [330, 244] width 197 height 44
click at [366, 251] on input "28/08/2025" at bounding box center [381, 250] width 89 height 18
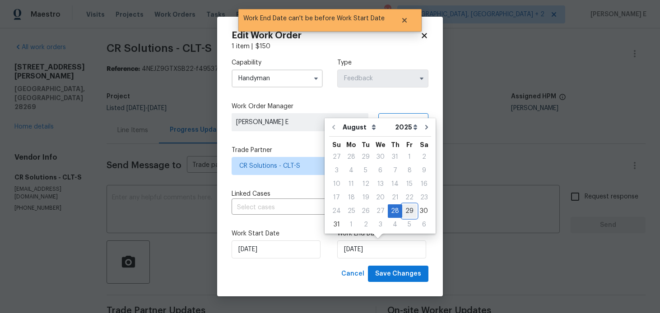
click at [405, 216] on div "29" at bounding box center [409, 211] width 14 height 13
type input "29/08/2025"
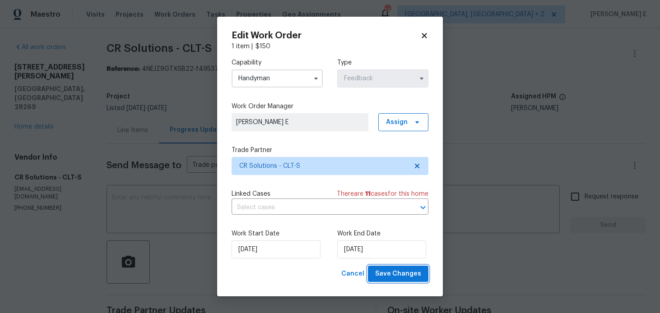
click at [399, 268] on button "Save Changes" at bounding box center [398, 274] width 60 height 17
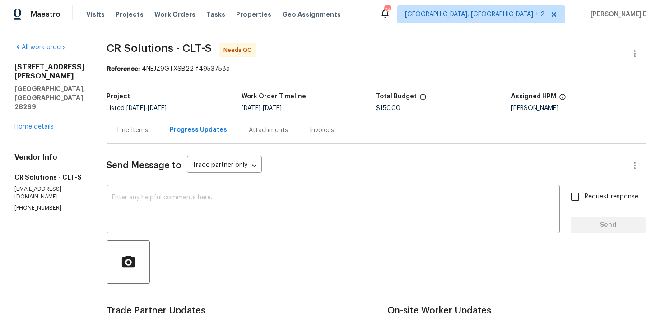
click at [120, 136] on div "Line Items" at bounding box center [133, 130] width 52 height 27
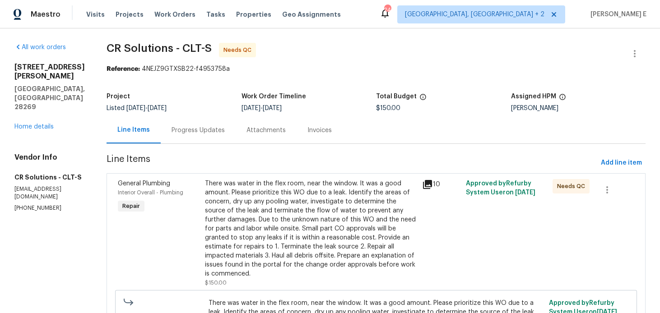
click at [261, 208] on div "There was water in the flex room, near the window. It was a good amount. Please…" at bounding box center [311, 228] width 212 height 99
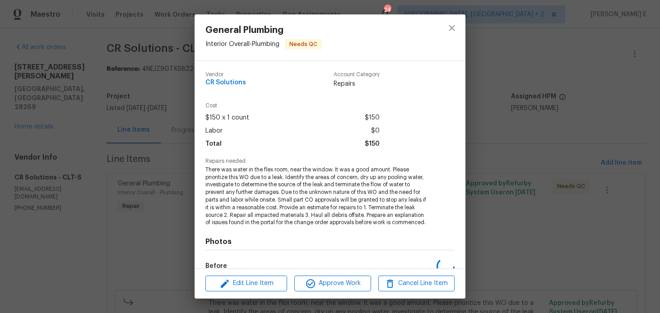
scroll to position [110, 0]
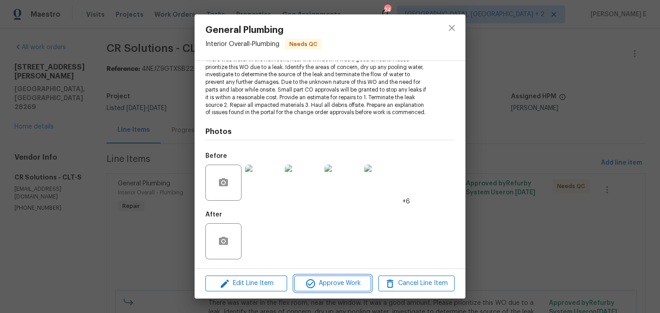
click at [312, 277] on button "Approve Work" at bounding box center [332, 284] width 76 height 16
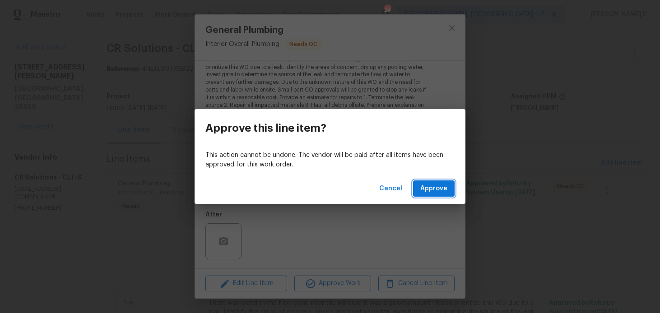
click at [434, 195] on button "Approve" at bounding box center [434, 189] width 42 height 17
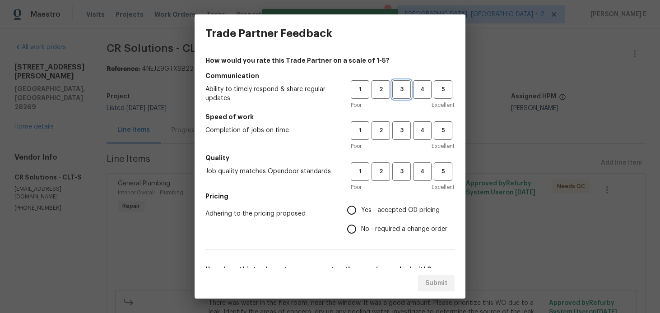
click at [403, 89] on span "3" at bounding box center [401, 89] width 17 height 10
click at [399, 144] on div "Poor Excellent" at bounding box center [403, 146] width 104 height 9
click at [401, 134] on span "3" at bounding box center [401, 130] width 17 height 10
click at [397, 162] on button "3" at bounding box center [401, 171] width 19 height 19
click at [357, 227] on input "No - required a change order" at bounding box center [351, 229] width 19 height 19
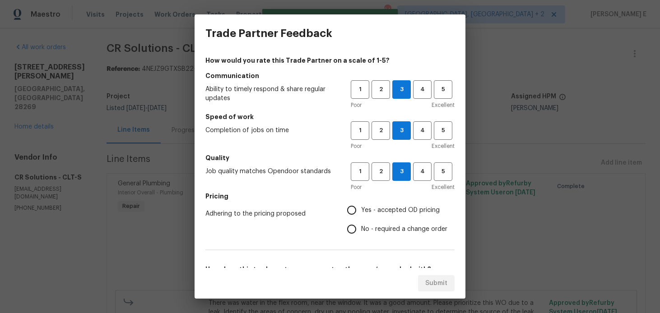
radio input "true"
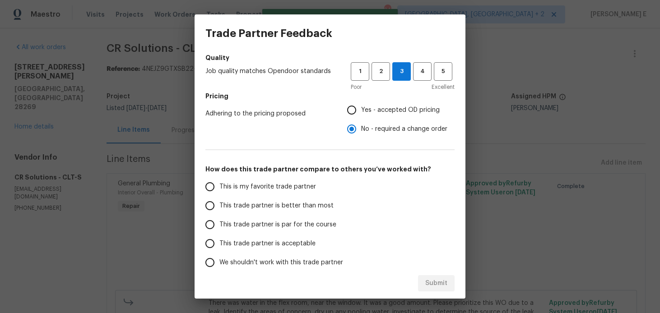
scroll to position [145, 0]
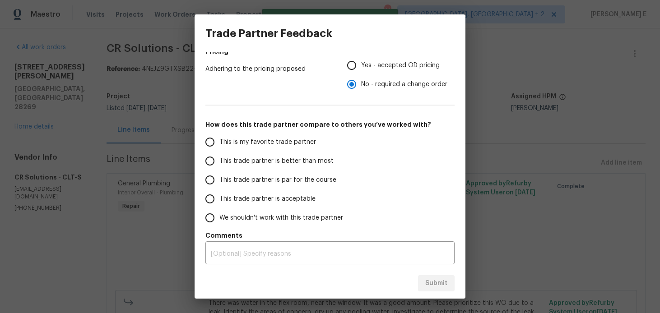
click at [319, 178] on span "This trade partner is par for the course" at bounding box center [277, 180] width 117 height 9
click at [219, 178] on input "This trade partner is par for the course" at bounding box center [209, 180] width 19 height 19
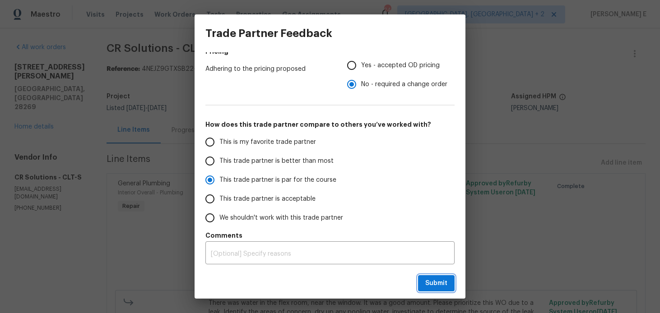
click at [438, 283] on span "Submit" at bounding box center [436, 283] width 22 height 11
radio input "true"
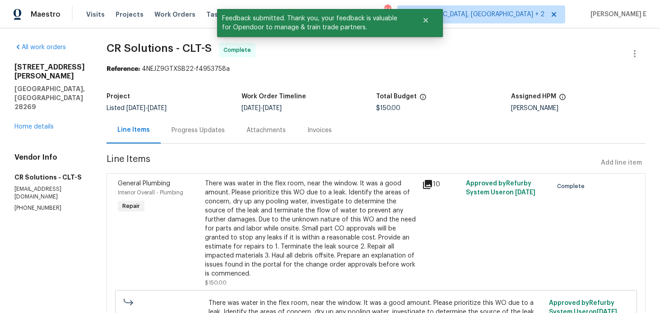
click at [178, 144] on section "CR Solutions - CLT-S Complete Reference: 4NEJZ9GTXSB22-f4953758a Project Listed…" at bounding box center [376, 280] width 539 height 475
click at [183, 130] on div "Progress Updates" at bounding box center [197, 130] width 53 height 9
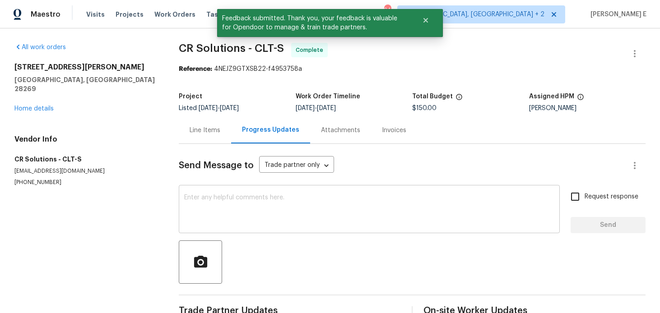
click at [182, 189] on div "x ​" at bounding box center [369, 210] width 381 height 46
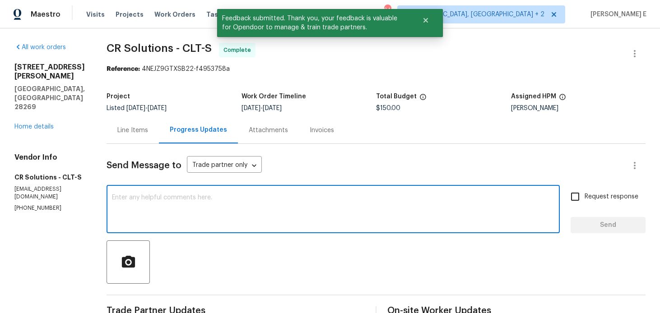
click at [182, 189] on div "x ​" at bounding box center [333, 210] width 453 height 46
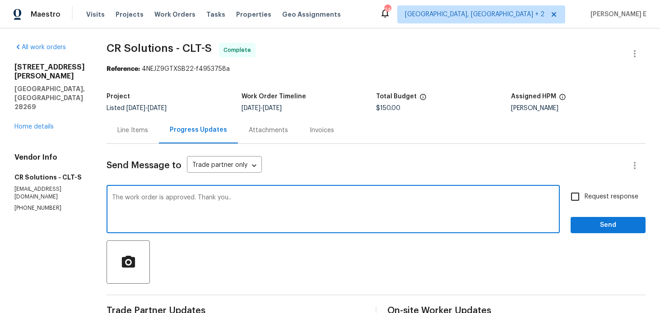
type textarea "The work order is approved. Thank you.."
click at [570, 223] on div "The work order is approved. Thank you.. x ​ Request response Send" at bounding box center [376, 210] width 539 height 46
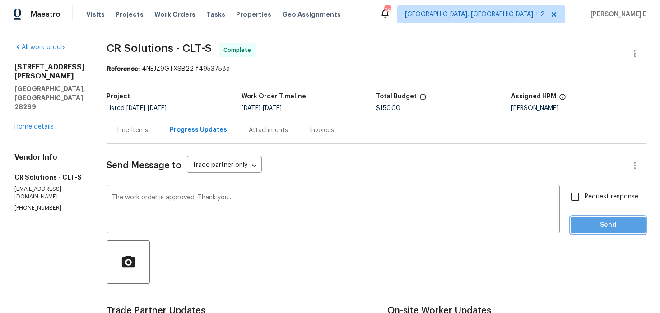
click at [592, 225] on span "Send" at bounding box center [608, 225] width 60 height 11
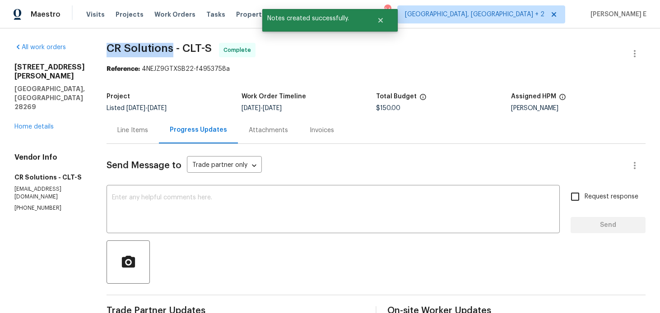
drag, startPoint x: 105, startPoint y: 47, endPoint x: 169, endPoint y: 48, distance: 63.6
click at [169, 48] on span "CR Solutions - CLT-S" at bounding box center [159, 48] width 105 height 11
copy span "CR Solutions"
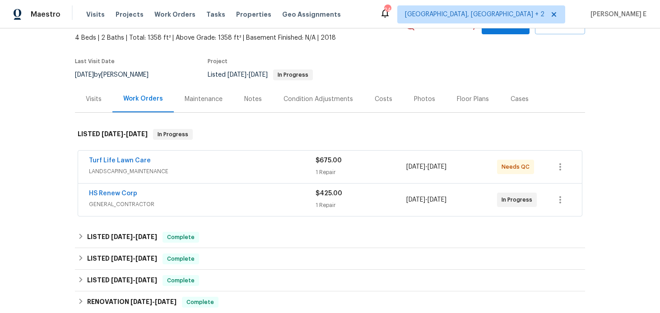
click at [257, 195] on div "HS Renew Corp" at bounding box center [202, 194] width 227 height 11
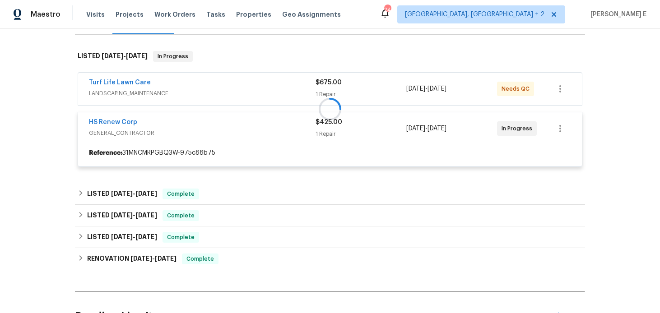
scroll to position [130, 0]
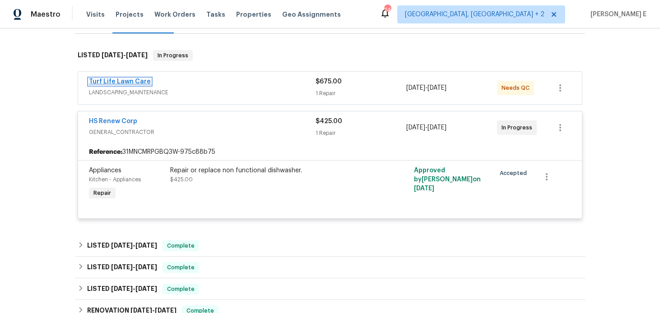
click at [132, 81] on link "Turf Life Lawn Care" at bounding box center [120, 82] width 62 height 6
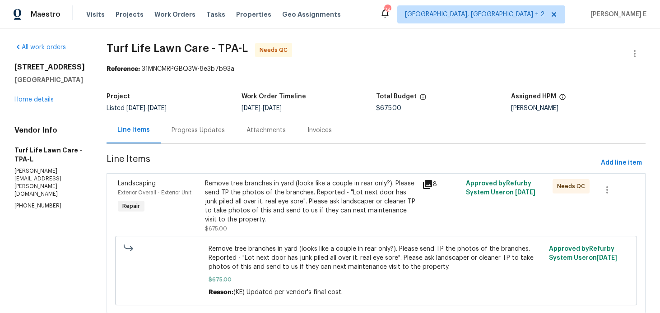
click at [186, 135] on div "Progress Updates" at bounding box center [198, 130] width 75 height 27
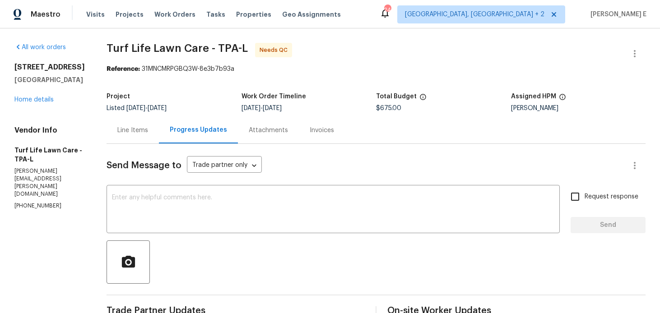
click at [140, 124] on div "Line Items" at bounding box center [133, 130] width 52 height 27
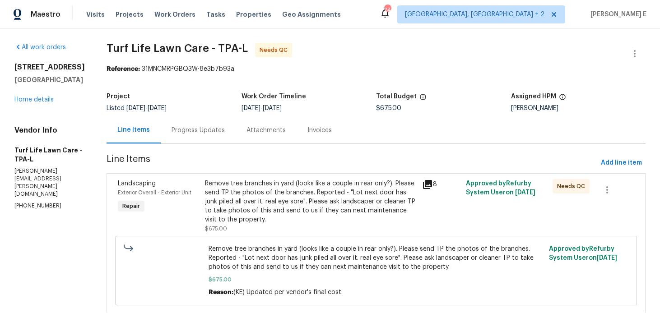
click at [259, 216] on div "Remove tree branches in yard (looks like a couple in rear only?). Please send T…" at bounding box center [311, 201] width 212 height 45
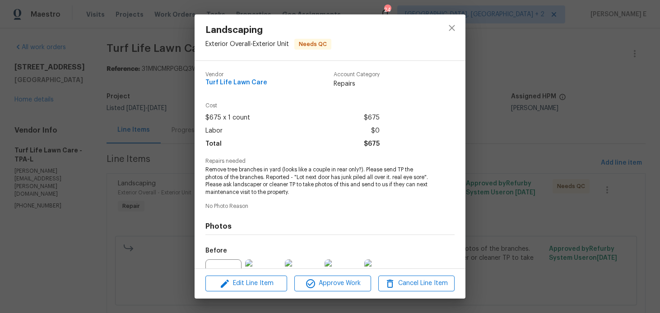
scroll to position [95, 0]
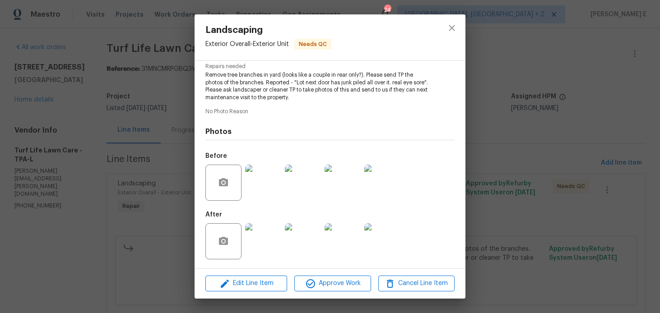
click at [271, 173] on img at bounding box center [263, 183] width 36 height 36
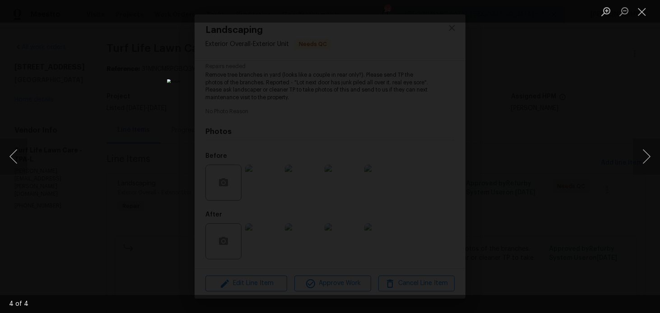
click at [498, 133] on div "Lightbox" at bounding box center [330, 156] width 660 height 313
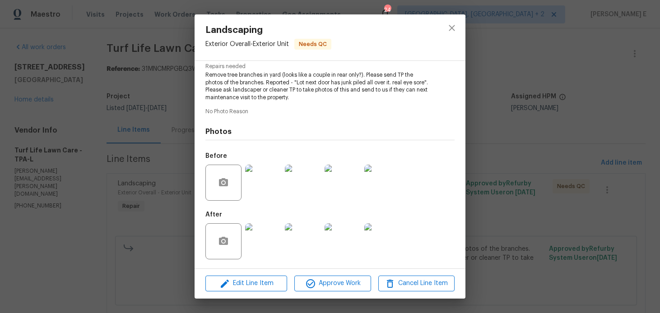
click at [254, 243] on img at bounding box center [263, 241] width 36 height 36
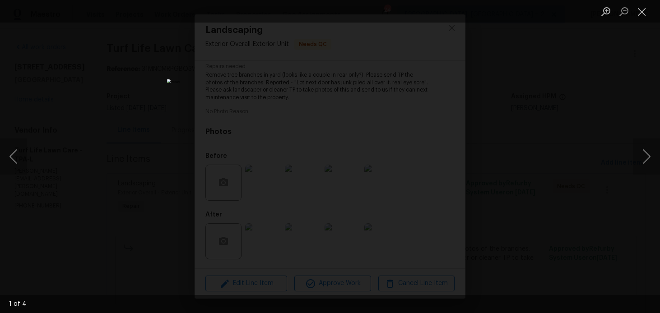
click at [327, 154] on img "Lightbox" at bounding box center [330, 156] width 326 height 155
click at [495, 108] on div "Lightbox" at bounding box center [330, 156] width 660 height 313
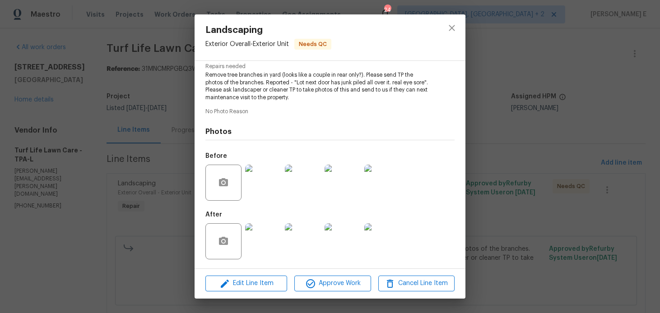
click at [495, 108] on div "Landscaping Exterior Overall - Exterior Unit Needs QC Vendor Turf Life Lawn Car…" at bounding box center [330, 156] width 660 height 313
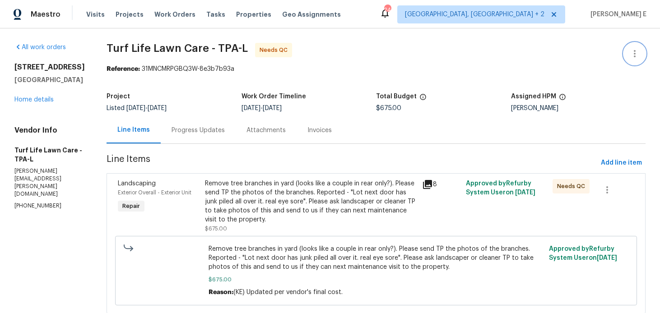
click at [629, 49] on icon "button" at bounding box center [634, 53] width 11 height 11
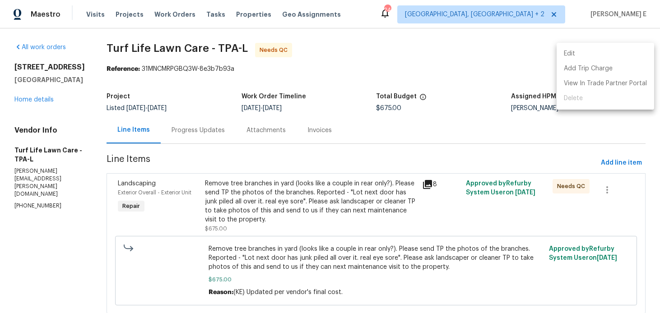
click at [564, 55] on li "Edit" at bounding box center [604, 53] width 97 height 15
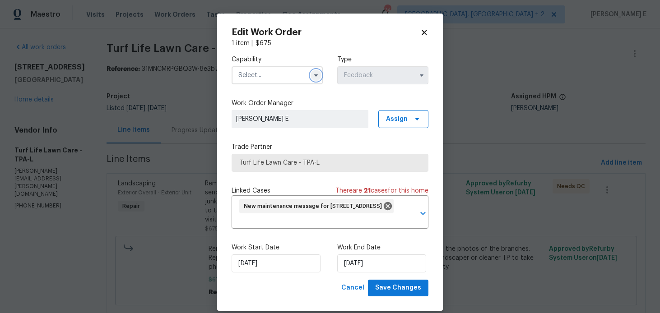
click at [319, 78] on icon "button" at bounding box center [315, 75] width 7 height 7
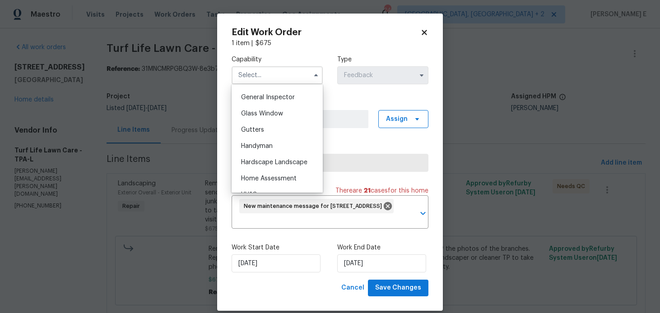
scroll to position [447, 0]
click at [283, 139] on div "Handyman" at bounding box center [277, 144] width 87 height 16
type input "Handyman"
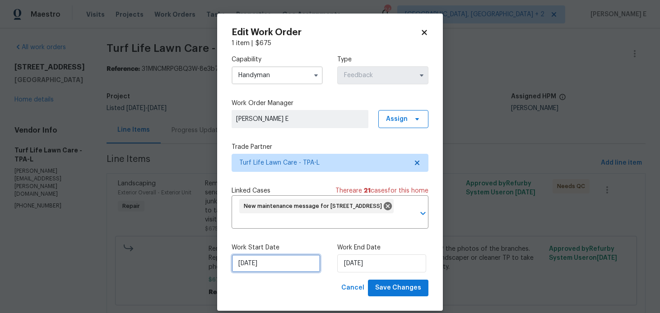
click at [268, 264] on input "22/08/2025" at bounding box center [276, 264] width 89 height 18
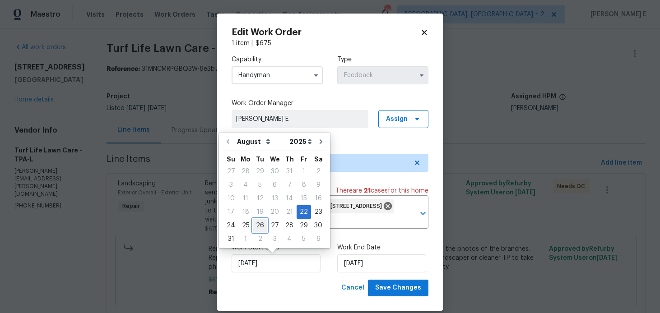
click at [259, 224] on div "26" at bounding box center [260, 225] width 14 height 13
type input "26/08/2025"
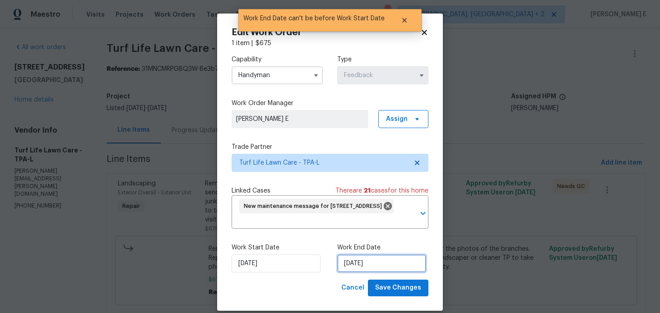
click at [371, 257] on input "26/08/2025" at bounding box center [381, 264] width 89 height 18
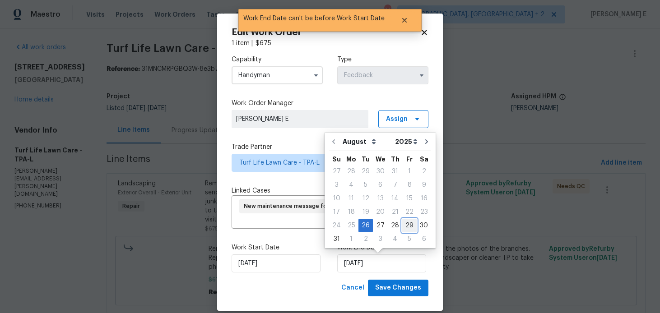
click at [404, 223] on div "29" at bounding box center [409, 225] width 14 height 13
type input "29/08/2025"
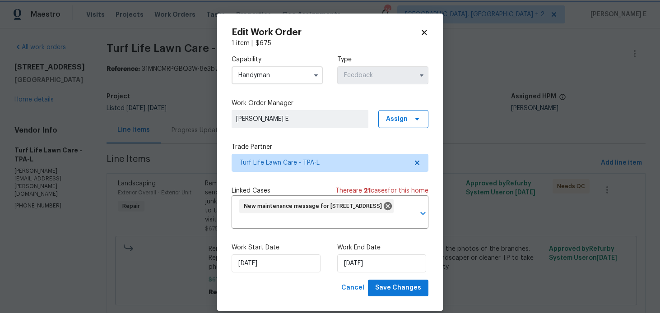
scroll to position [11, 0]
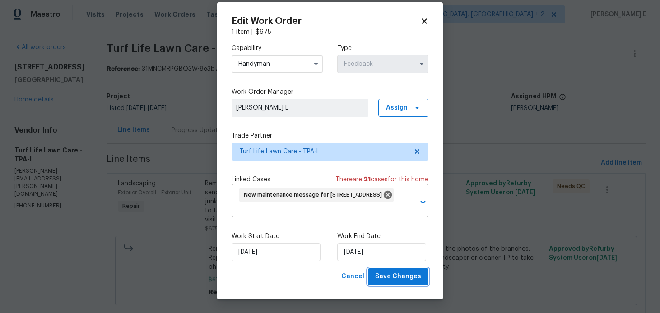
click at [397, 283] on button "Save Changes" at bounding box center [398, 277] width 60 height 17
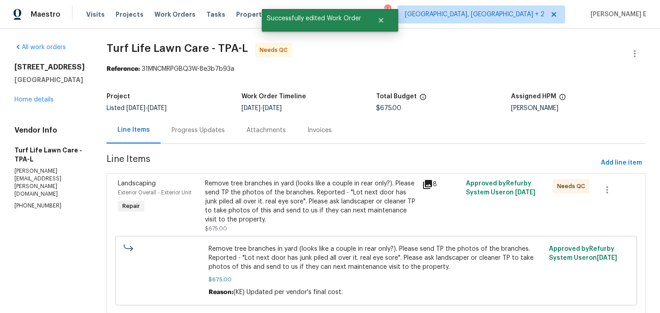
scroll to position [0, 0]
click at [235, 203] on div "Remove tree branches in yard (looks like a couple in rear only?). Please send T…" at bounding box center [311, 201] width 212 height 45
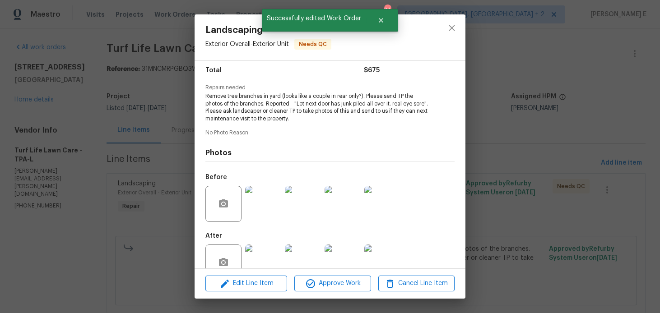
scroll to position [95, 0]
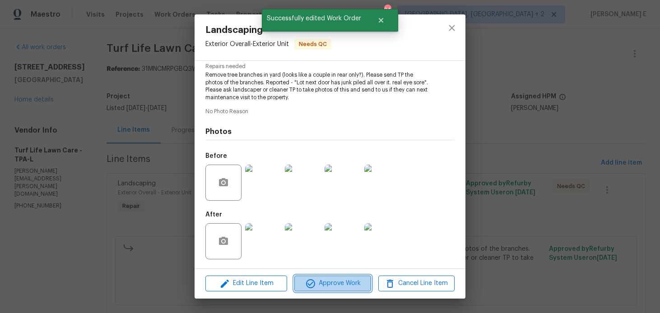
click at [326, 291] on button "Approve Work" at bounding box center [332, 284] width 76 height 16
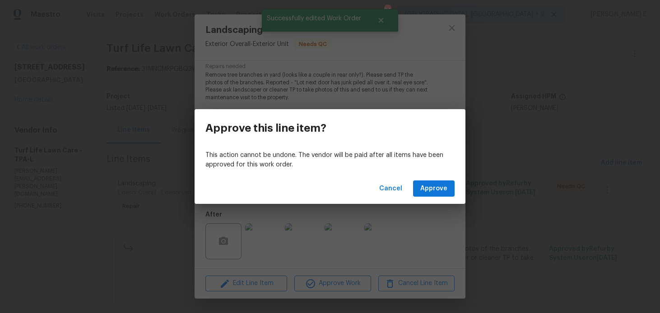
click at [426, 197] on div "Cancel Approve" at bounding box center [330, 188] width 271 height 31
click at [432, 181] on button "Approve" at bounding box center [434, 189] width 42 height 17
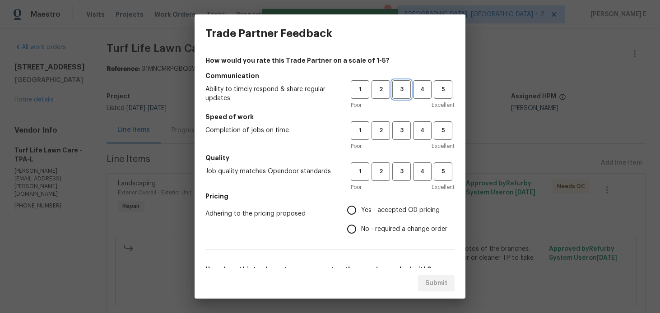
click at [405, 83] on button "3" at bounding box center [401, 89] width 19 height 19
click at [403, 126] on span "3" at bounding box center [401, 130] width 17 height 10
click at [400, 173] on span "3" at bounding box center [401, 172] width 17 height 10
click at [361, 235] on input "No - required a change order" at bounding box center [351, 229] width 19 height 19
radio input "true"
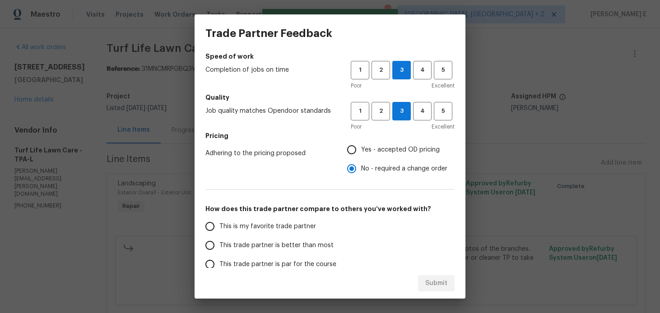
scroll to position [122, 0]
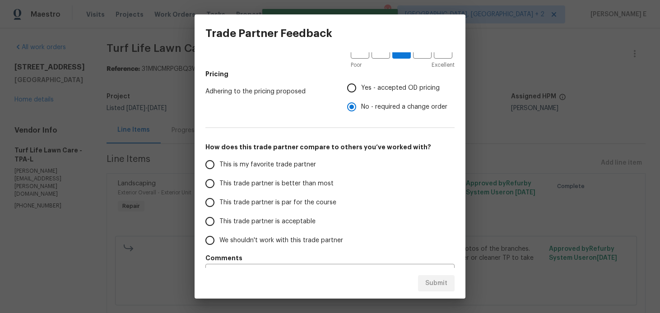
click at [352, 89] on input "Yes - accepted OD pricing" at bounding box center [351, 88] width 19 height 19
radio input "true"
click at [229, 197] on label "This trade partner is par for the course" at bounding box center [271, 202] width 143 height 19
click at [219, 197] on input "This trade partner is par for the course" at bounding box center [209, 202] width 19 height 19
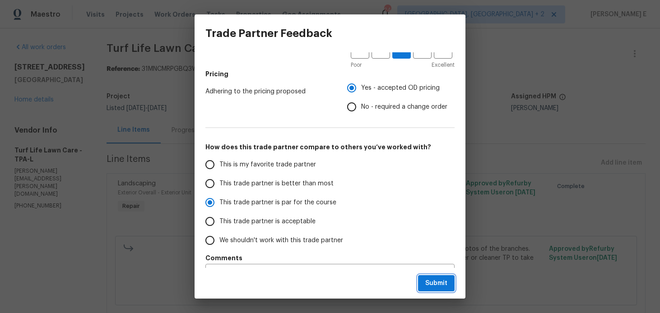
click at [441, 278] on span "Submit" at bounding box center [436, 283] width 22 height 11
radio input "true"
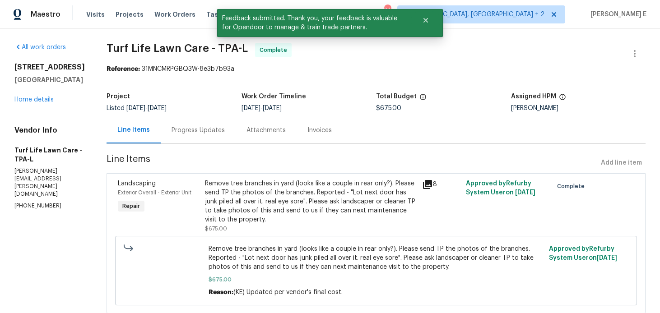
click at [197, 135] on div "Progress Updates" at bounding box center [198, 130] width 75 height 27
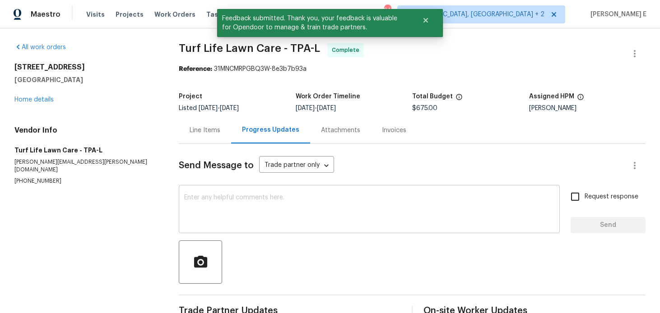
click at [205, 201] on textarea at bounding box center [369, 211] width 370 height 32
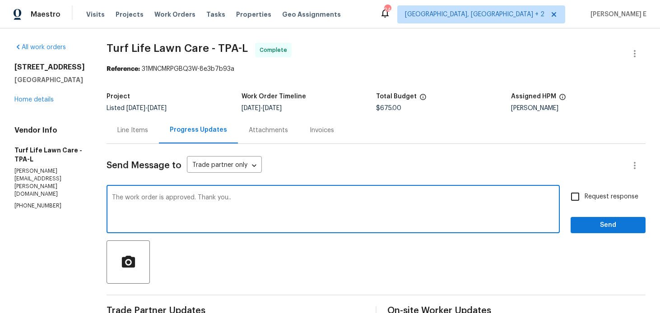
type textarea "The work order is approved. Thank you.."
click at [650, 195] on div "All work orders 27118 Fernery Ave Brooksville, FL 34602 Home details Vendor Inf…" at bounding box center [330, 287] width 660 height 519
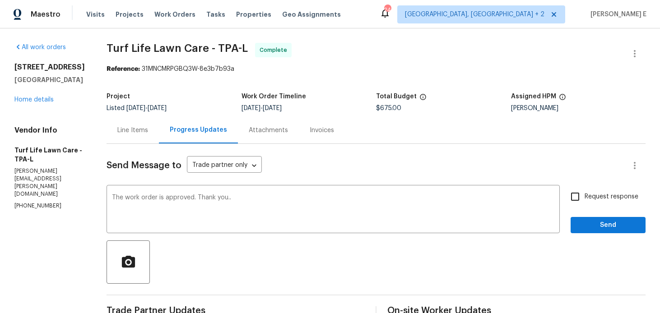
click at [609, 200] on span "Request response" at bounding box center [611, 196] width 54 height 9
click at [584, 200] on input "Request response" at bounding box center [574, 196] width 19 height 19
checkbox input "true"
click at [596, 231] on button "Send" at bounding box center [607, 225] width 75 height 17
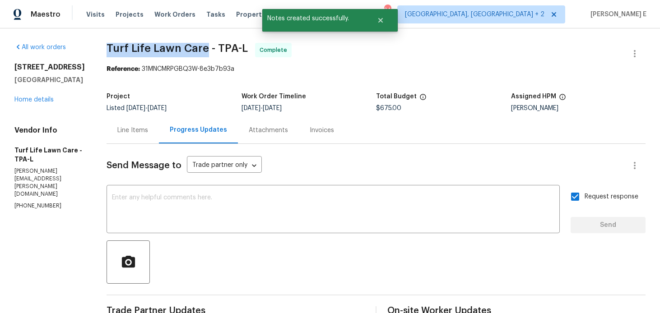
drag, startPoint x: 103, startPoint y: 50, endPoint x: 201, endPoint y: 51, distance: 97.9
click at [201, 51] on div "All work orders 27118 Fernery Ave Brooksville, FL 34602 Home details Vendor Inf…" at bounding box center [330, 305] width 660 height 554
copy span "Turf Life Lawn Care"
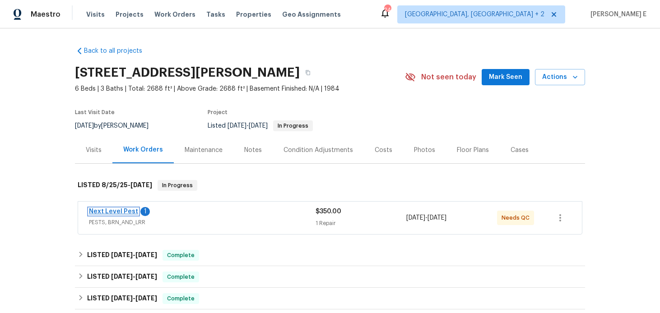
click at [117, 212] on link "Next Level Pest" at bounding box center [113, 212] width 49 height 6
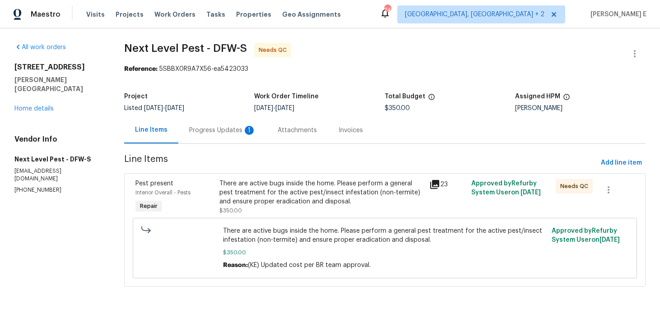
click at [242, 176] on div "There are active bugs inside the home. Please perform a general pest treatment …" at bounding box center [322, 197] width 210 height 42
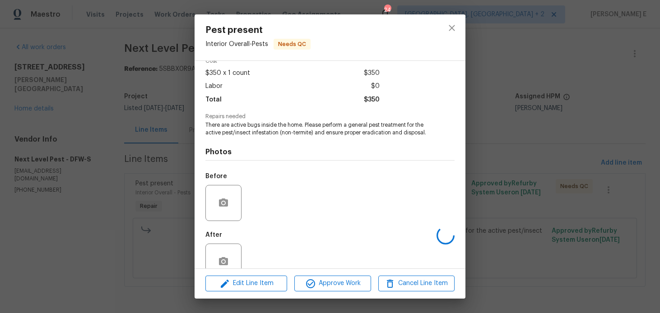
scroll to position [65, 0]
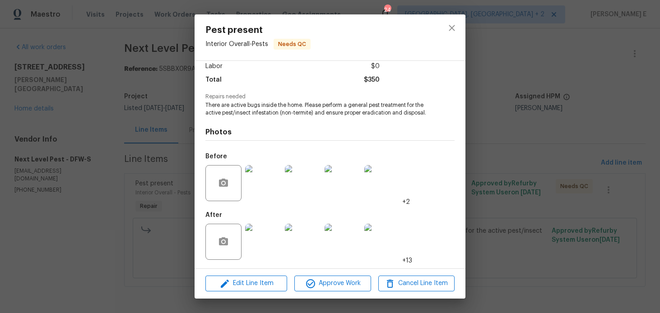
click at [245, 251] on img at bounding box center [263, 242] width 36 height 36
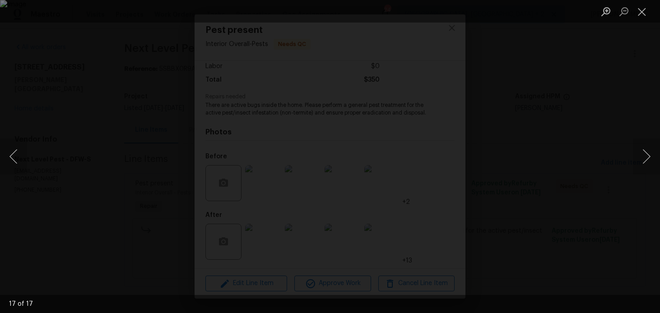
click at [526, 105] on div "Lightbox" at bounding box center [330, 156] width 660 height 313
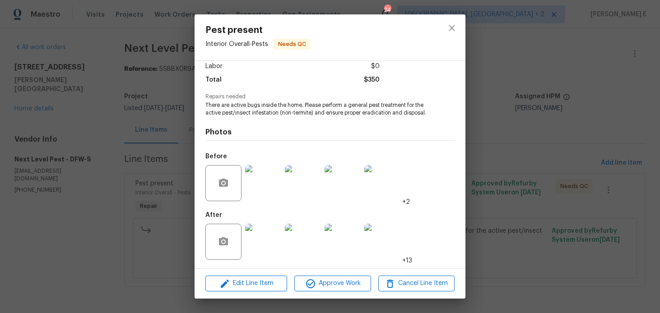
click at [521, 107] on div "Pest present Interior Overall - Pests Needs QC Vendor Next Level Pest Account C…" at bounding box center [330, 156] width 660 height 313
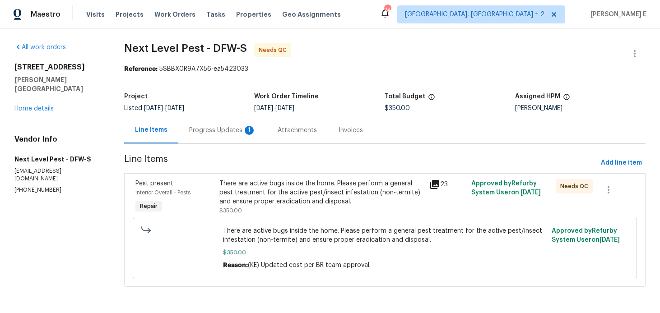
click at [234, 135] on div "Progress Updates 1" at bounding box center [222, 130] width 88 height 27
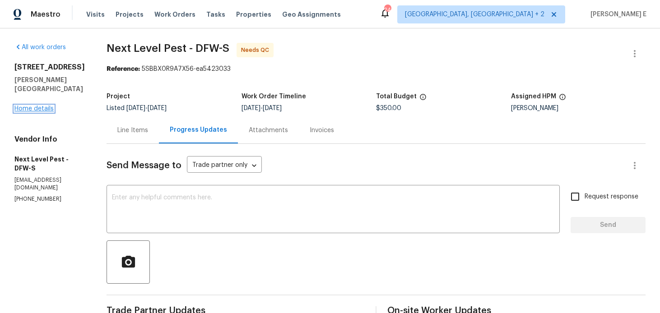
click at [33, 106] on link "Home details" at bounding box center [33, 109] width 39 height 6
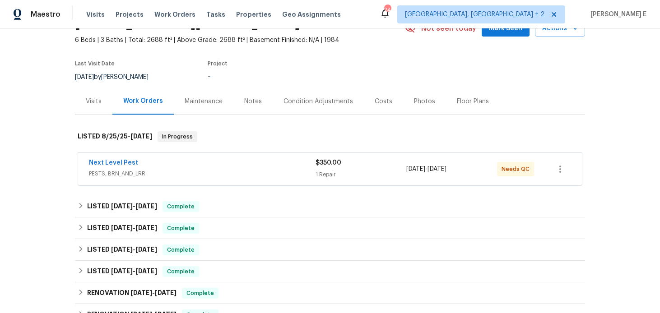
scroll to position [57, 0]
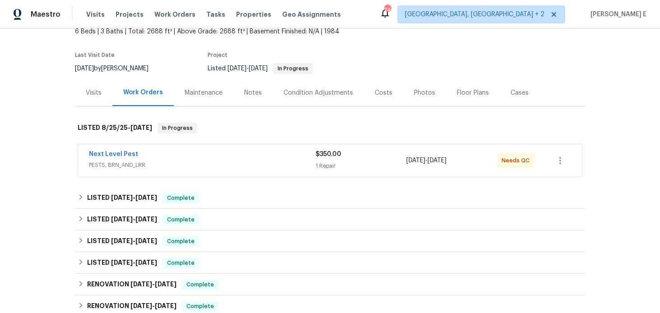
click at [216, 95] on div "Maintenance" at bounding box center [204, 92] width 38 height 9
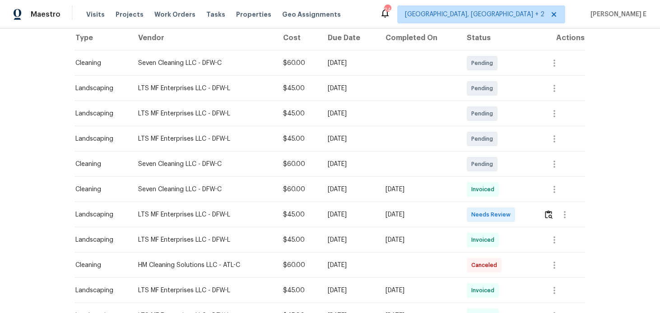
scroll to position [148, 0]
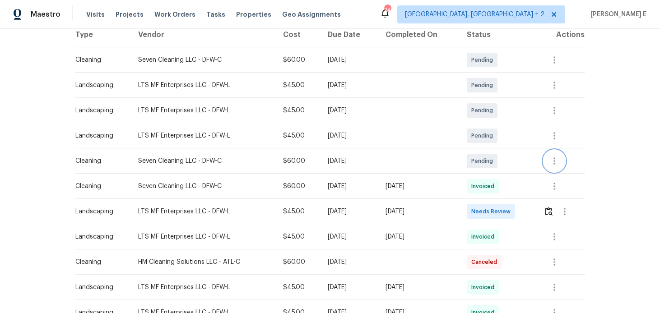
click at [558, 161] on icon "button" at bounding box center [554, 161] width 11 height 11
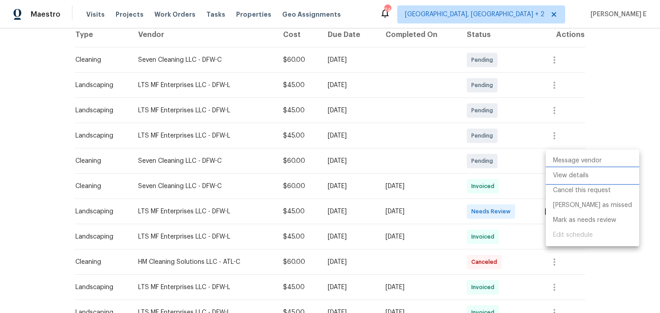
click at [565, 178] on li "View details" at bounding box center [592, 175] width 93 height 15
click at [635, 138] on div at bounding box center [330, 156] width 660 height 313
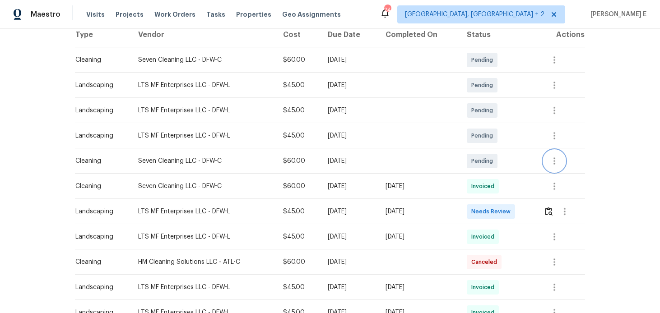
click at [558, 161] on icon "button" at bounding box center [554, 161] width 11 height 11
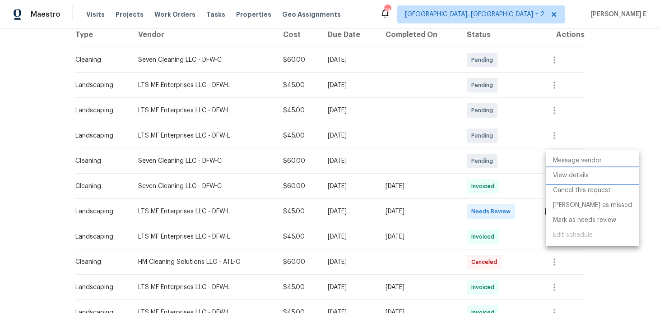
click at [560, 178] on li "View details" at bounding box center [592, 175] width 93 height 15
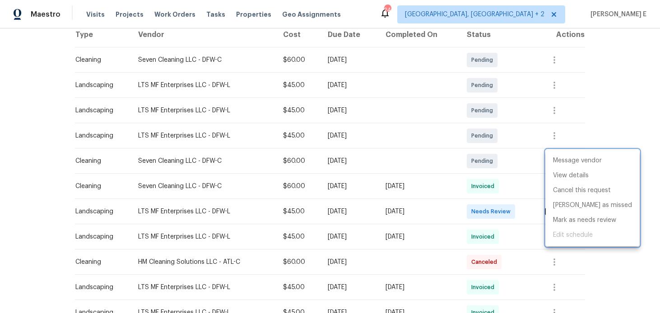
click at [302, 269] on div at bounding box center [330, 156] width 660 height 313
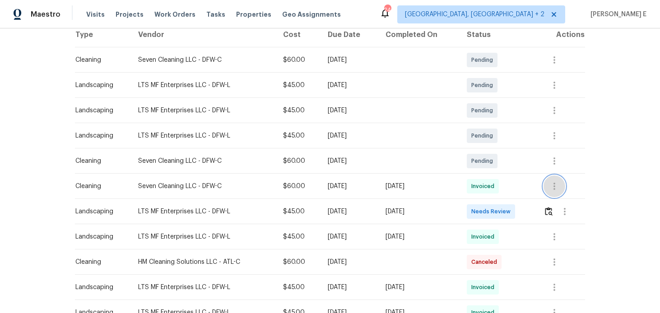
click at [565, 185] on button "button" at bounding box center [554, 187] width 22 height 22
click at [553, 206] on li "View details" at bounding box center [577, 201] width 63 height 15
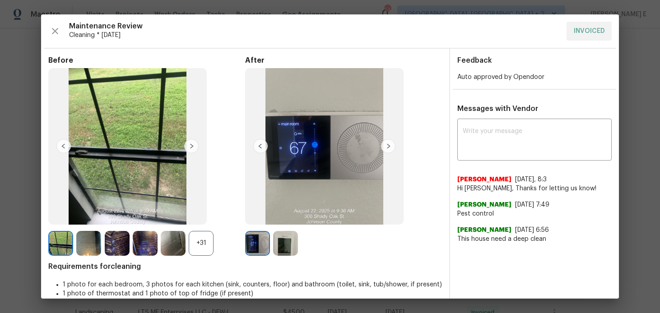
click at [136, 243] on img at bounding box center [145, 243] width 25 height 25
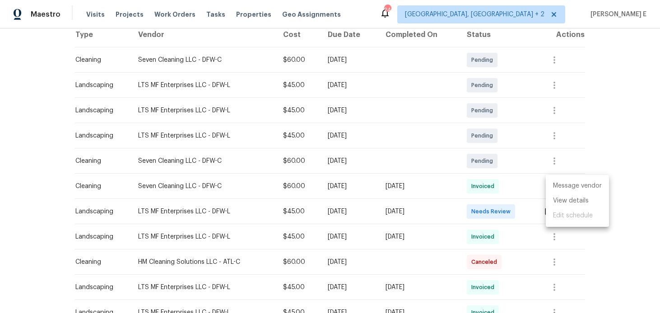
click at [42, 209] on div at bounding box center [330, 156] width 660 height 313
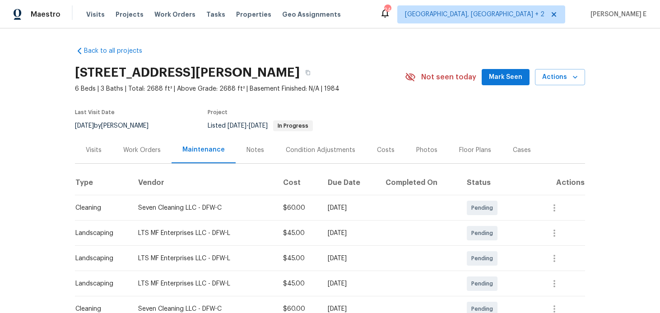
click at [146, 158] on div "Work Orders" at bounding box center [141, 150] width 59 height 27
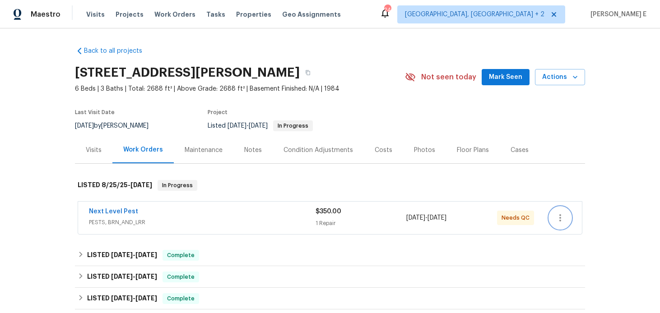
click at [559, 221] on icon "button" at bounding box center [560, 218] width 11 height 11
click at [565, 219] on li "Edit" at bounding box center [597, 218] width 97 height 15
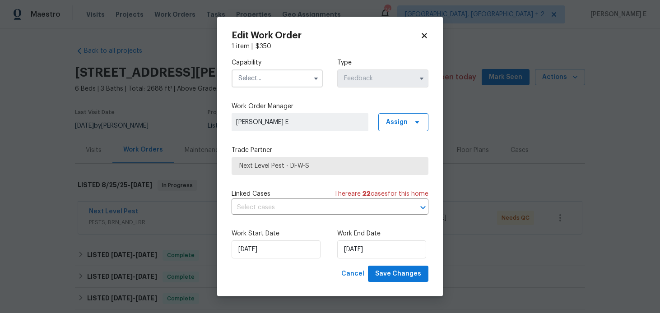
click at [243, 87] on input "text" at bounding box center [277, 79] width 91 height 18
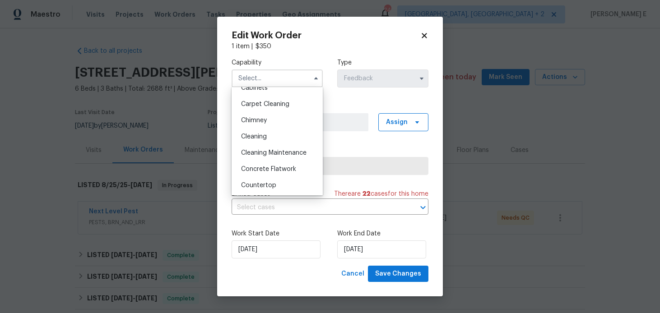
scroll to position [88, 0]
click at [253, 137] on span "Cleaning" at bounding box center [254, 140] width 26 height 6
type input "Cleaning"
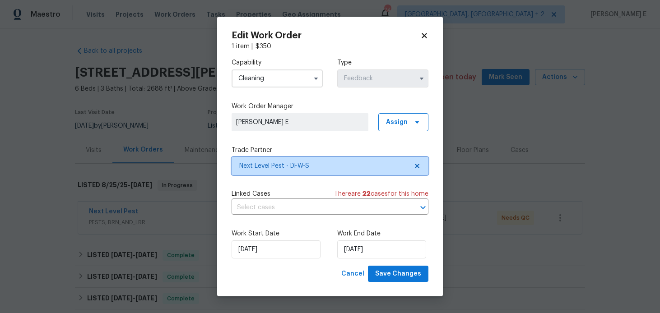
click at [269, 159] on span "Next Level Pest - DFW-S" at bounding box center [330, 166] width 197 height 18
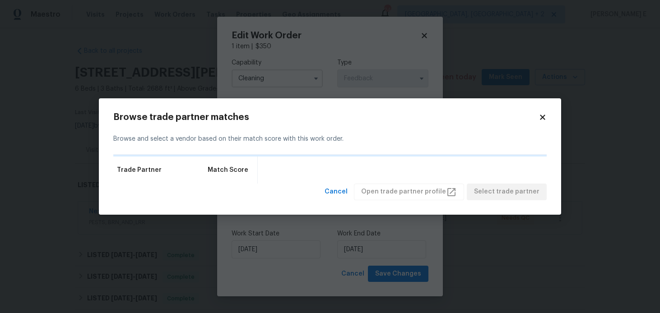
click at [539, 113] on icon at bounding box center [542, 117] width 8 height 8
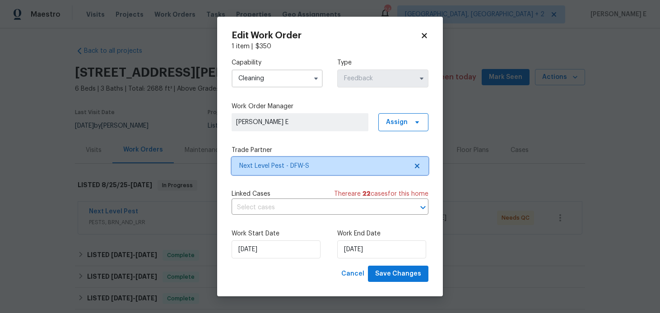
click at [314, 167] on span "Next Level Pest - DFW-S" at bounding box center [323, 166] width 168 height 9
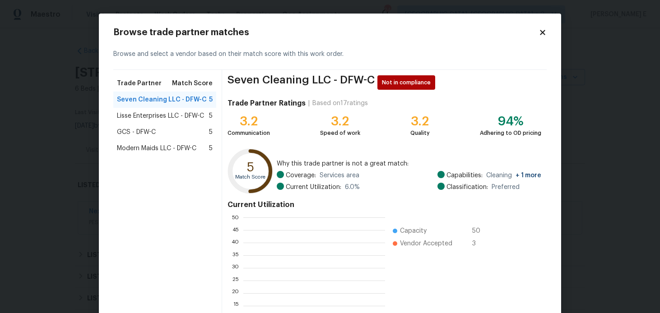
scroll to position [126, 142]
click at [182, 119] on span "Lisse Enterprises LLC - DFW-C" at bounding box center [160, 115] width 87 height 9
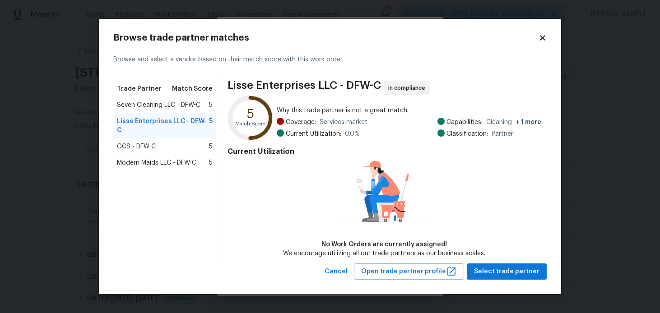
click at [166, 142] on div "GCS - DFW-C 5" at bounding box center [165, 146] width 96 height 9
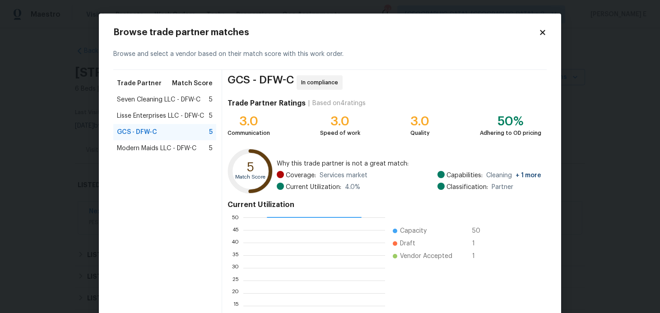
click at [167, 146] on span "Modern Maids LLC - DFW-C" at bounding box center [156, 148] width 79 height 9
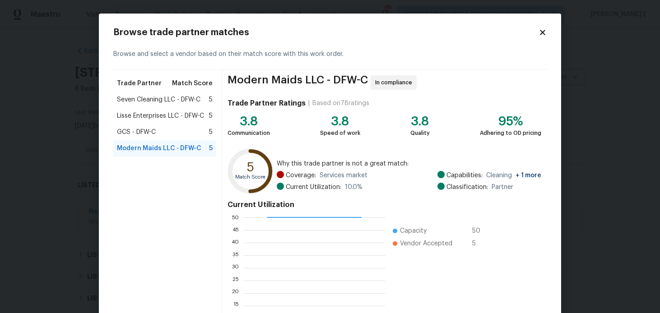
scroll to position [27, 0]
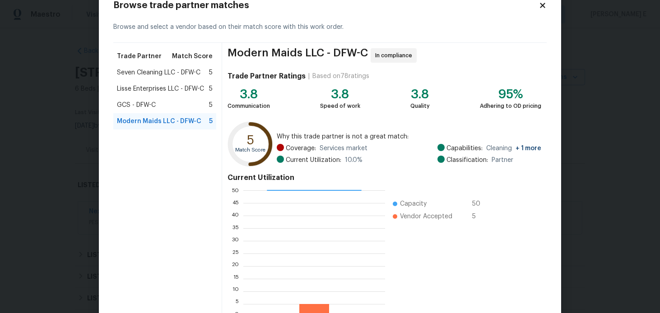
click at [146, 72] on span "Seven Cleaning LLC - DFW-C" at bounding box center [158, 72] width 83 height 9
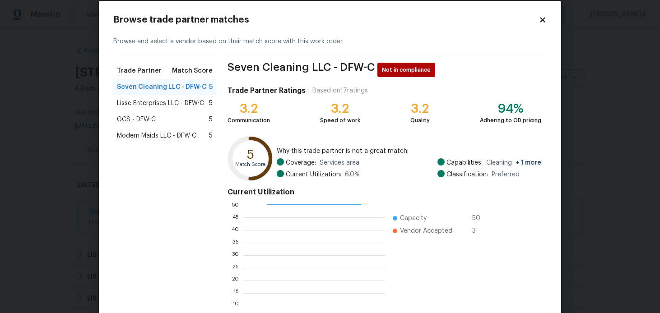
scroll to position [0, 0]
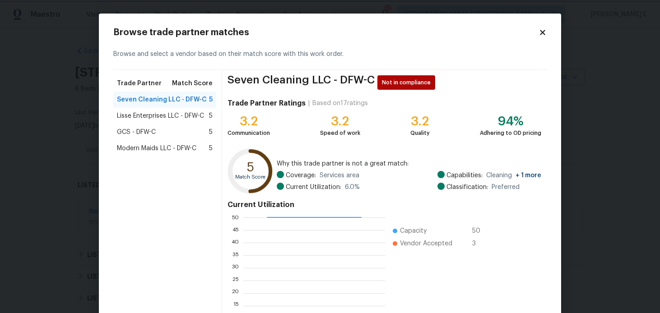
click at [45, 132] on body "Maestro Visits Projects Work Orders Tasks Properties Geo Assignments 23 Albuque…" at bounding box center [330, 156] width 660 height 313
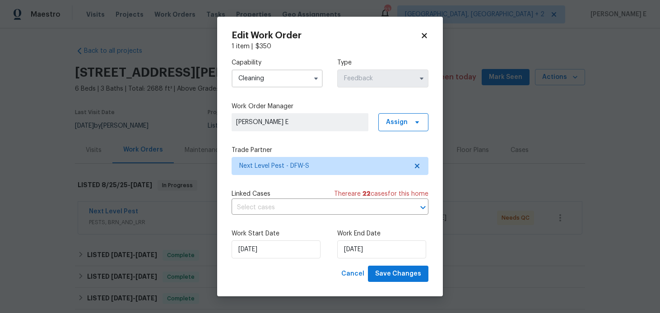
click at [111, 166] on body "Maestro Visits Projects Work Orders Tasks Properties Geo Assignments 23 Albuque…" at bounding box center [330, 156] width 660 height 313
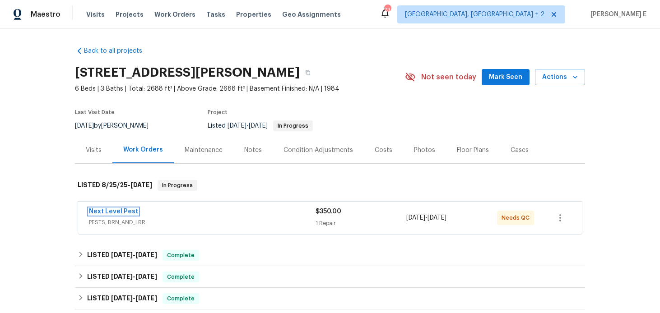
click at [112, 209] on link "Next Level Pest" at bounding box center [113, 212] width 49 height 6
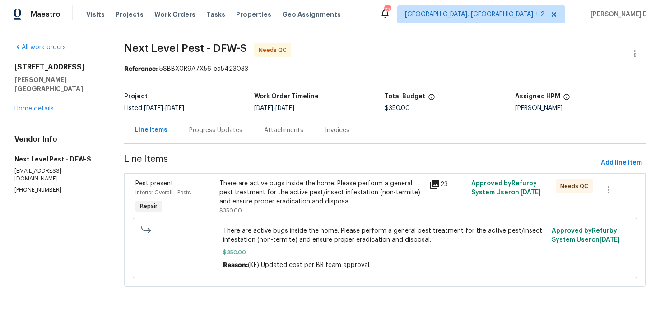
click at [210, 134] on div "Progress Updates" at bounding box center [215, 130] width 53 height 9
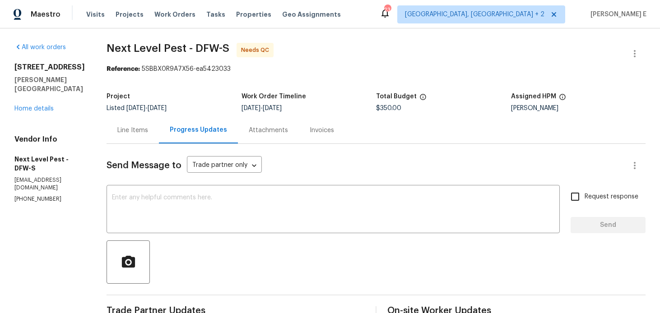
click at [128, 135] on div "Line Items" at bounding box center [133, 130] width 52 height 27
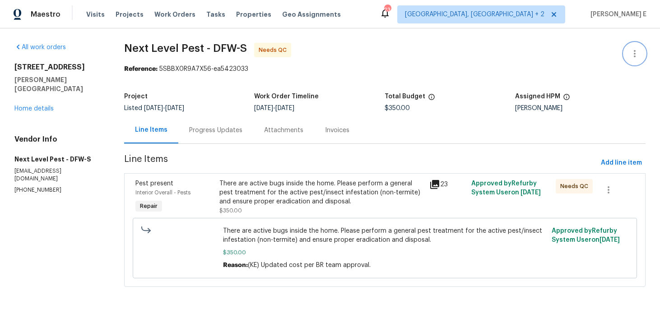
click at [632, 55] on icon "button" at bounding box center [634, 53] width 11 height 11
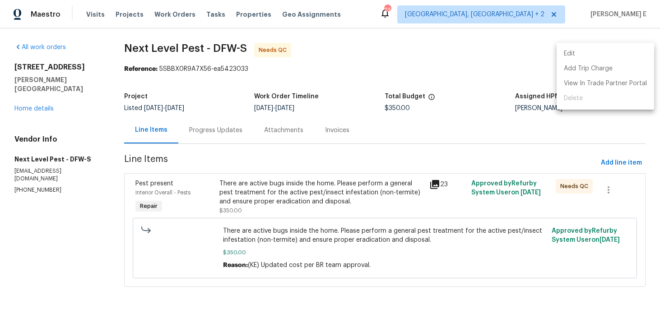
click at [577, 53] on li "Edit" at bounding box center [604, 53] width 97 height 15
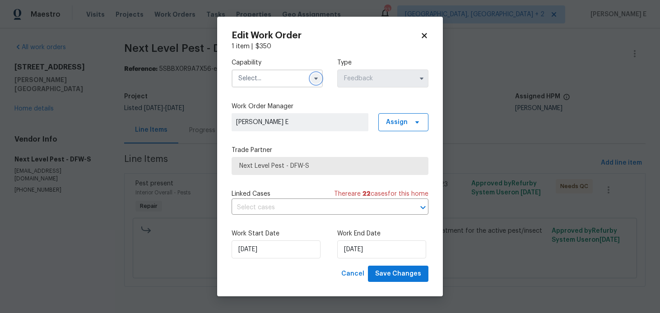
click at [320, 80] on button "button" at bounding box center [315, 78] width 11 height 11
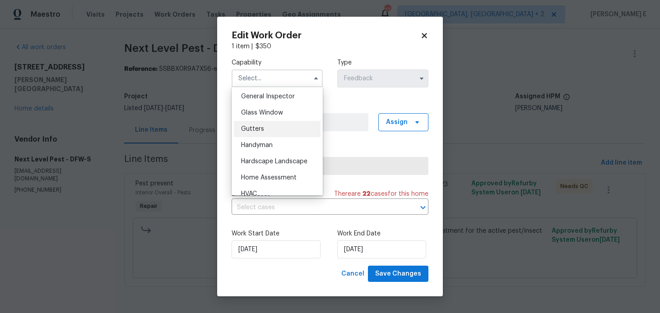
scroll to position [449, 0]
click at [276, 145] on div "Handyman" at bounding box center [277, 145] width 87 height 16
type input "Handyman"
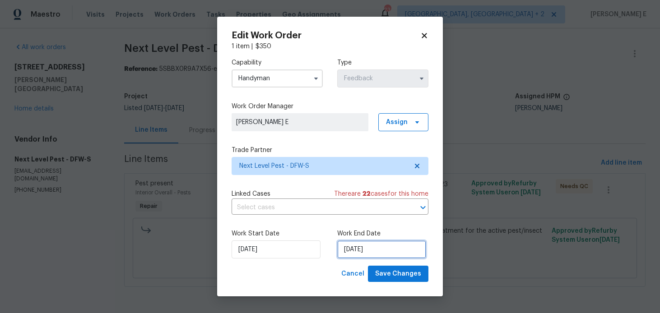
click at [352, 246] on input "27/08/2025" at bounding box center [381, 250] width 89 height 18
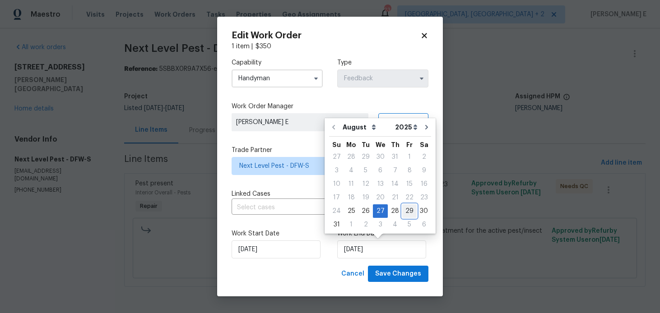
click at [407, 209] on div "29" at bounding box center [409, 211] width 14 height 13
type input "29/08/2025"
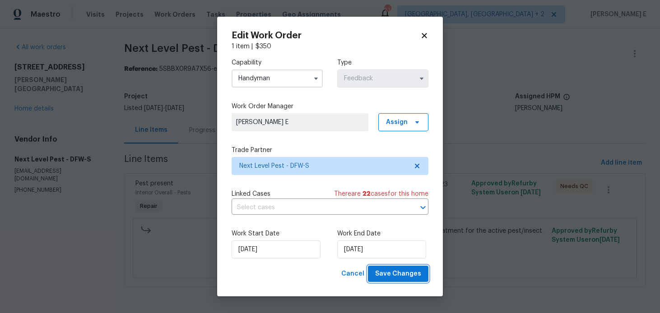
click at [394, 278] on span "Save Changes" at bounding box center [398, 274] width 46 height 11
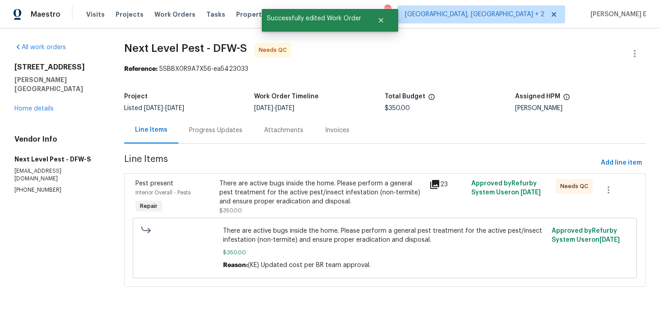
click at [316, 201] on div "There are active bugs inside the home. Please perform a general pest treatment …" at bounding box center [321, 192] width 205 height 27
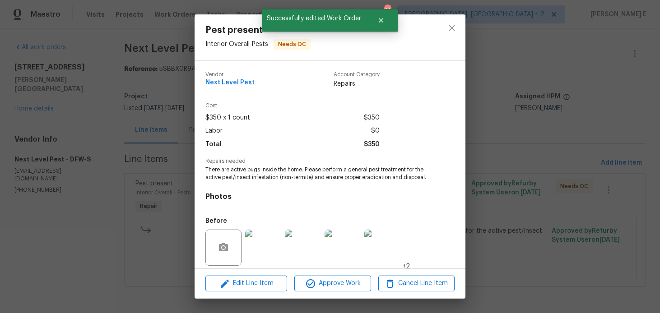
scroll to position [65, 0]
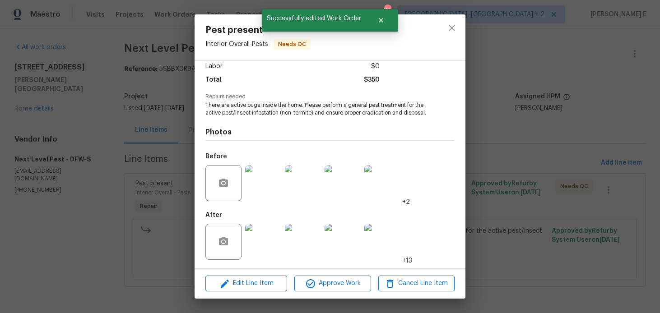
click at [356, 274] on div "Edit Line Item Approve Work Cancel Line Item" at bounding box center [330, 284] width 271 height 30
click at [339, 284] on span "Approve Work" at bounding box center [332, 283] width 71 height 11
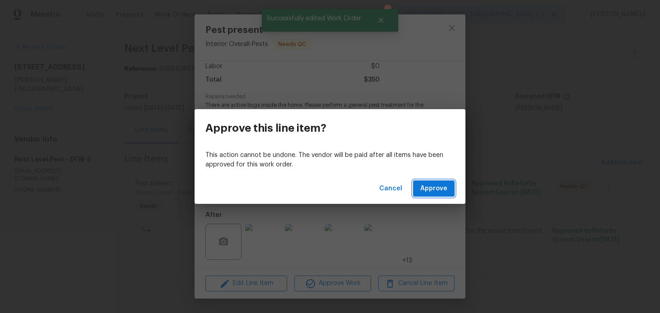
click at [430, 190] on span "Approve" at bounding box center [433, 188] width 27 height 11
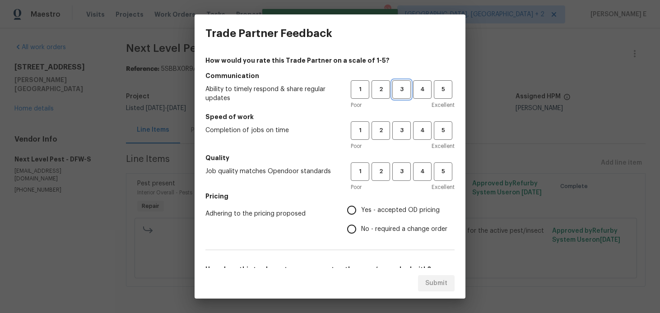
click at [399, 94] on button "3" at bounding box center [401, 89] width 19 height 19
click at [398, 137] on button "3" at bounding box center [401, 130] width 19 height 19
click at [406, 167] on span "3" at bounding box center [401, 172] width 17 height 10
click at [368, 232] on span "No - required a change order" at bounding box center [404, 229] width 86 height 9
click at [361, 232] on input "No - required a change order" at bounding box center [351, 229] width 19 height 19
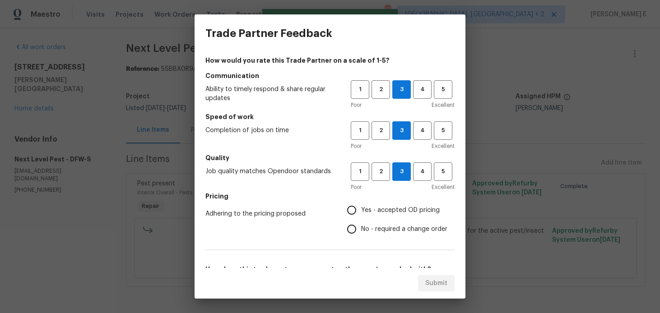
radio input "true"
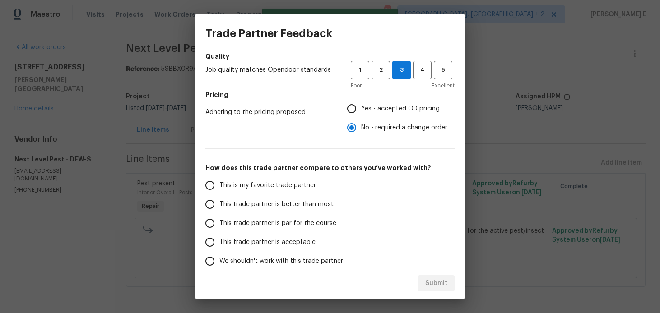
scroll to position [104, 0]
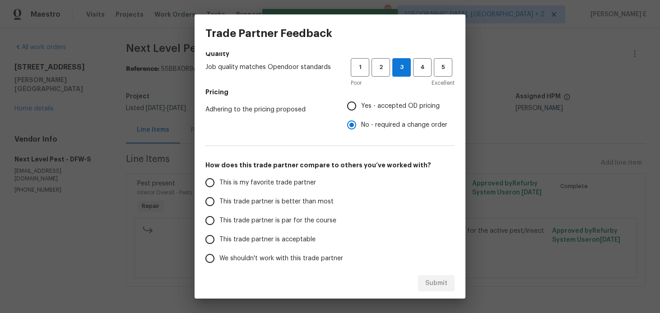
click at [290, 216] on span "This trade partner is par for the course" at bounding box center [277, 220] width 117 height 9
click at [219, 216] on input "This trade partner is par for the course" at bounding box center [209, 220] width 19 height 19
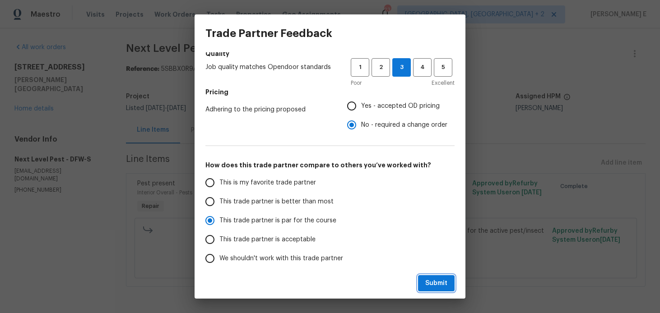
click at [425, 286] on span "Submit" at bounding box center [436, 283] width 22 height 11
radio input "true"
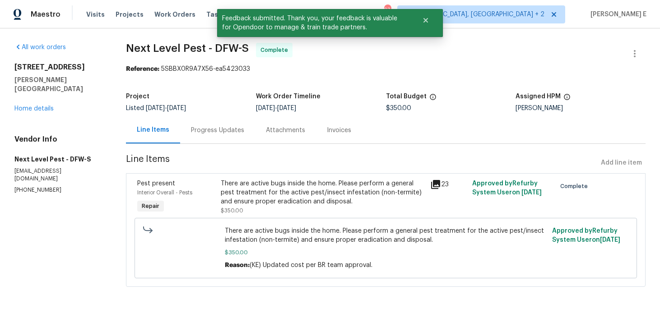
click at [217, 124] on div "Progress Updates" at bounding box center [217, 130] width 75 height 27
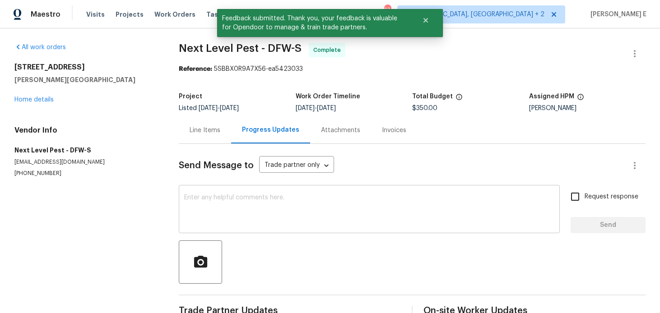
click at [212, 218] on textarea at bounding box center [369, 211] width 370 height 32
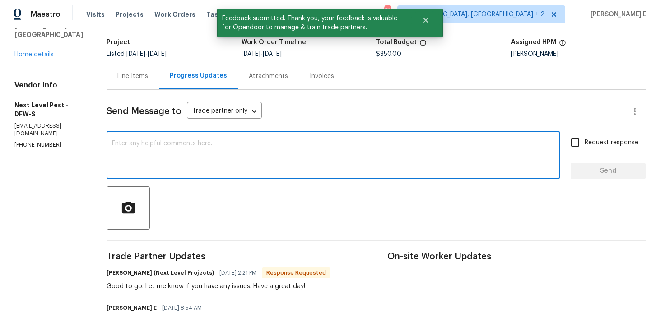
scroll to position [72, 0]
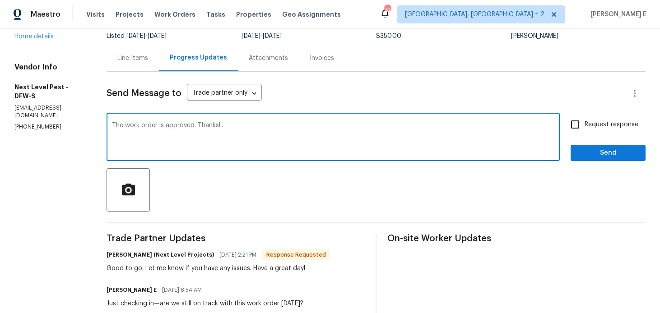
type textarea "The work order is approved. Thanks!.."
click at [602, 149] on span "Send" at bounding box center [608, 153] width 60 height 11
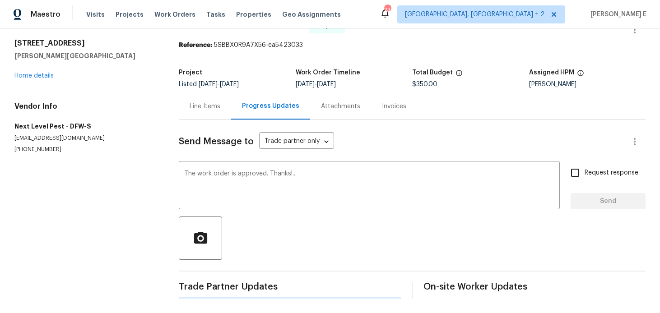
scroll to position [0, 0]
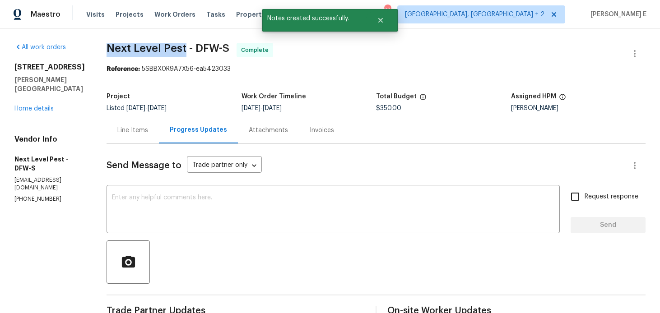
drag, startPoint x: 106, startPoint y: 50, endPoint x: 181, endPoint y: 50, distance: 75.8
click at [181, 50] on span "Next Level Pest - DFW-S" at bounding box center [168, 48] width 123 height 11
copy span "Next Level Pest"
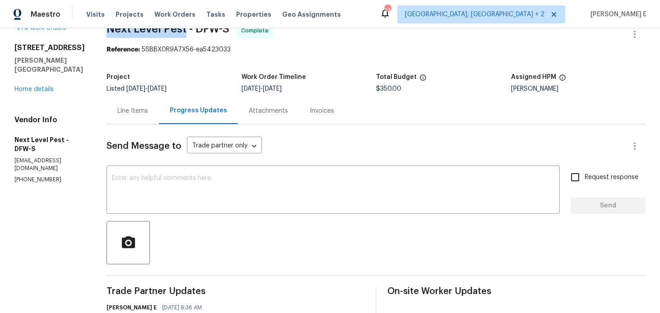
scroll to position [17, 0]
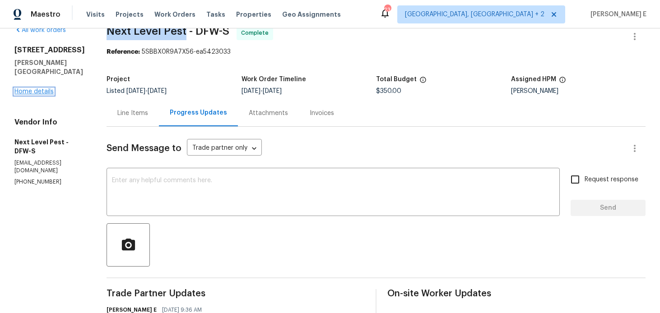
click at [34, 88] on link "Home details" at bounding box center [33, 91] width 39 height 6
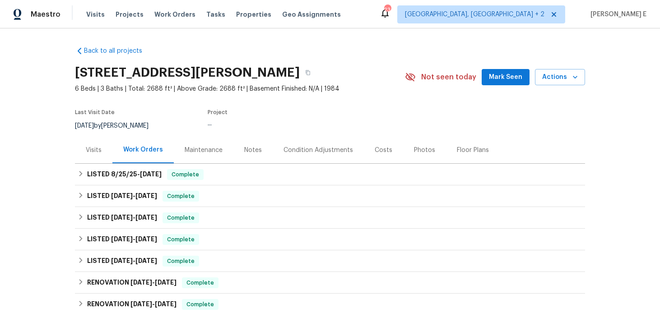
scroll to position [140, 0]
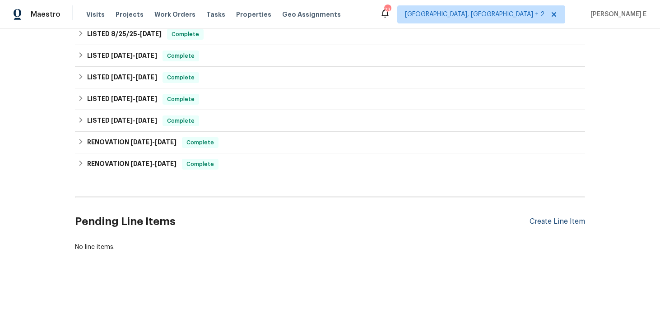
click at [555, 223] on div "Create Line Item" at bounding box center [557, 222] width 56 height 9
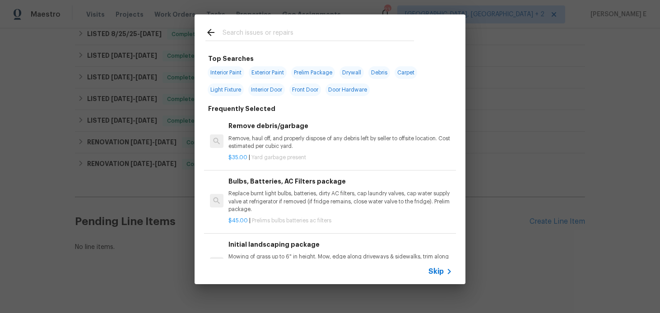
click at [434, 270] on span "Skip" at bounding box center [435, 271] width 15 height 9
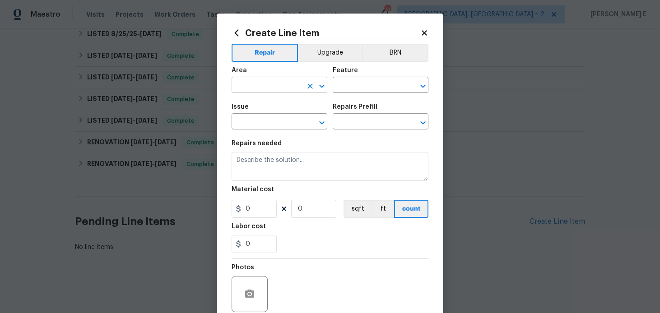
click at [256, 81] on input "text" at bounding box center [267, 86] width 70 height 14
type input "Interior Overall"
type input "Initial Clean"
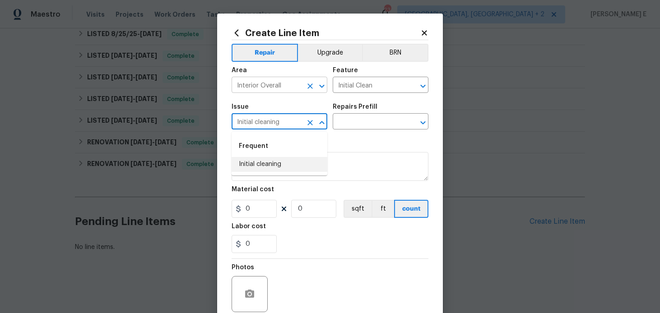
type input "Initial cleaning"
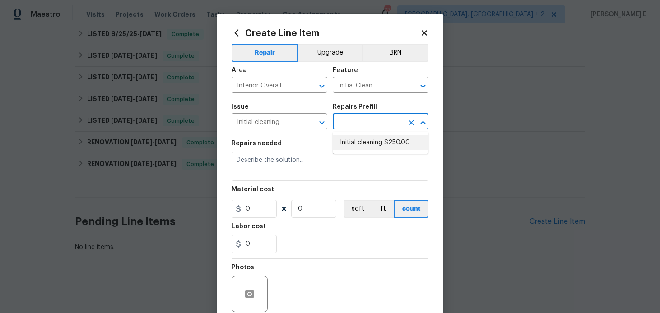
click at [361, 146] on li "Initial cleaning $250.00" at bounding box center [381, 142] width 96 height 15
type input "Home Readiness Packages"
type input "Initial cleaning $250.00"
type textarea "1. Wipe down exterior doors and trim. 2. Clean out all exterior light fixtures …"
type input "250"
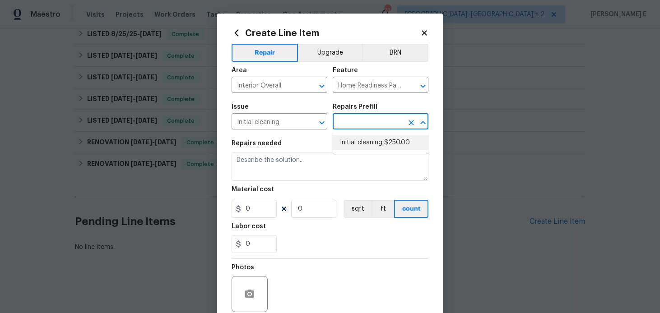
type input "1"
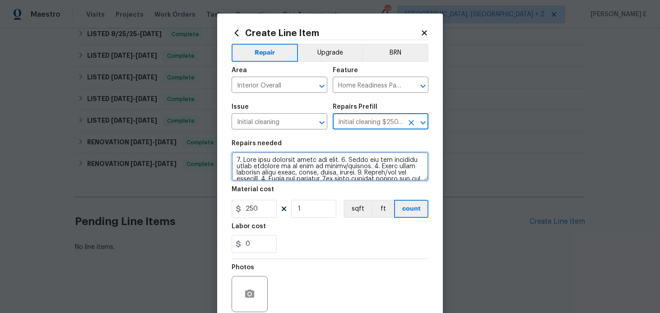
click at [284, 168] on textarea at bounding box center [330, 166] width 197 height 29
paste textarea "Deep Cleaning) 1. Wipe down exterior doors and trim. 2. Clean out all exterior …"
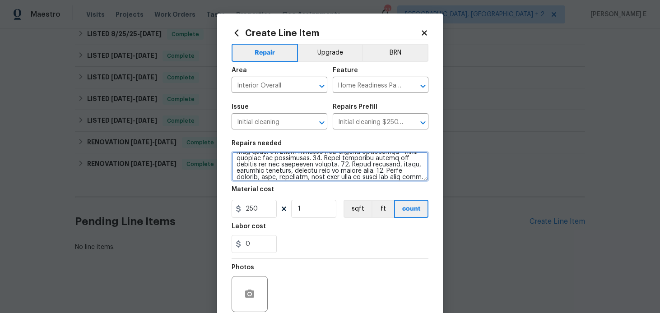
scroll to position [0, 0]
click at [236, 163] on textarea at bounding box center [330, 166] width 197 height 29
type textarea "(Deep Cleaning) 1. Wipe down exterior doors and trim. 2. Clean out all exterior…"
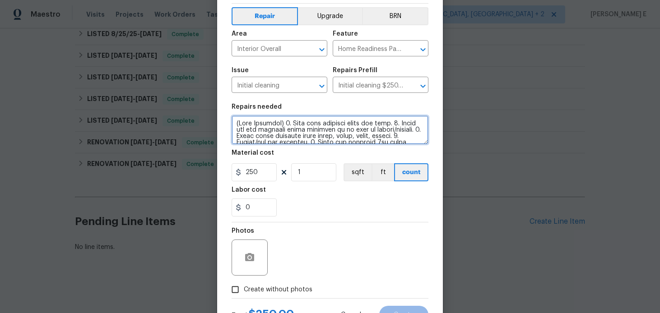
scroll to position [44, 0]
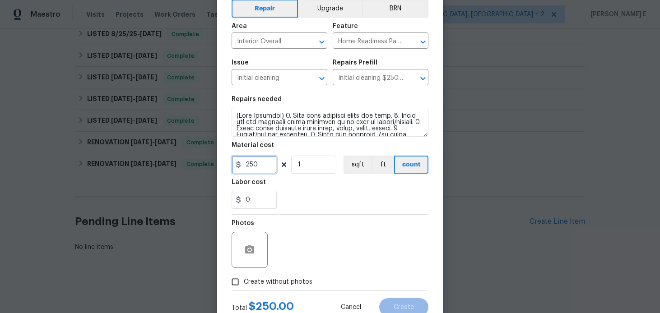
click at [257, 166] on input "250" at bounding box center [254, 165] width 45 height 18
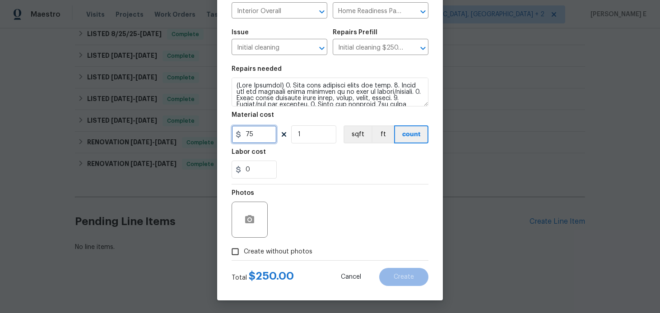
scroll to position [76, 0]
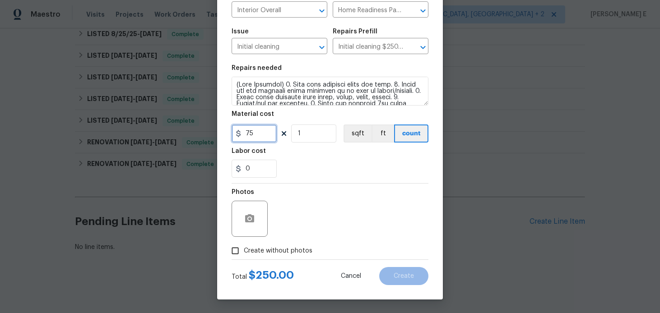
type input "75"
click at [251, 249] on span "Create without photos" at bounding box center [278, 250] width 69 height 9
click at [244, 249] on input "Create without photos" at bounding box center [235, 250] width 17 height 17
checkbox input "true"
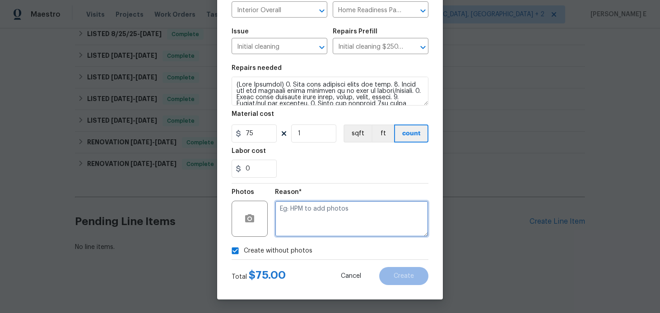
click at [316, 218] on textarea at bounding box center [351, 219] width 153 height 36
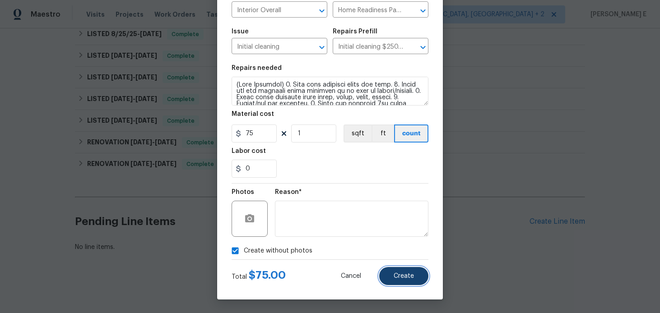
click at [396, 275] on span "Create" at bounding box center [404, 276] width 20 height 7
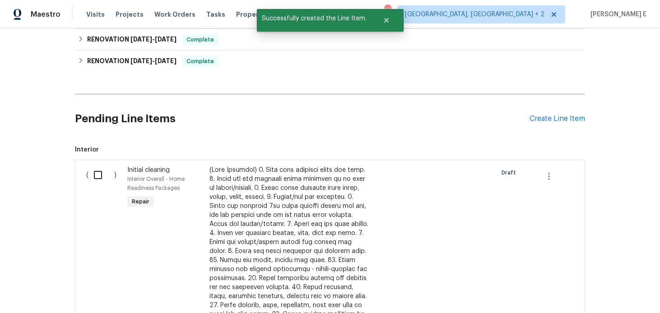
scroll to position [242, 0]
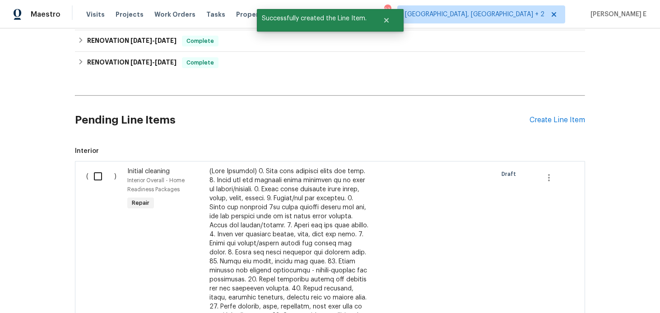
click at [98, 177] on input "checkbox" at bounding box center [101, 176] width 26 height 19
checkbox input "true"
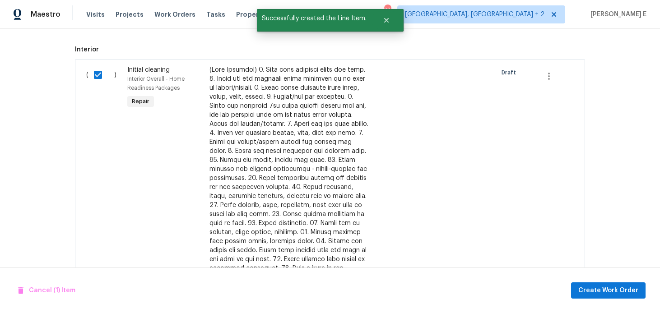
scroll to position [482, 0]
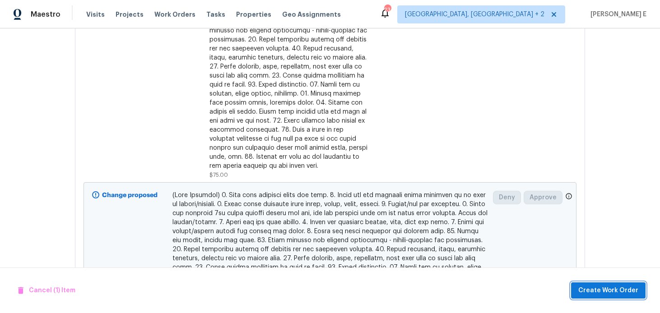
click at [616, 291] on span "Create Work Order" at bounding box center [608, 290] width 60 height 11
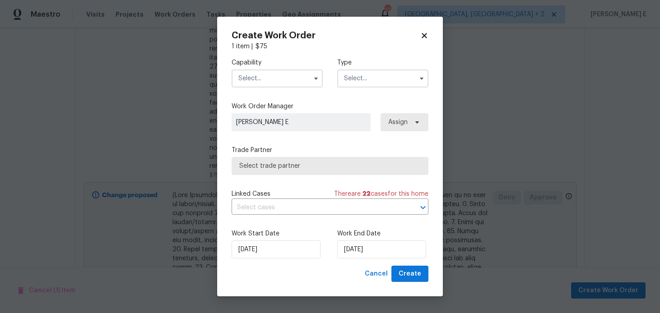
click at [292, 77] on input "text" at bounding box center [277, 79] width 91 height 18
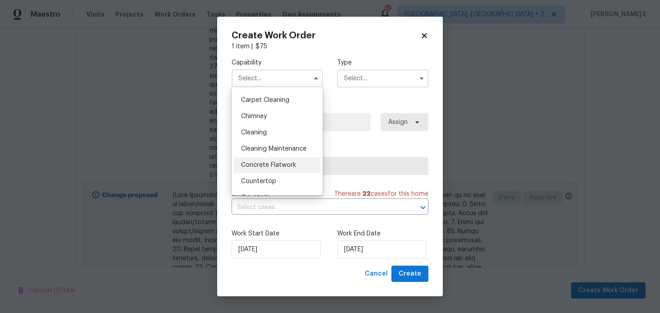
scroll to position [91, 0]
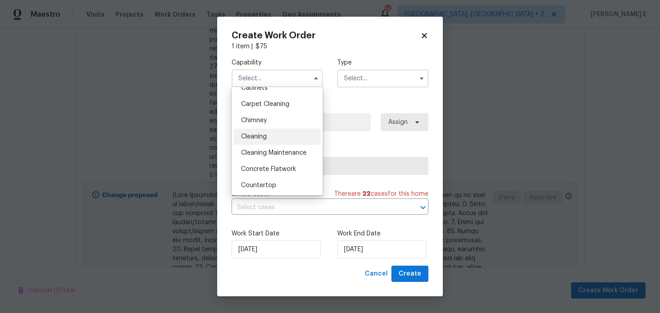
click at [281, 139] on div "Cleaning" at bounding box center [277, 137] width 87 height 16
type input "Cleaning"
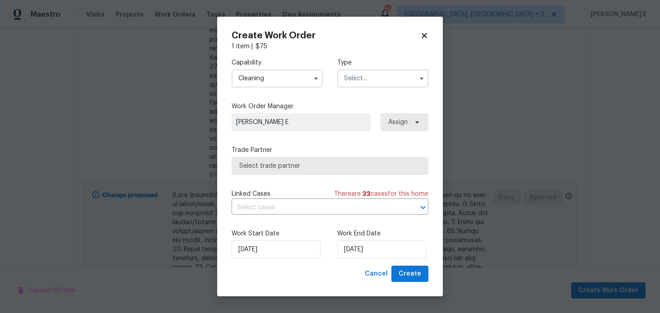
click at [375, 82] on input "text" at bounding box center [382, 79] width 91 height 18
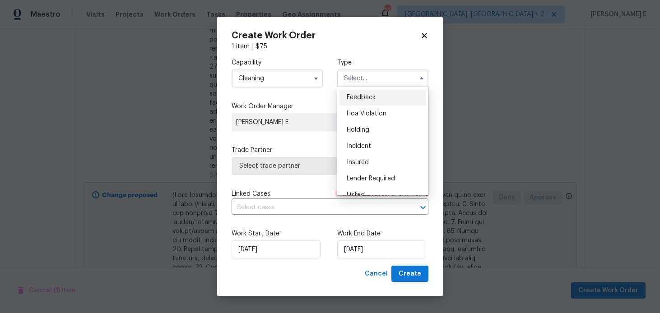
click at [367, 94] on div "Feedback" at bounding box center [382, 97] width 87 height 16
type input "Feedback"
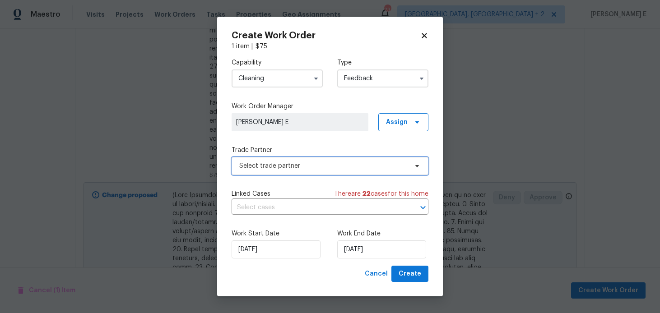
click at [269, 168] on span "Select trade partner" at bounding box center [323, 166] width 168 height 9
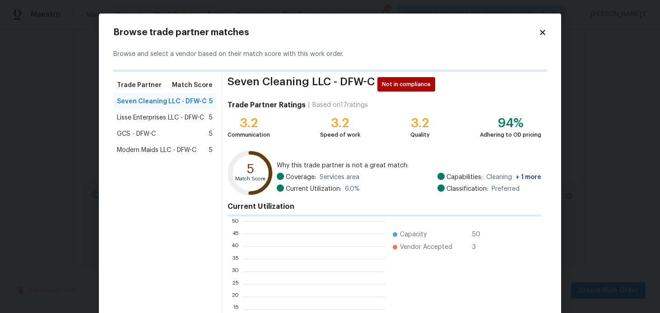
scroll to position [126, 142]
click at [161, 148] on span "Modern Maids LLC - DFW-C" at bounding box center [156, 150] width 79 height 9
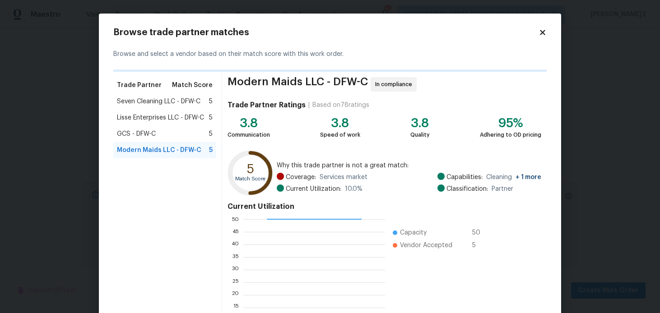
scroll to position [87, 0]
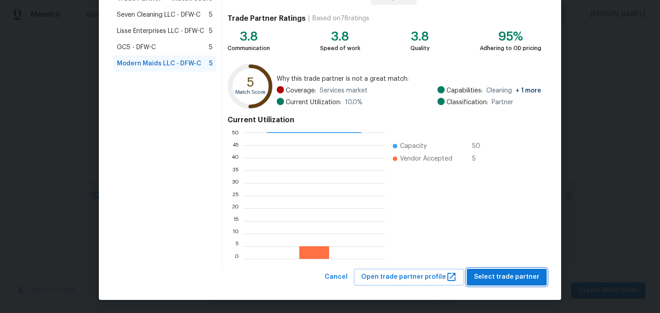
click at [502, 271] on button "Select trade partner" at bounding box center [507, 277] width 80 height 17
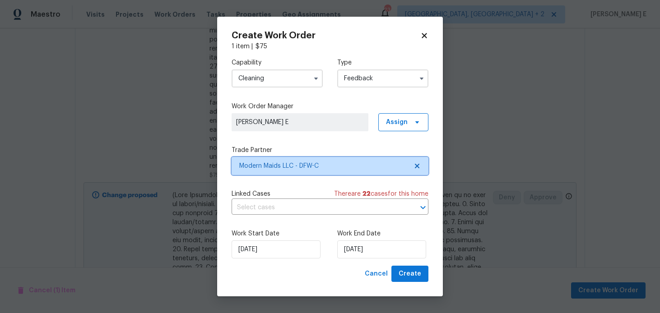
scroll to position [0, 0]
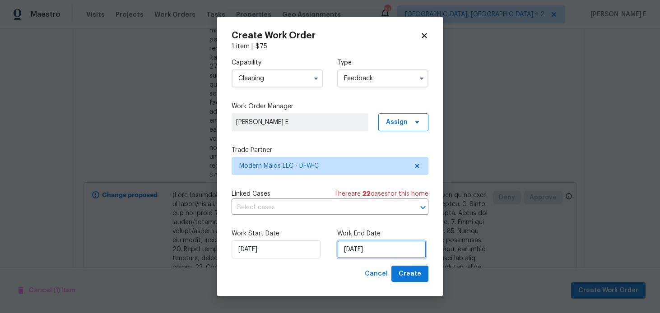
click at [372, 257] on input "02/09/2025" at bounding box center [381, 250] width 89 height 18
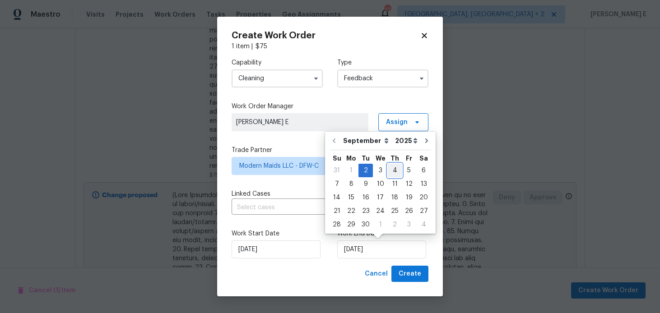
click at [394, 170] on div "4" at bounding box center [395, 170] width 14 height 13
type input "04/09/2025"
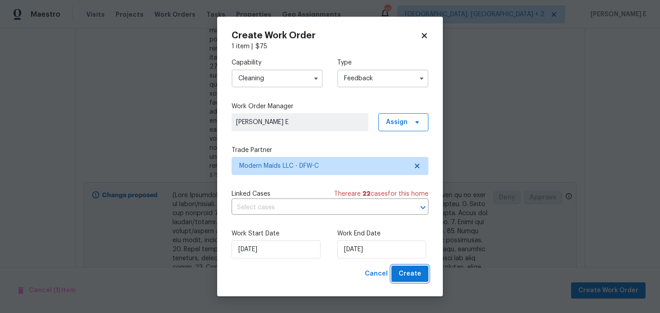
click at [403, 273] on span "Create" at bounding box center [410, 274] width 23 height 11
checkbox input "false"
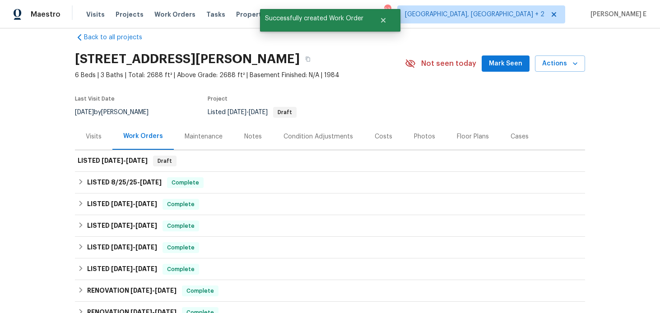
scroll to position [6, 0]
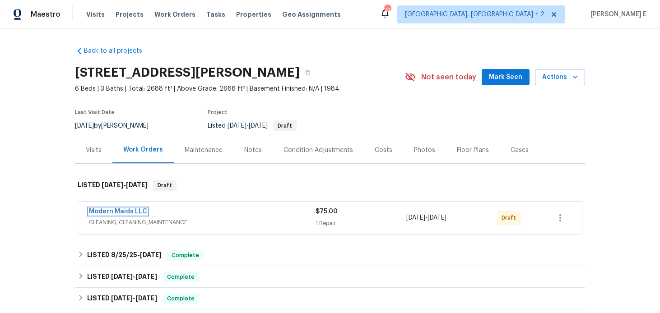
click at [136, 211] on link "Modern Maids LLC" at bounding box center [118, 212] width 58 height 6
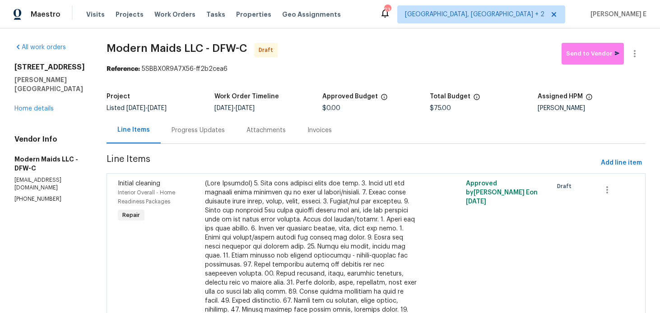
click at [212, 127] on div "Progress Updates" at bounding box center [197, 130] width 53 height 9
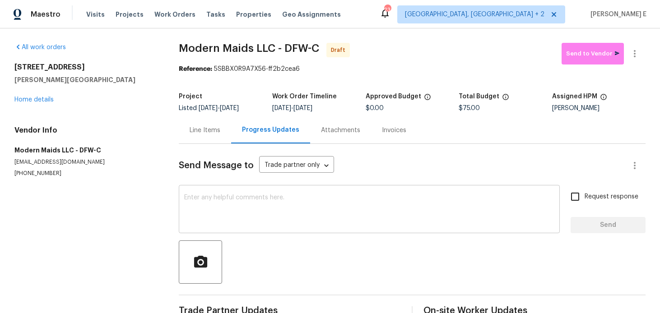
click at [256, 206] on textarea at bounding box center [369, 211] width 370 height 32
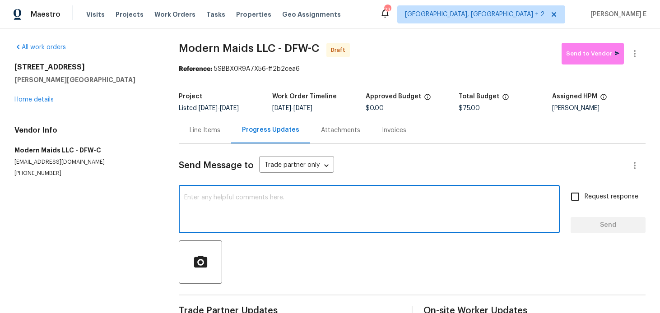
paste textarea "Hi this is [PERSON_NAME] with Opendoor. I’m confirming you received the WO for …"
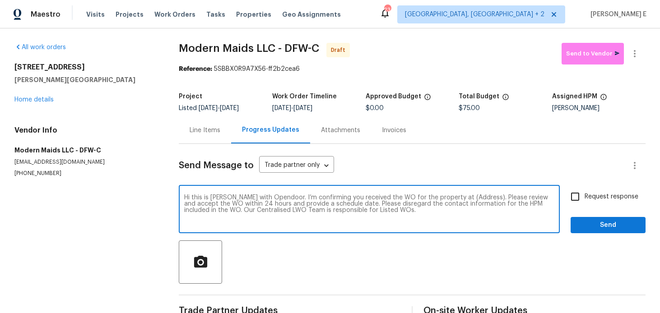
click at [470, 198] on textarea "Hi this is [PERSON_NAME] with Opendoor. I’m confirming you received the WO for …" at bounding box center [369, 211] width 370 height 32
paste textarea "[STREET_ADDRESS][PERSON_NAME]"
type textarea "Hi this is [PERSON_NAME] with Opendoor. I’m confirming you received the WO for …"
click at [609, 195] on span "Request response" at bounding box center [611, 196] width 54 height 9
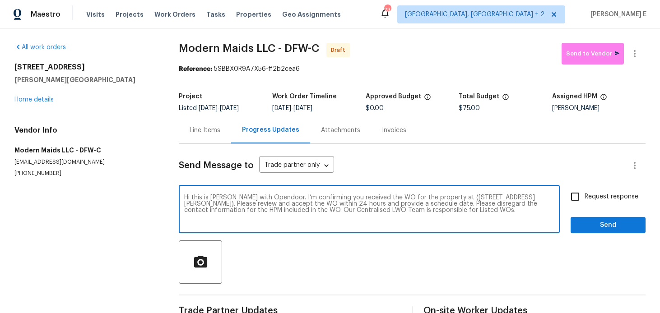
click at [584, 195] on input "Request response" at bounding box center [574, 196] width 19 height 19
checkbox input "true"
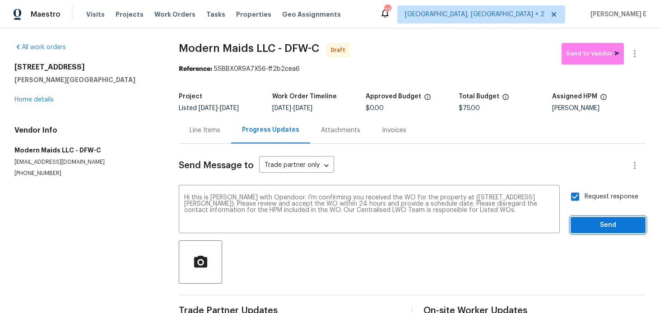
click at [598, 225] on span "Send" at bounding box center [608, 225] width 60 height 11
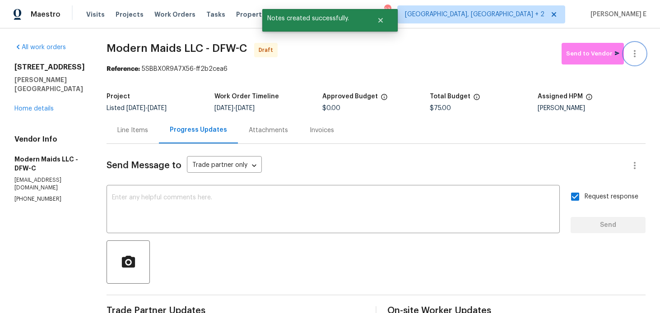
click at [631, 58] on icon "button" at bounding box center [634, 53] width 11 height 11
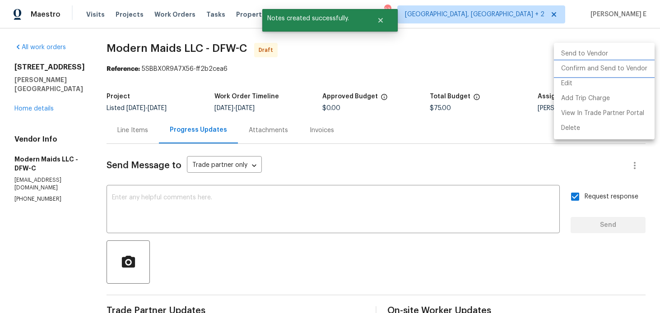
click at [616, 66] on li "Confirm and Send to Vendor" at bounding box center [604, 68] width 101 height 15
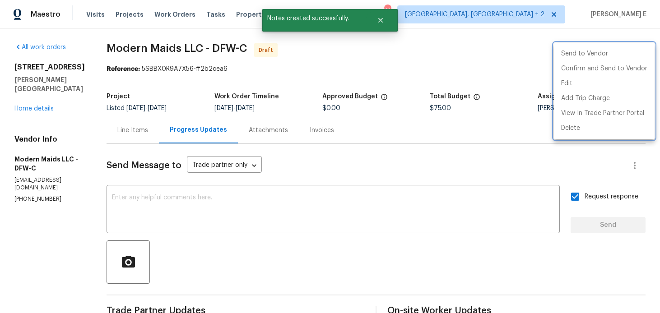
click at [302, 89] on div at bounding box center [330, 156] width 660 height 313
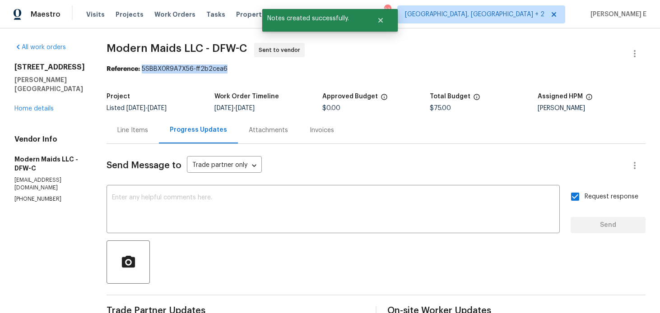
drag, startPoint x: 152, startPoint y: 68, endPoint x: 241, endPoint y: 69, distance: 89.4
click at [241, 69] on div "Reference: 5SBBX0R9A7X56-ff2b2cea6" at bounding box center [376, 69] width 539 height 9
copy div "5SBBX0R9A7X56-ff2b2cea6"
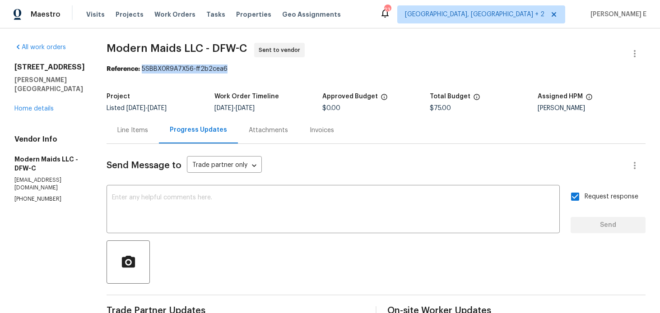
click at [119, 64] on span "Modern Maids LLC - DFW-C Sent to vendor" at bounding box center [365, 54] width 517 height 22
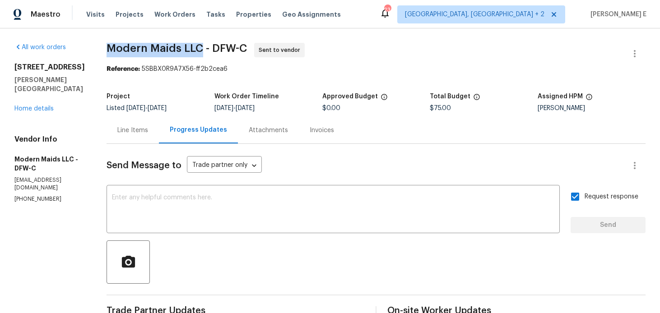
drag, startPoint x: 115, startPoint y: 49, endPoint x: 209, endPoint y: 47, distance: 93.9
click at [209, 47] on div "All work orders [STREET_ADDRESS][PERSON_NAME] Home details Vendor Info Modern M…" at bounding box center [330, 217] width 660 height 378
copy span "Modern Maids LLC"
